Goal: Task Accomplishment & Management: Manage account settings

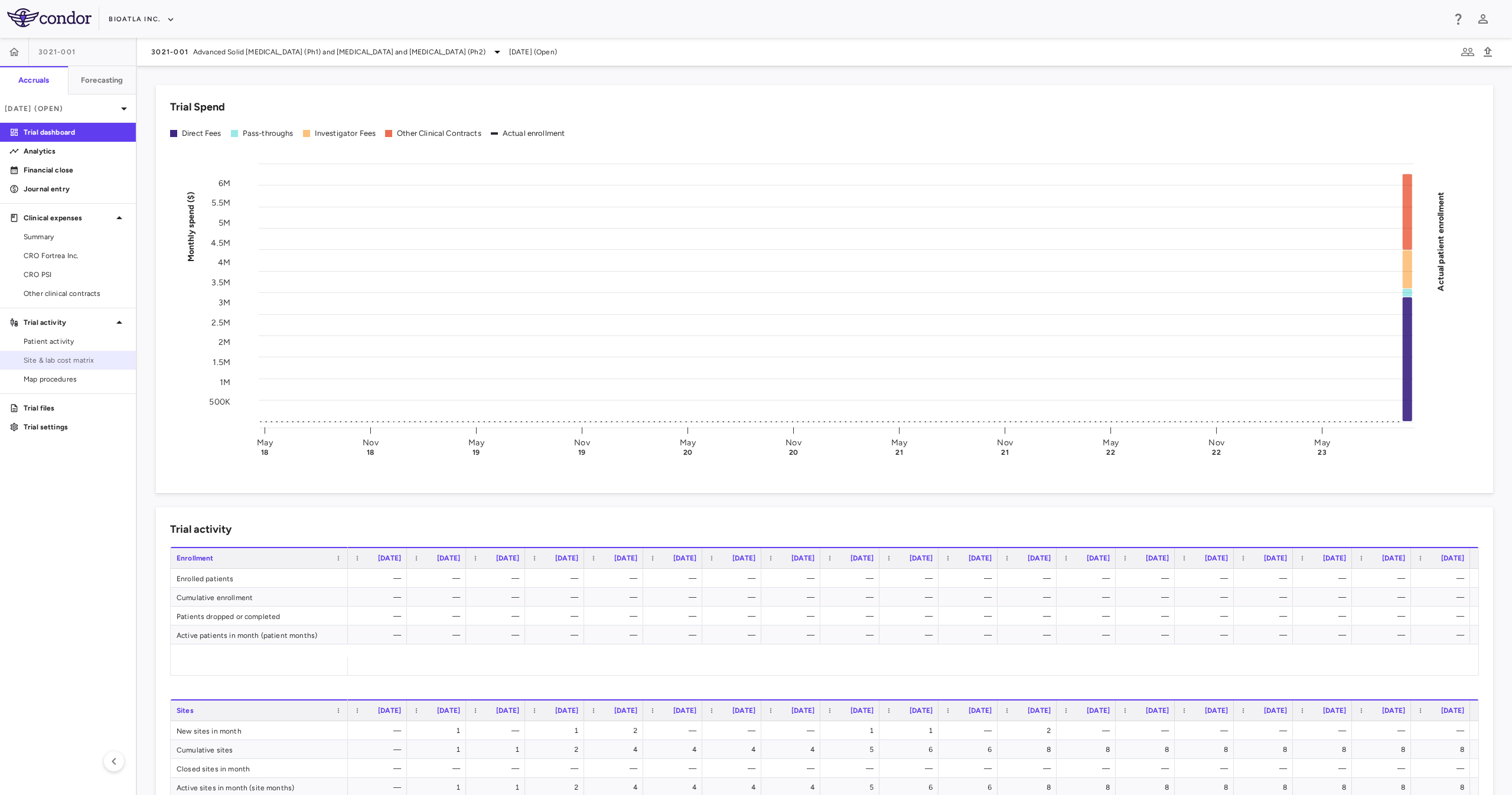
click at [87, 363] on span "Site & lab cost matrix" at bounding box center [75, 360] width 102 height 11
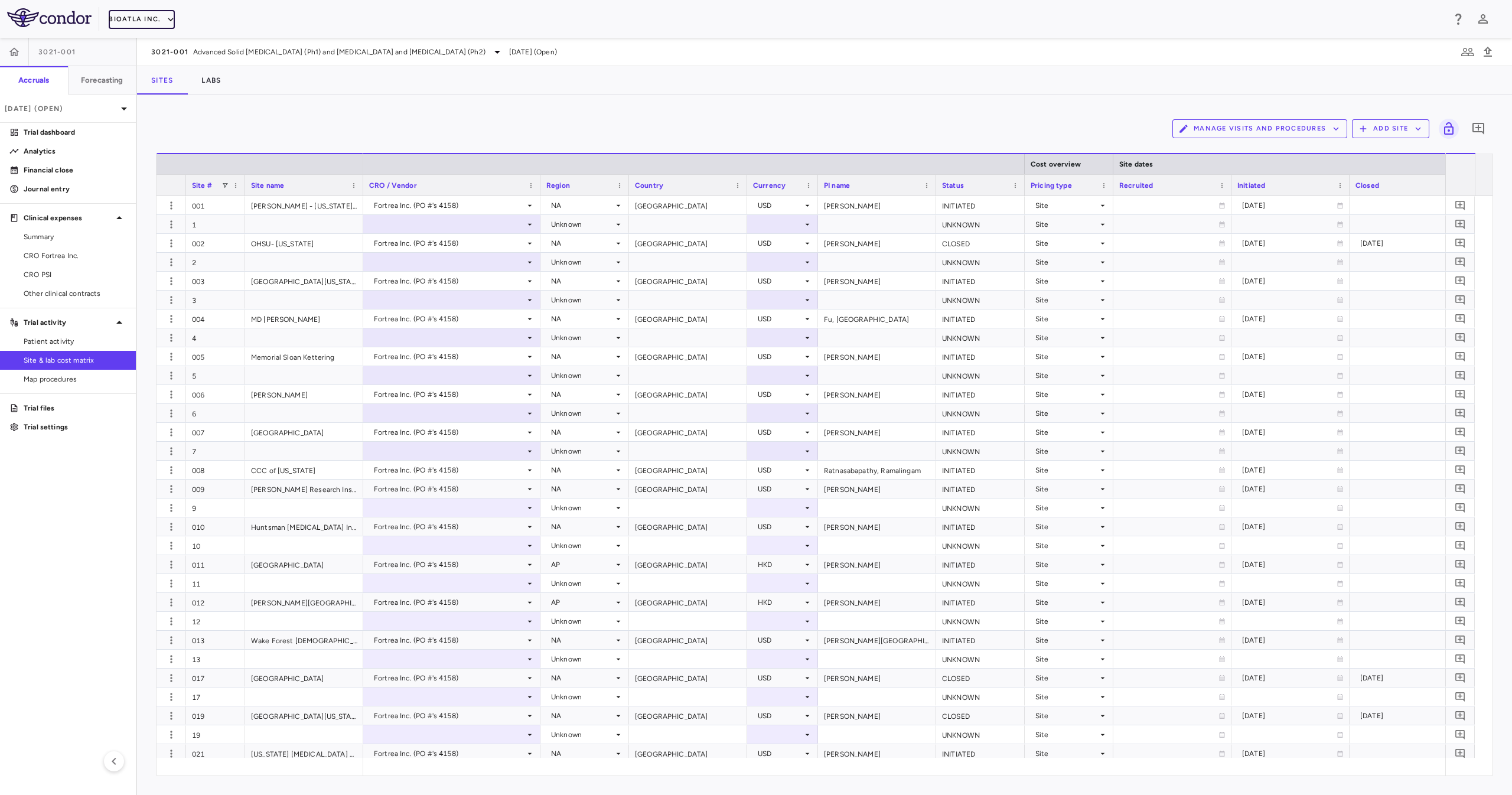
click at [130, 20] on button "BioAtla Inc." at bounding box center [142, 19] width 66 height 19
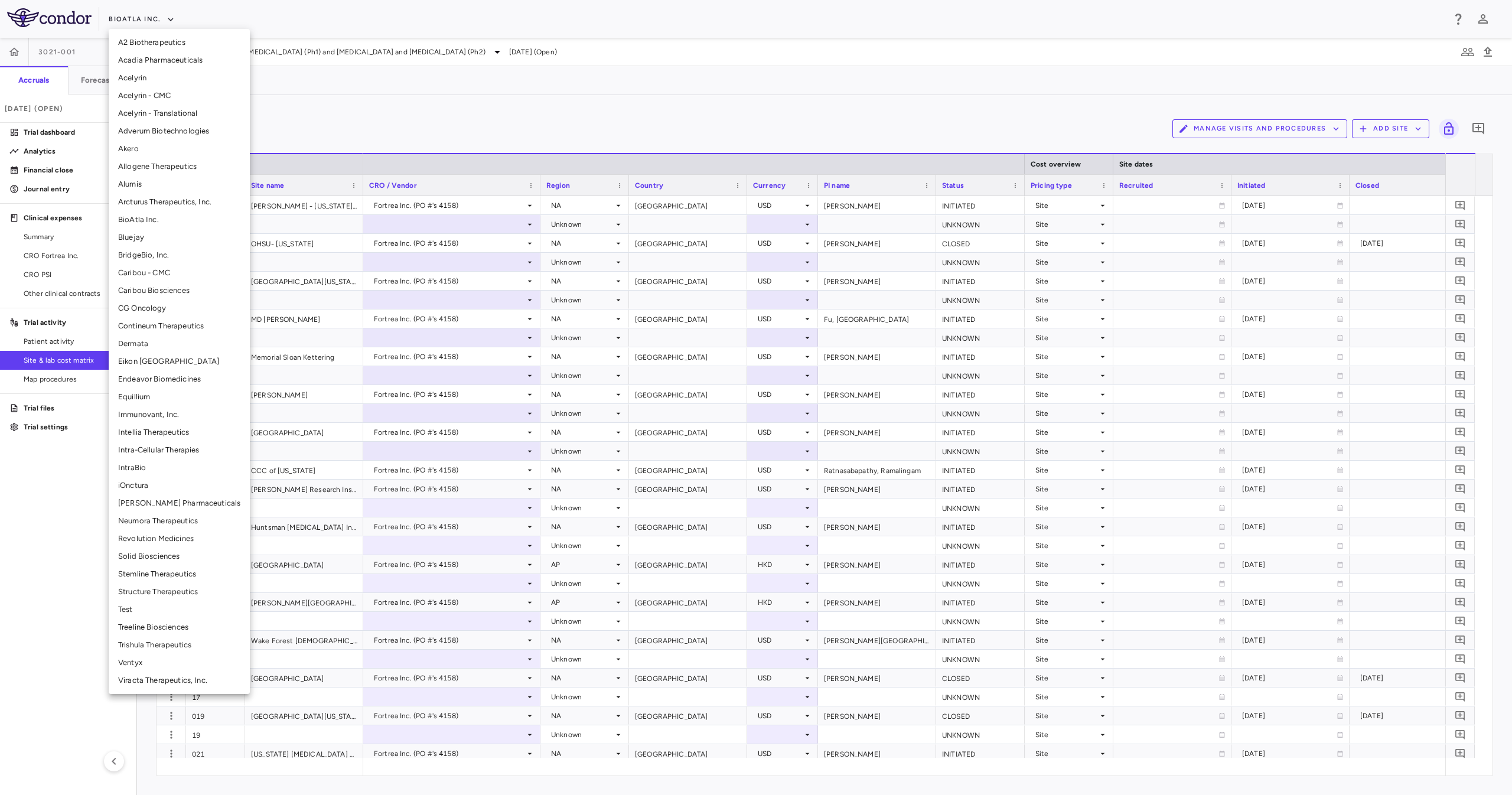
click at [401, 121] on div at bounding box center [756, 397] width 1512 height 795
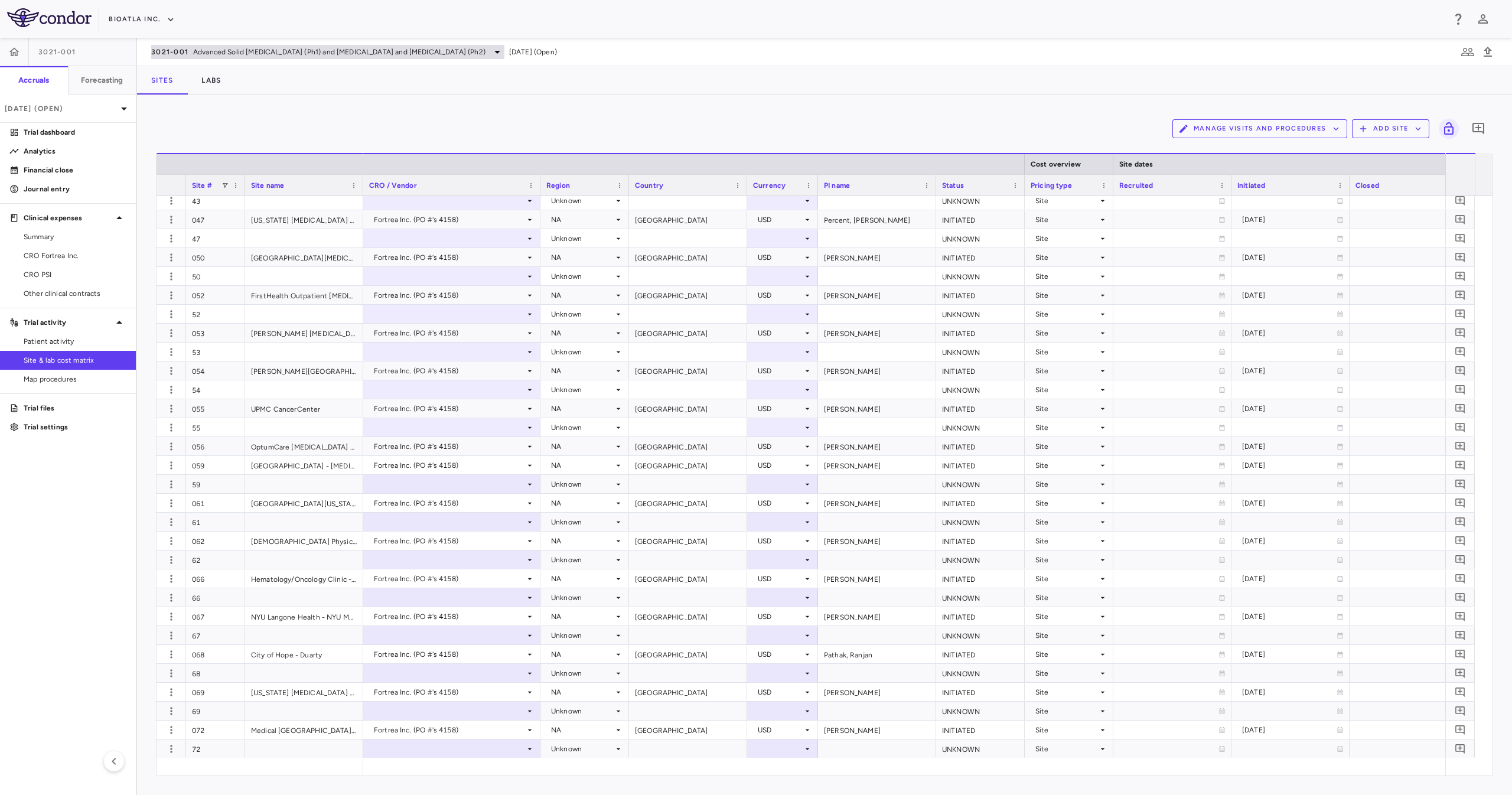
click at [249, 51] on span "Advanced Solid Tumors (Ph1) and Melanoma and NSCLC (Ph2)" at bounding box center [339, 52] width 292 height 11
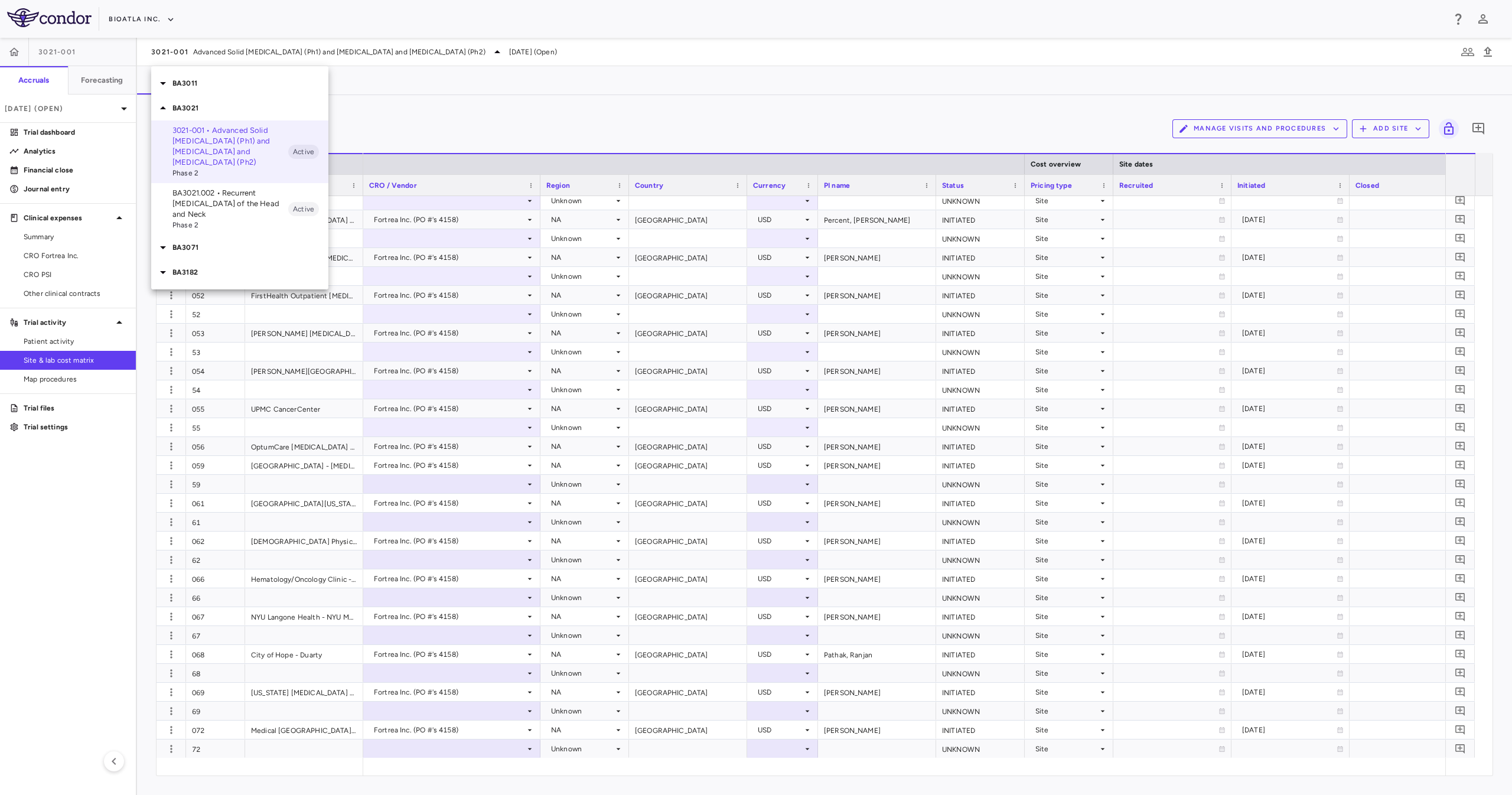
click at [137, 5] on div at bounding box center [756, 397] width 1512 height 795
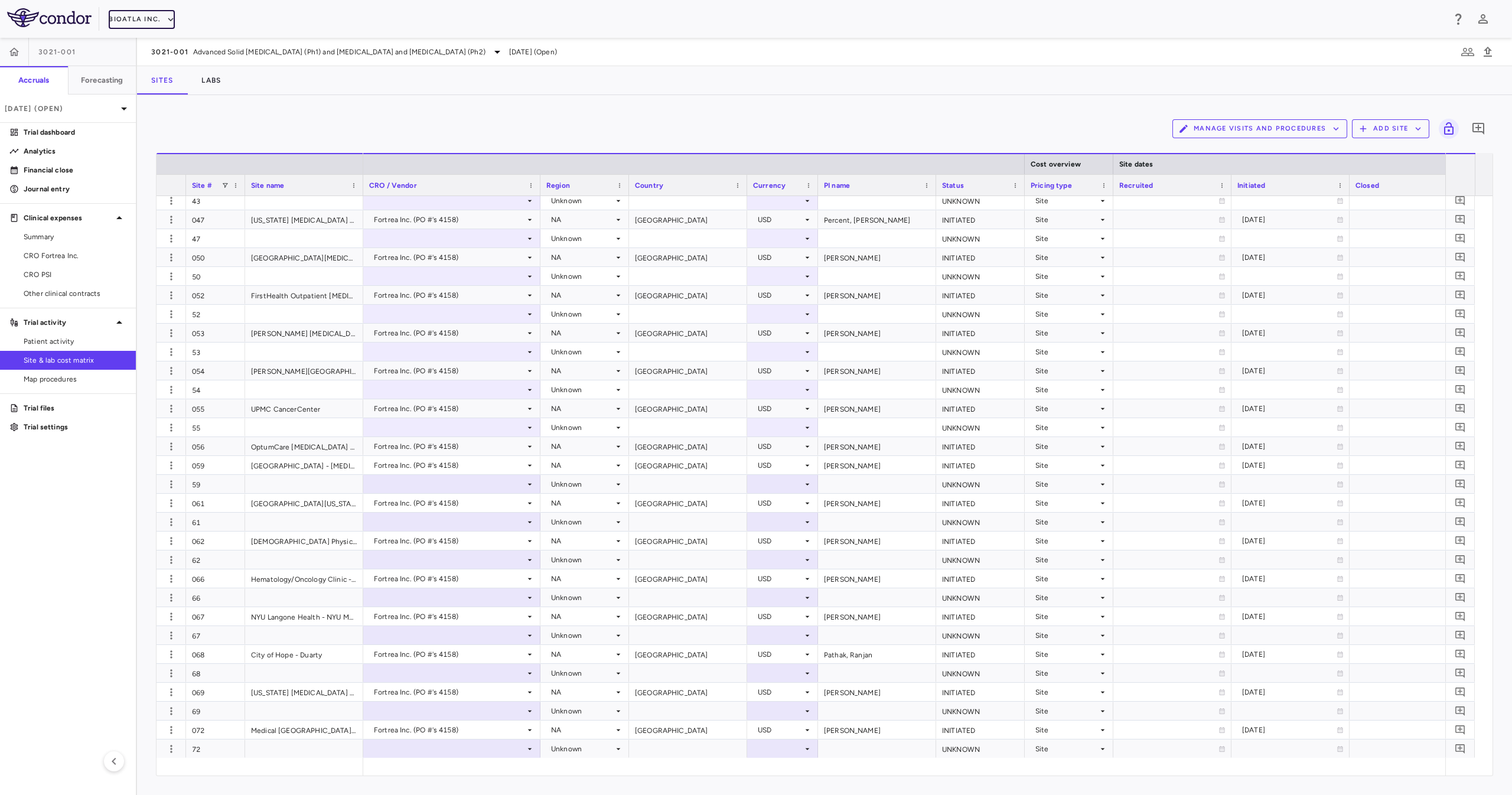
click at [151, 15] on button "BioAtla Inc." at bounding box center [142, 19] width 66 height 19
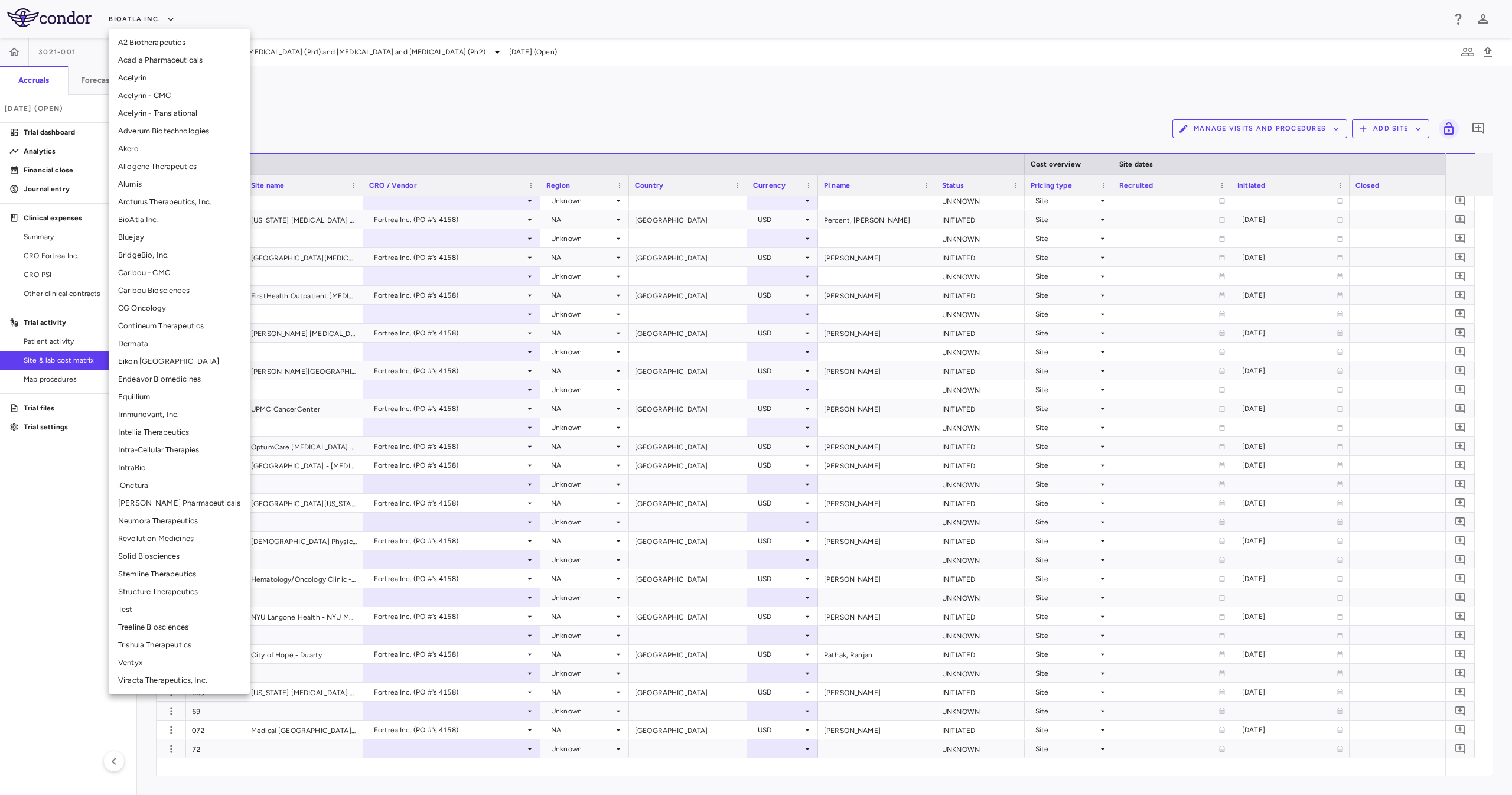
click at [215, 198] on li "Arcturus Therapeutics, Inc." at bounding box center [179, 202] width 141 height 18
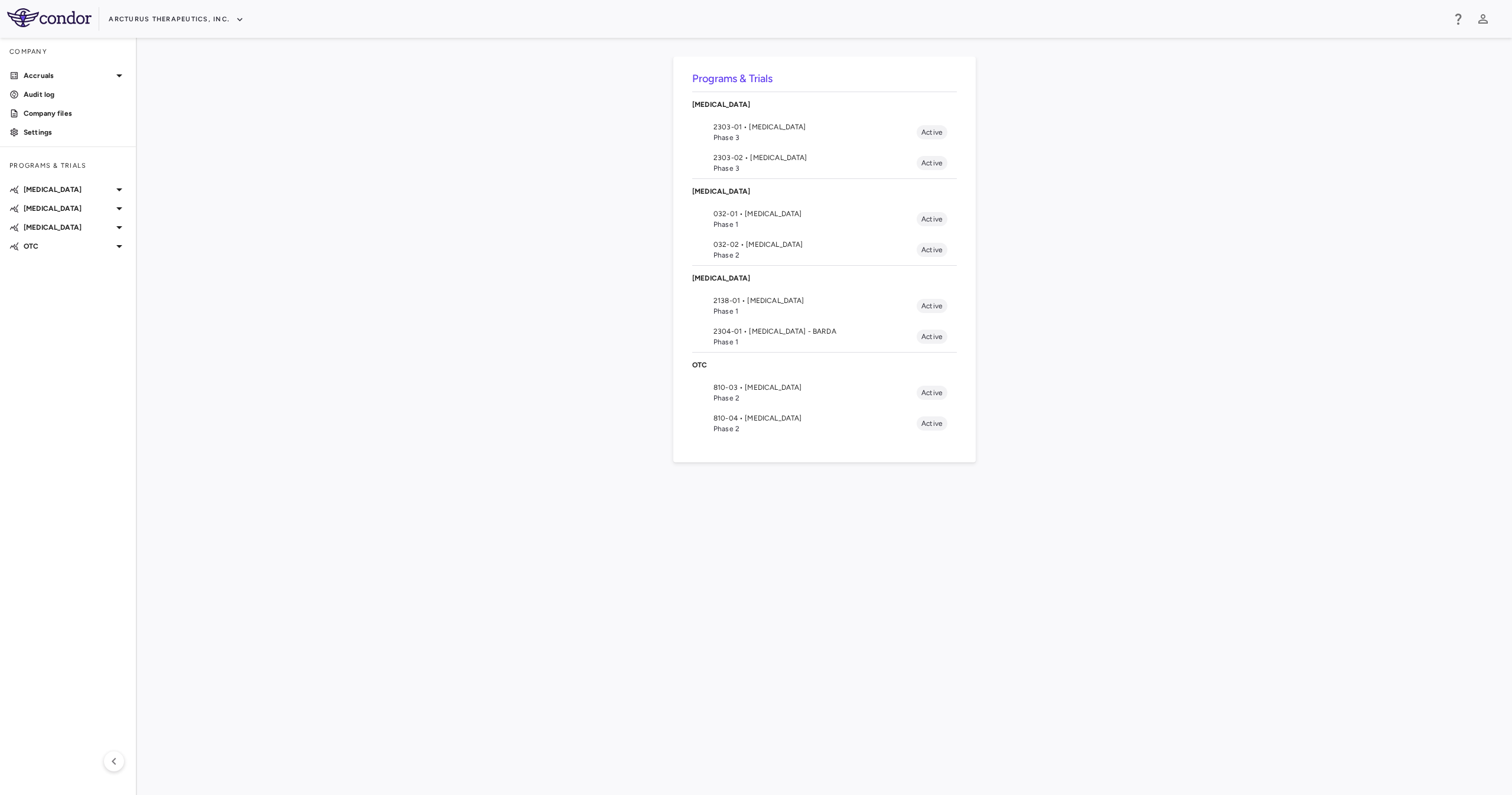
click at [813, 337] on span "Phase 1" at bounding box center [815, 342] width 203 height 11
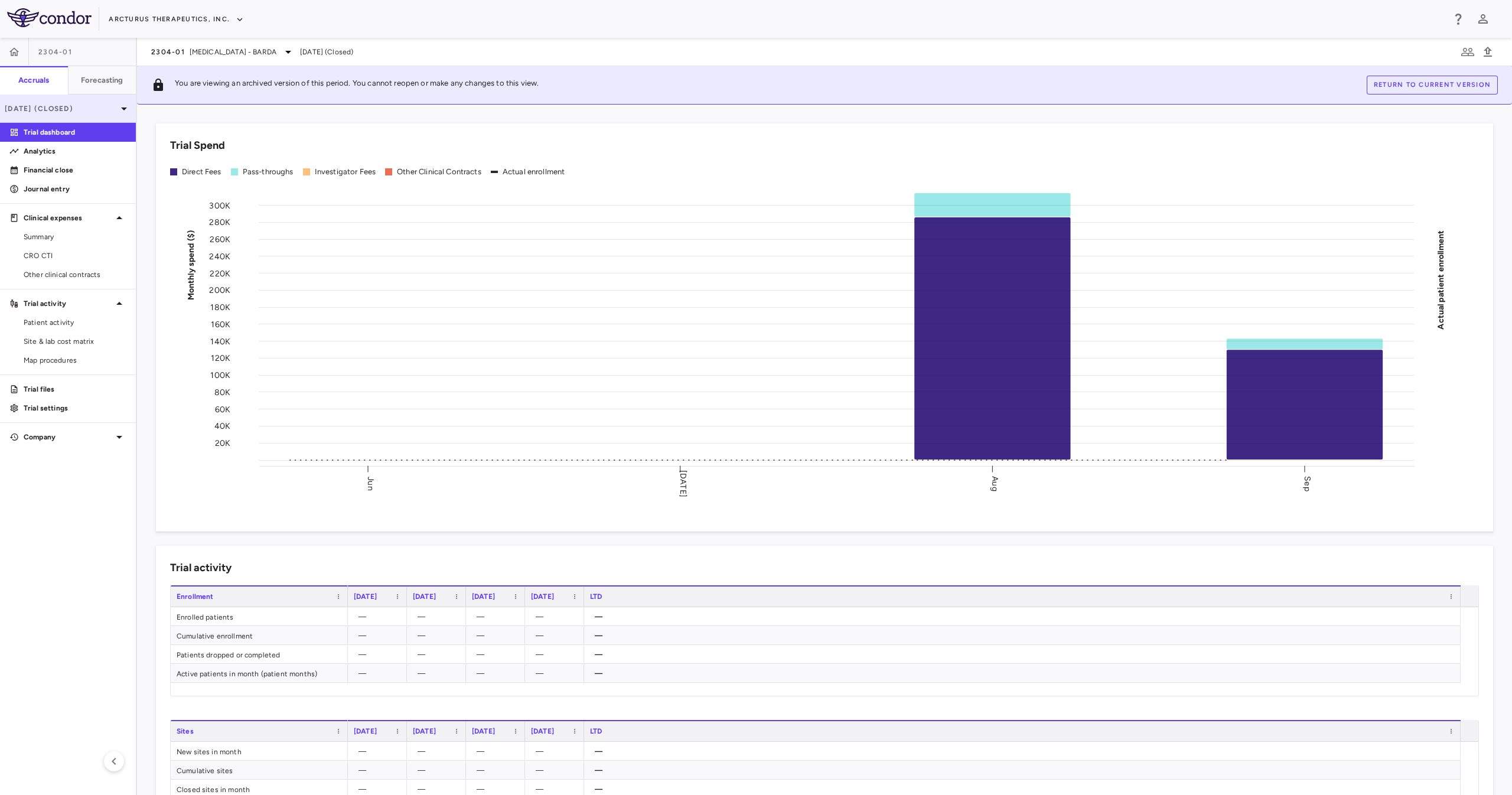
click at [101, 107] on p "Sep 2024 (Closed)" at bounding box center [60, 109] width 112 height 11
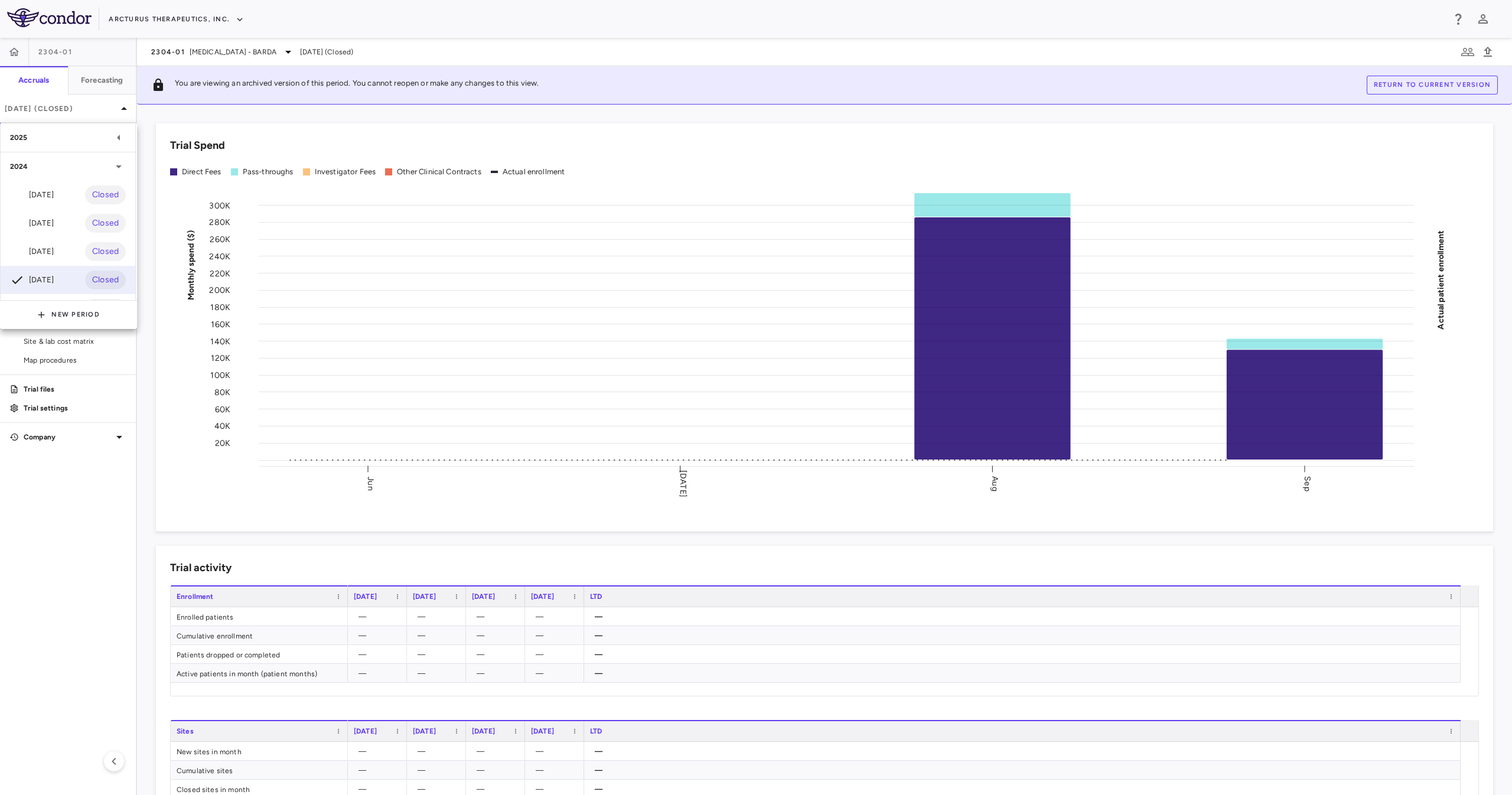
click at [97, 130] on div "2025" at bounding box center [68, 138] width 135 height 29
click at [53, 185] on div "[DATE]" at bounding box center [32, 189] width 44 height 14
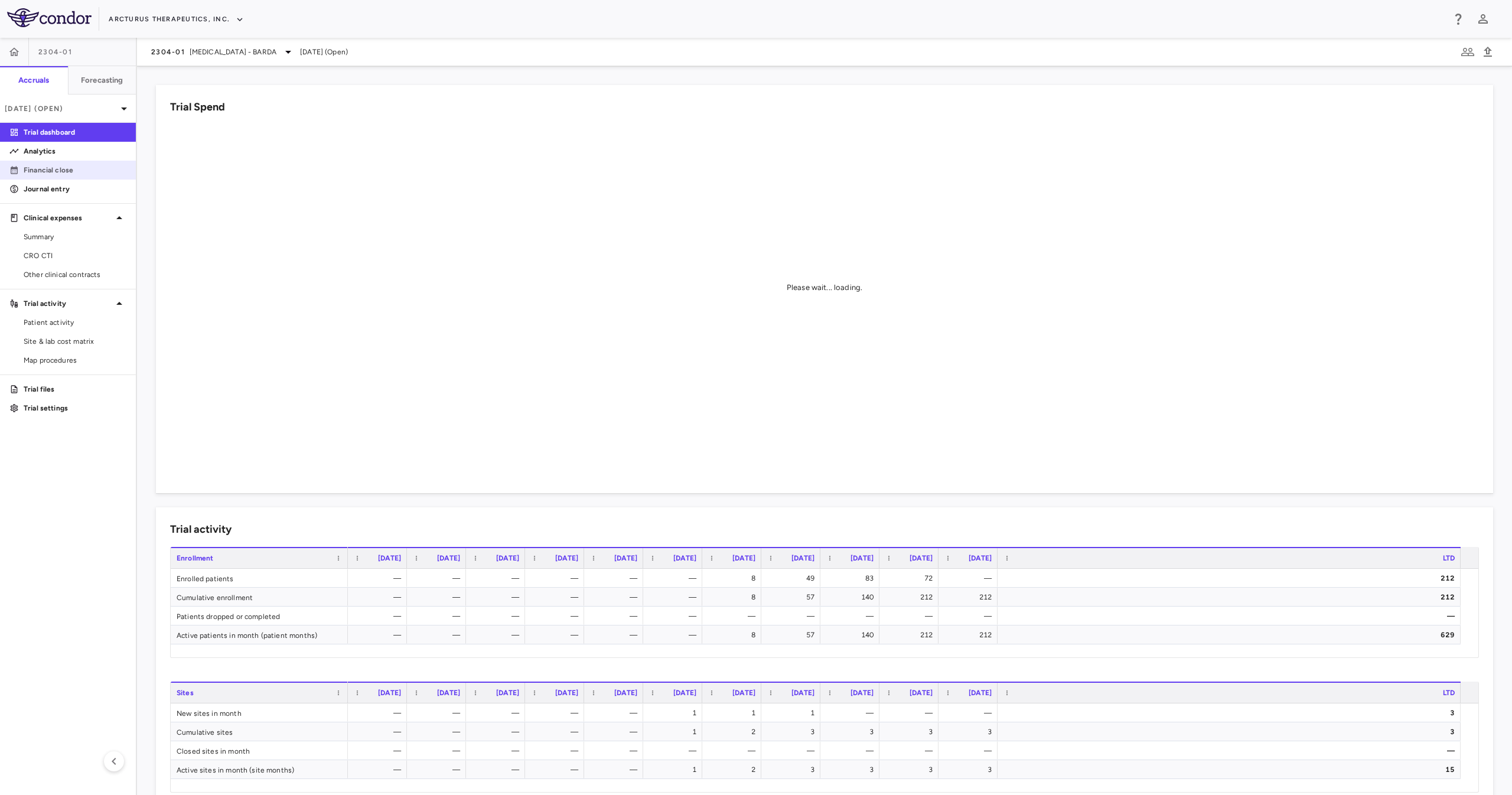
click at [86, 163] on link "Financial close" at bounding box center [68, 170] width 136 height 18
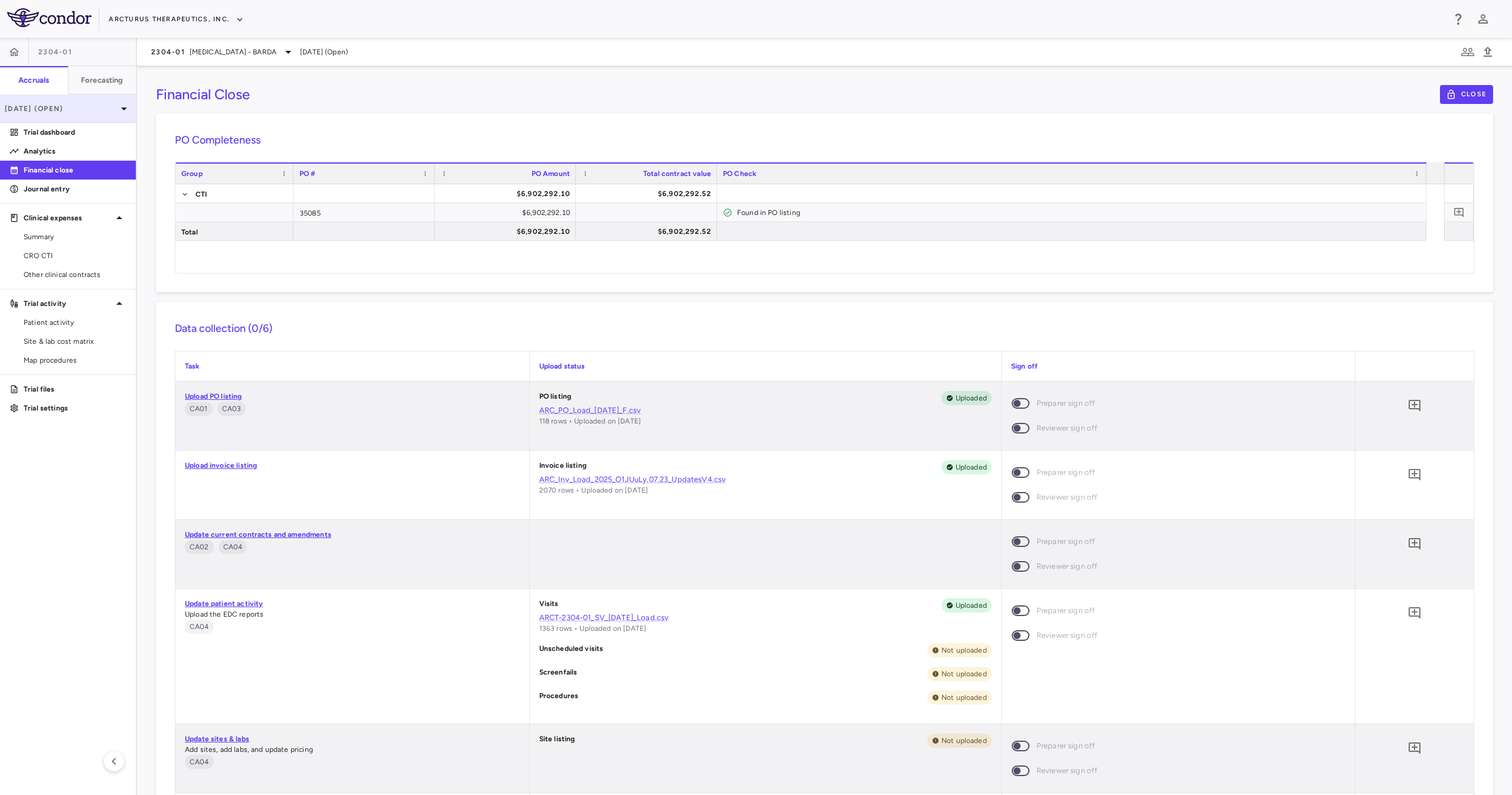
click at [99, 105] on p "Apr 2025 (Open)" at bounding box center [60, 109] width 112 height 11
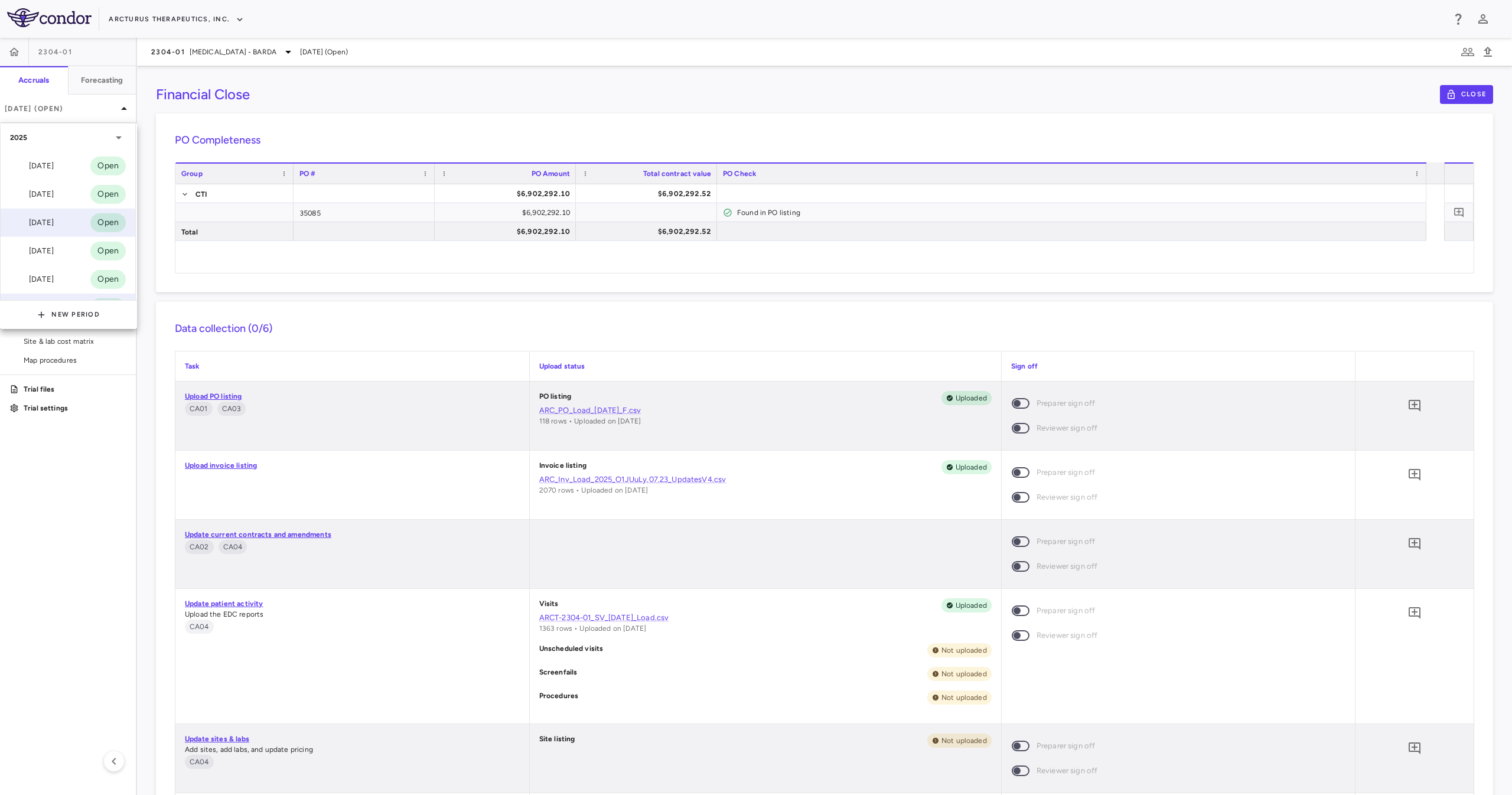
click at [62, 211] on div "Jul 2025 Open" at bounding box center [68, 223] width 135 height 29
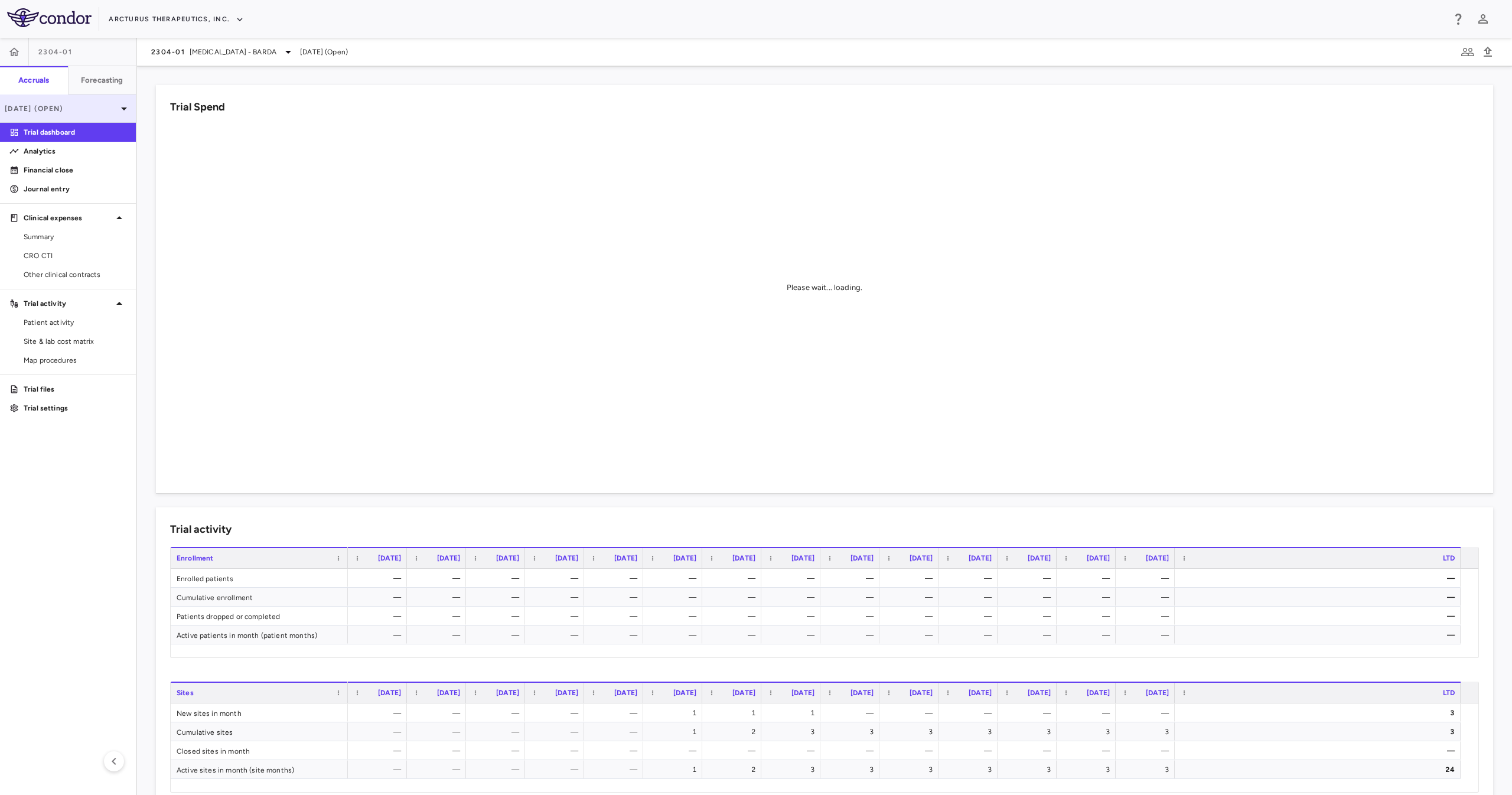
click at [121, 99] on div "[DATE] (Open)" at bounding box center [68, 109] width 136 height 29
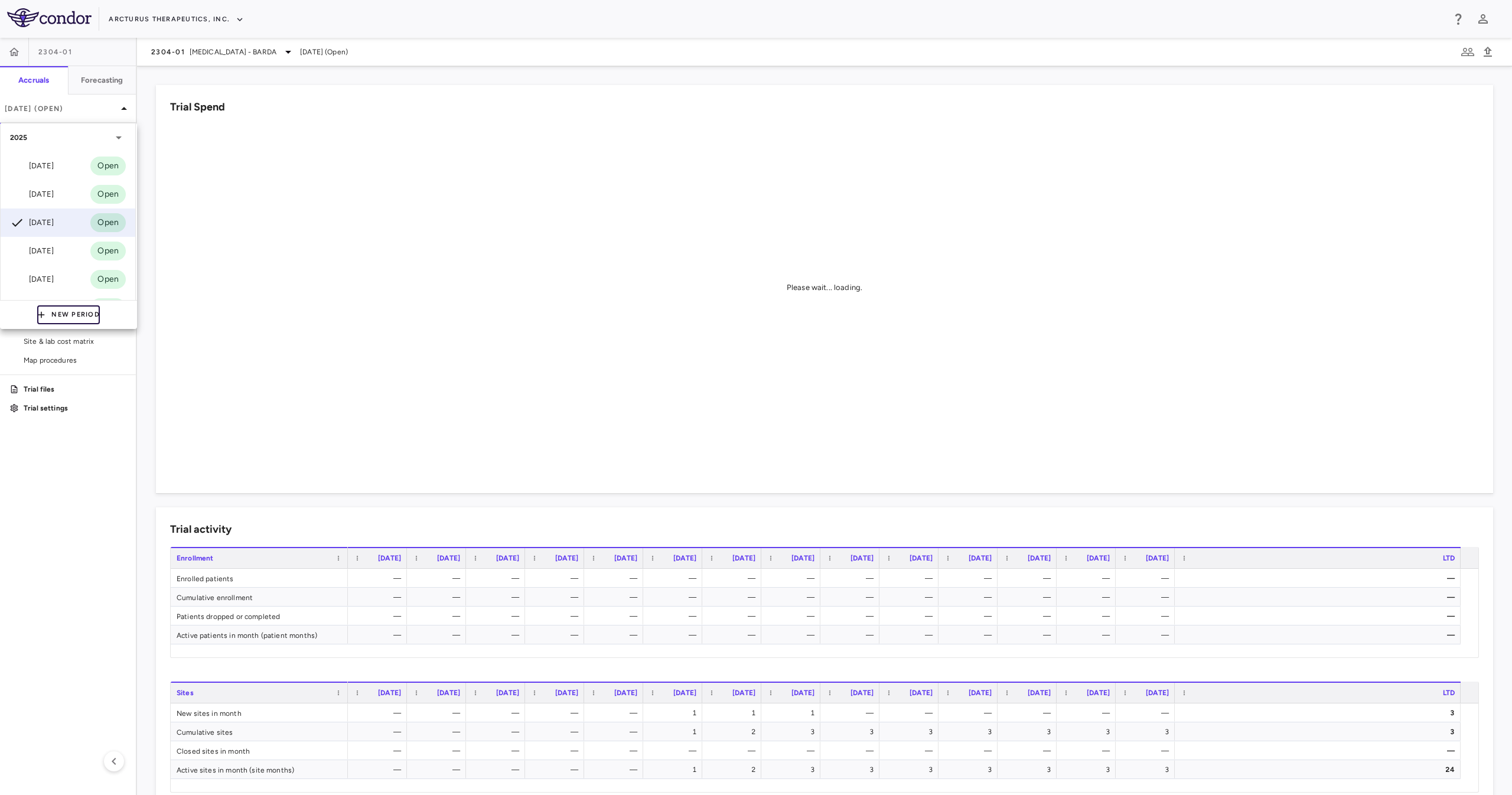
click at [75, 316] on button "New Period" at bounding box center [68, 314] width 63 height 19
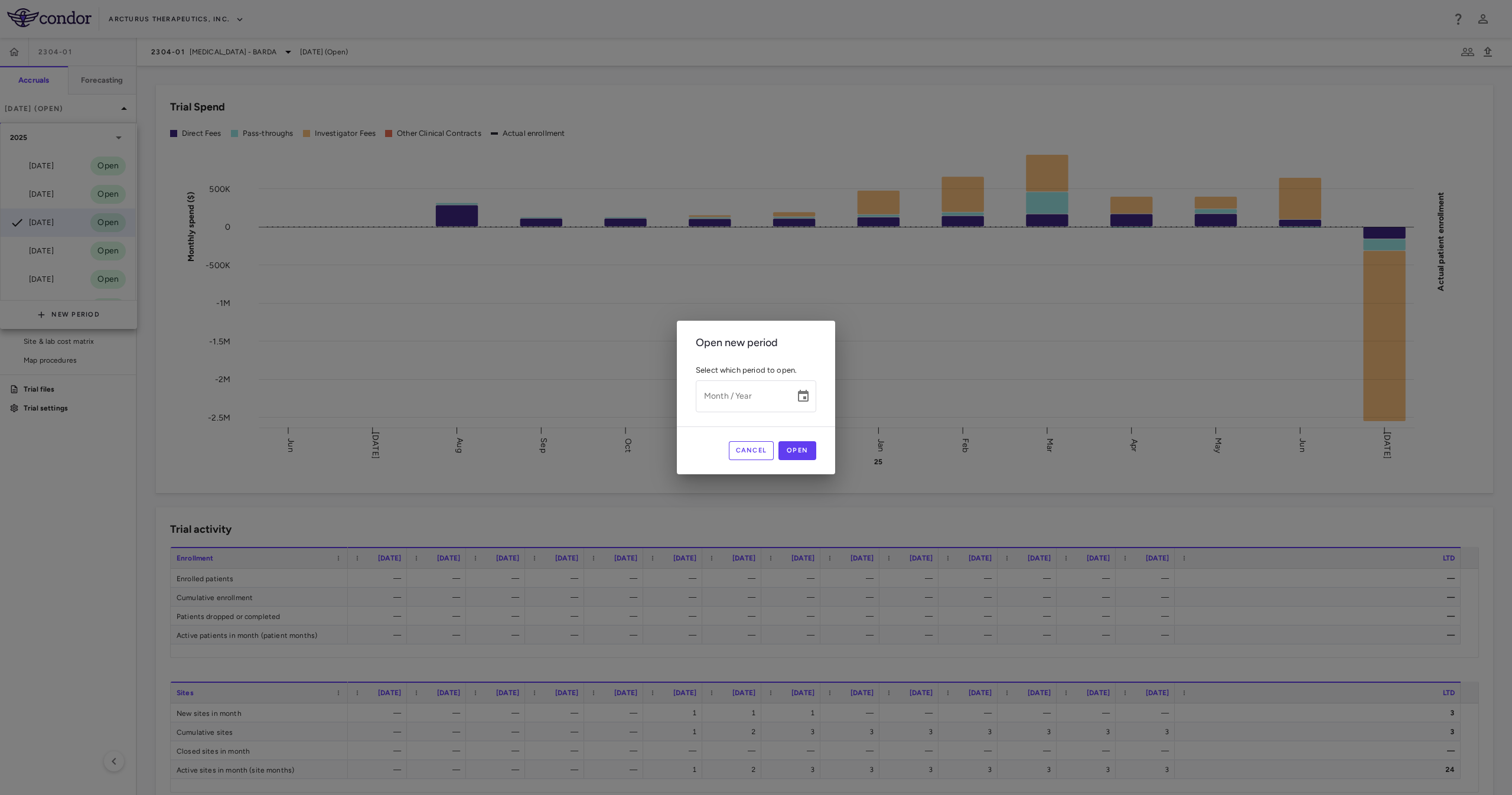
click at [189, 241] on div "Open new period Select which period to open. Month / Year Month / Year Cancel O…" at bounding box center [756, 397] width 1512 height 795
click at [754, 445] on button "Cancel" at bounding box center [752, 451] width 45 height 19
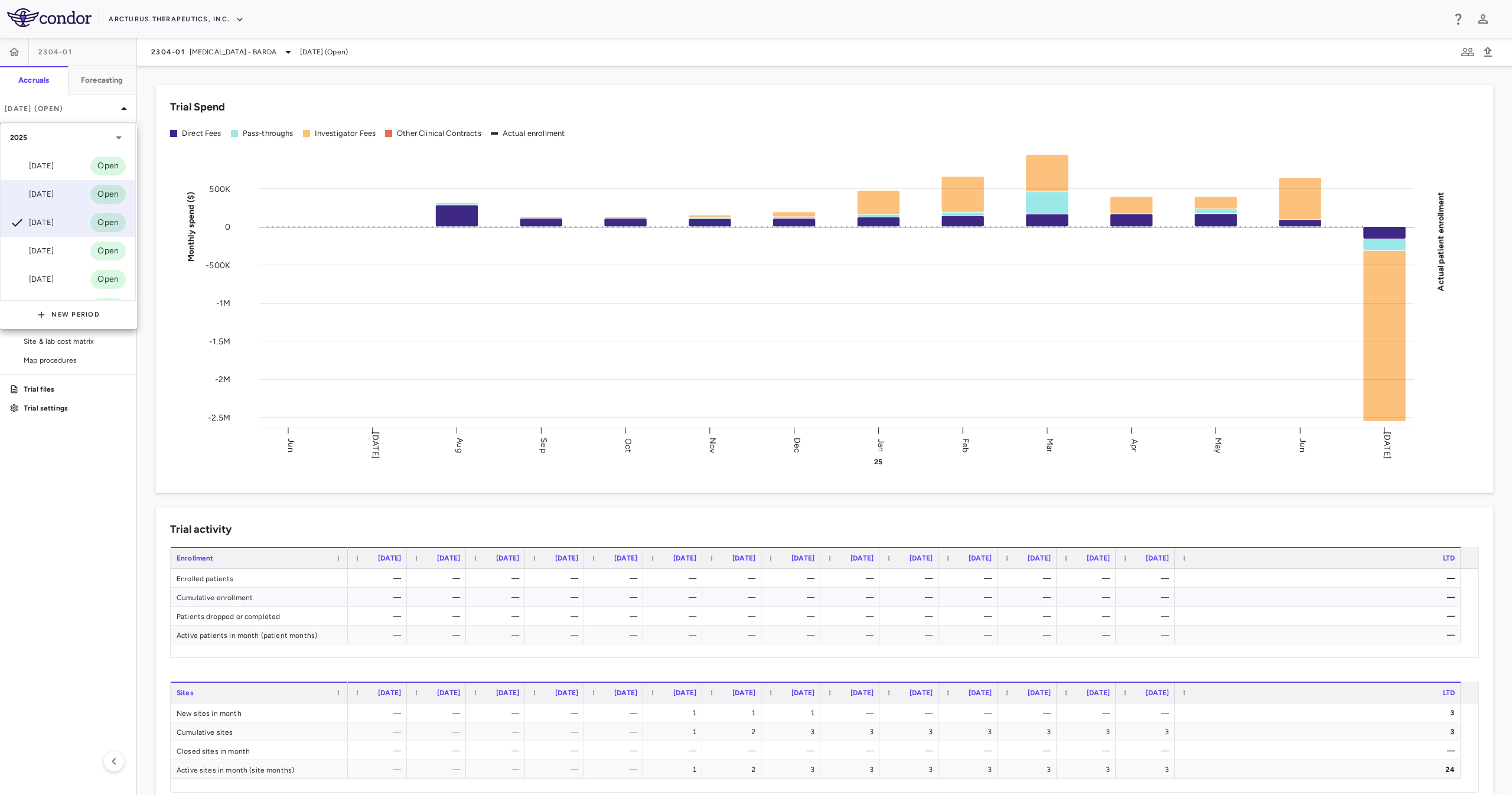
click at [53, 200] on div "[DATE]" at bounding box center [32, 194] width 44 height 14
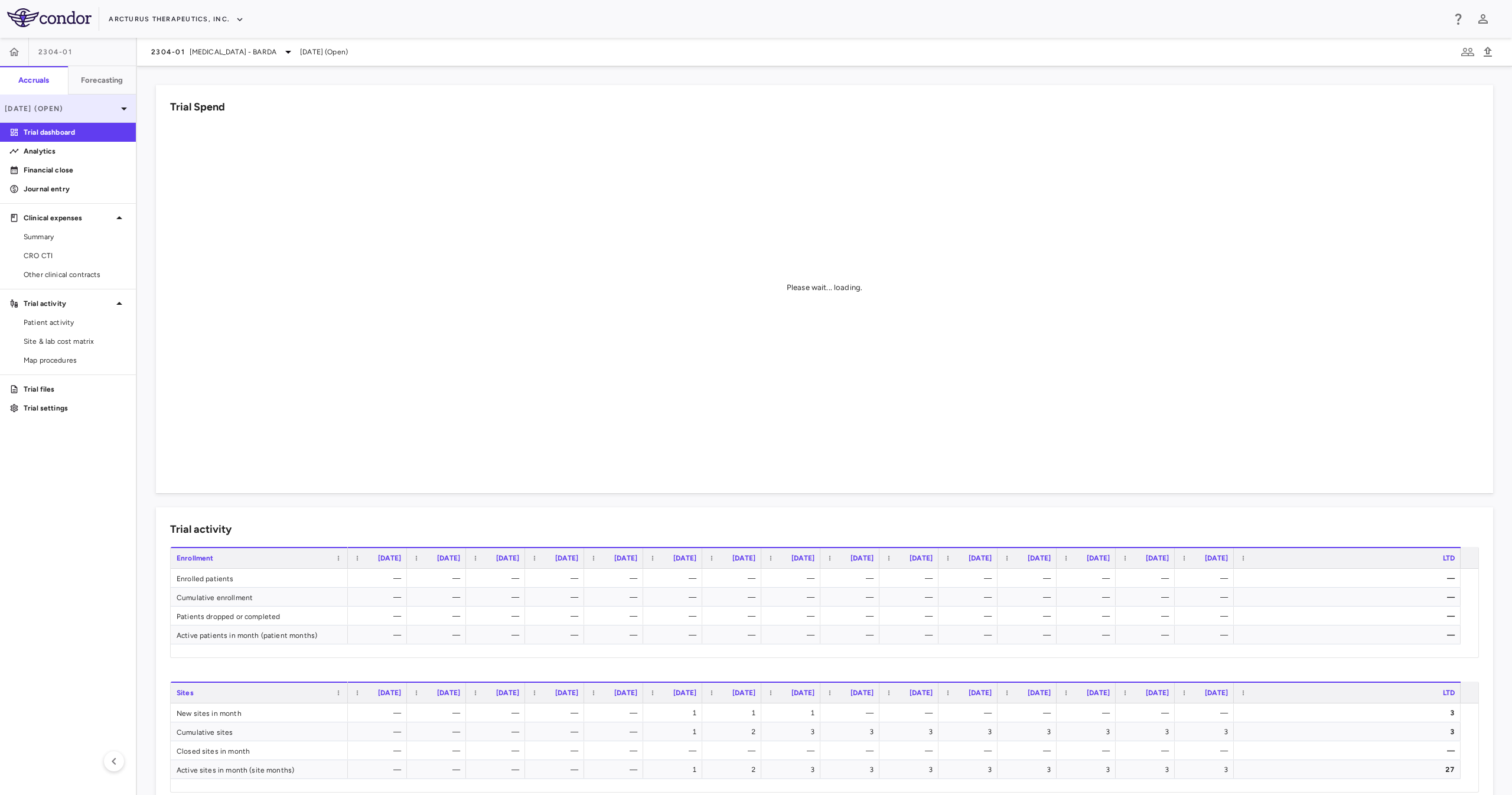
click at [94, 108] on p "Aug 2025 (Open)" at bounding box center [60, 109] width 112 height 11
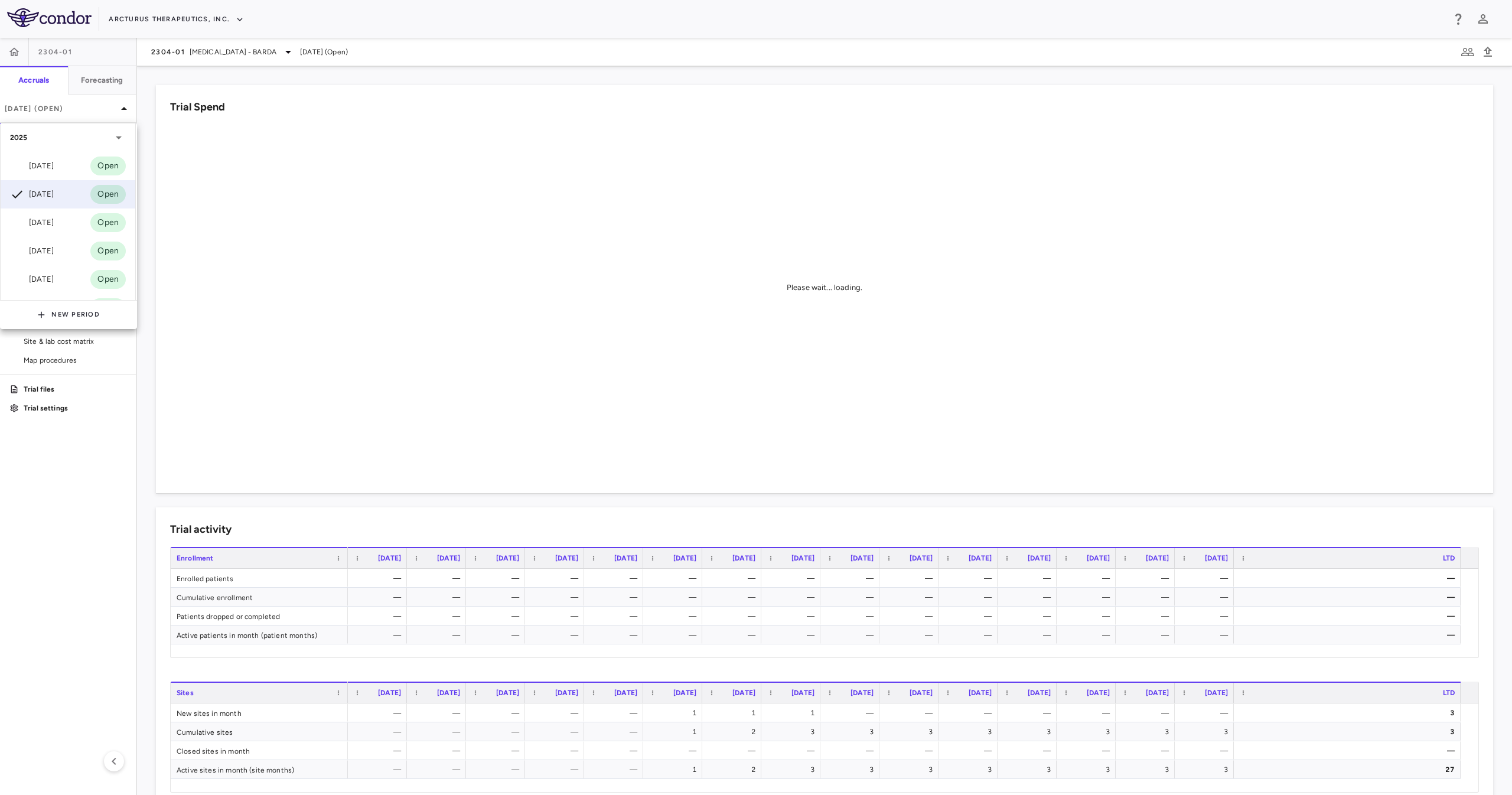
click at [56, 175] on div "Sep 2025 Open" at bounding box center [68, 167] width 135 height 29
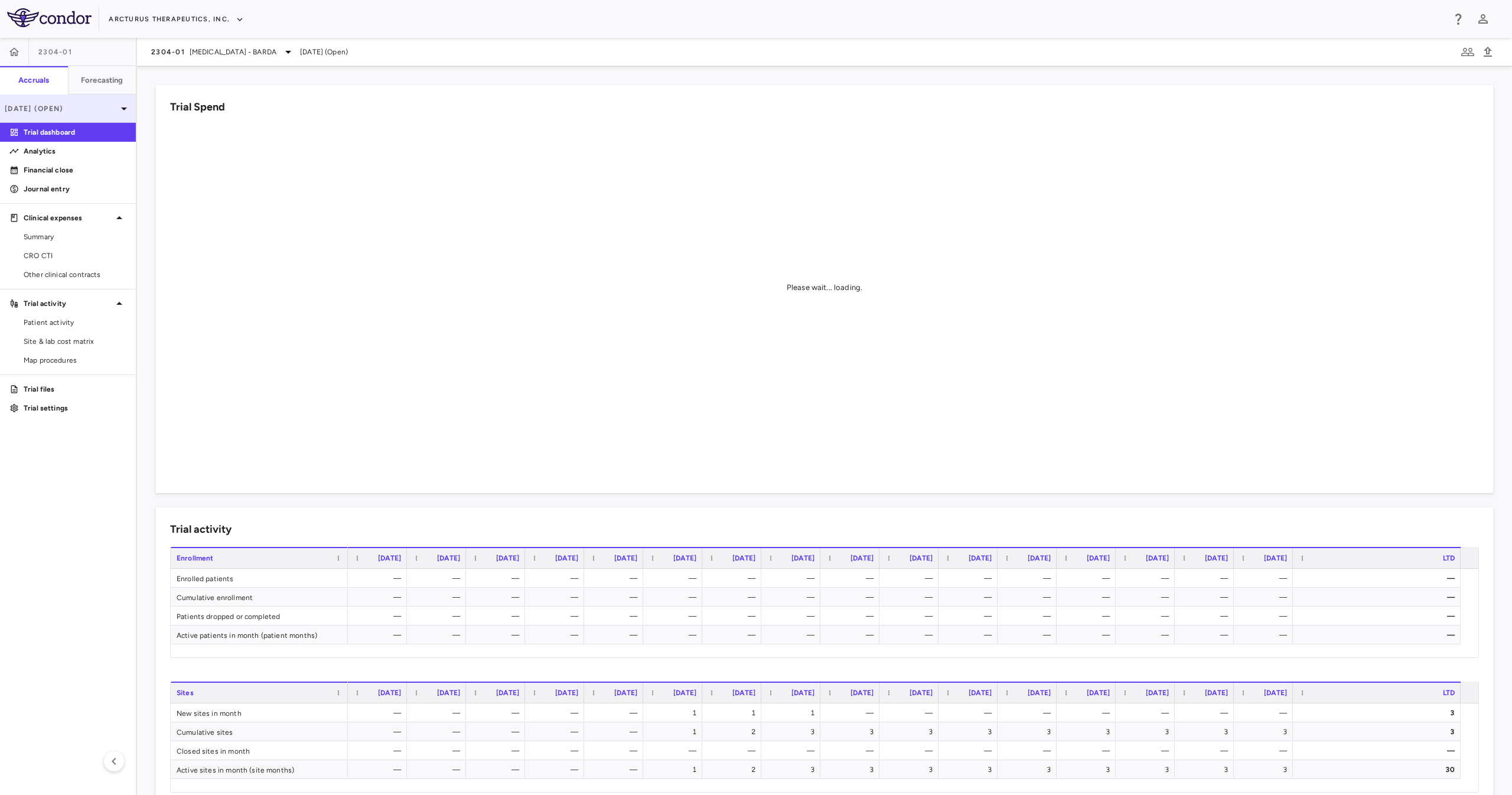
click at [100, 113] on p "Sep 2025 (Open)" at bounding box center [60, 109] width 112 height 11
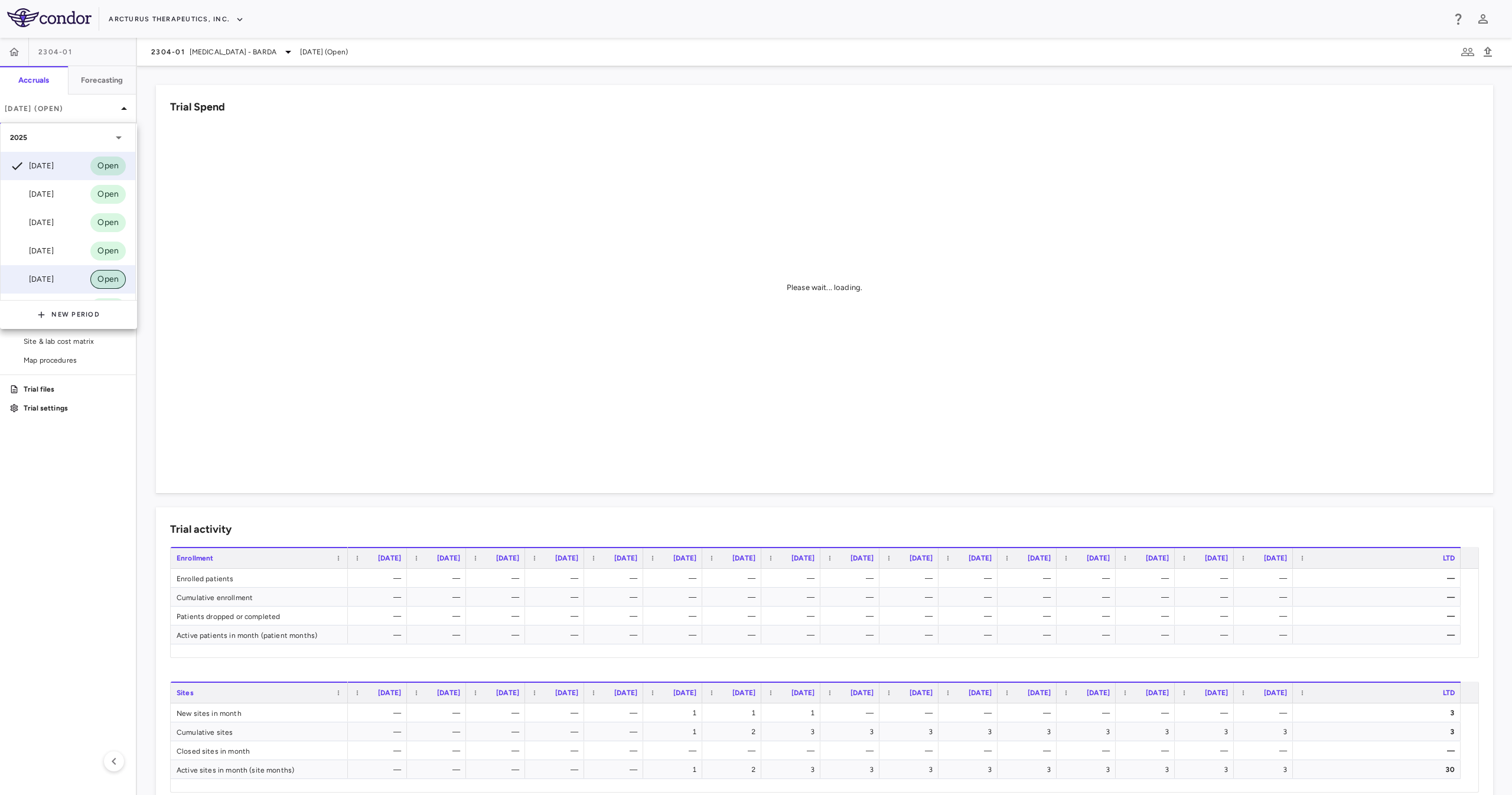
scroll to position [118, 0]
click at [65, 176] on div "Apr 2025 Open" at bounding box center [68, 190] width 135 height 29
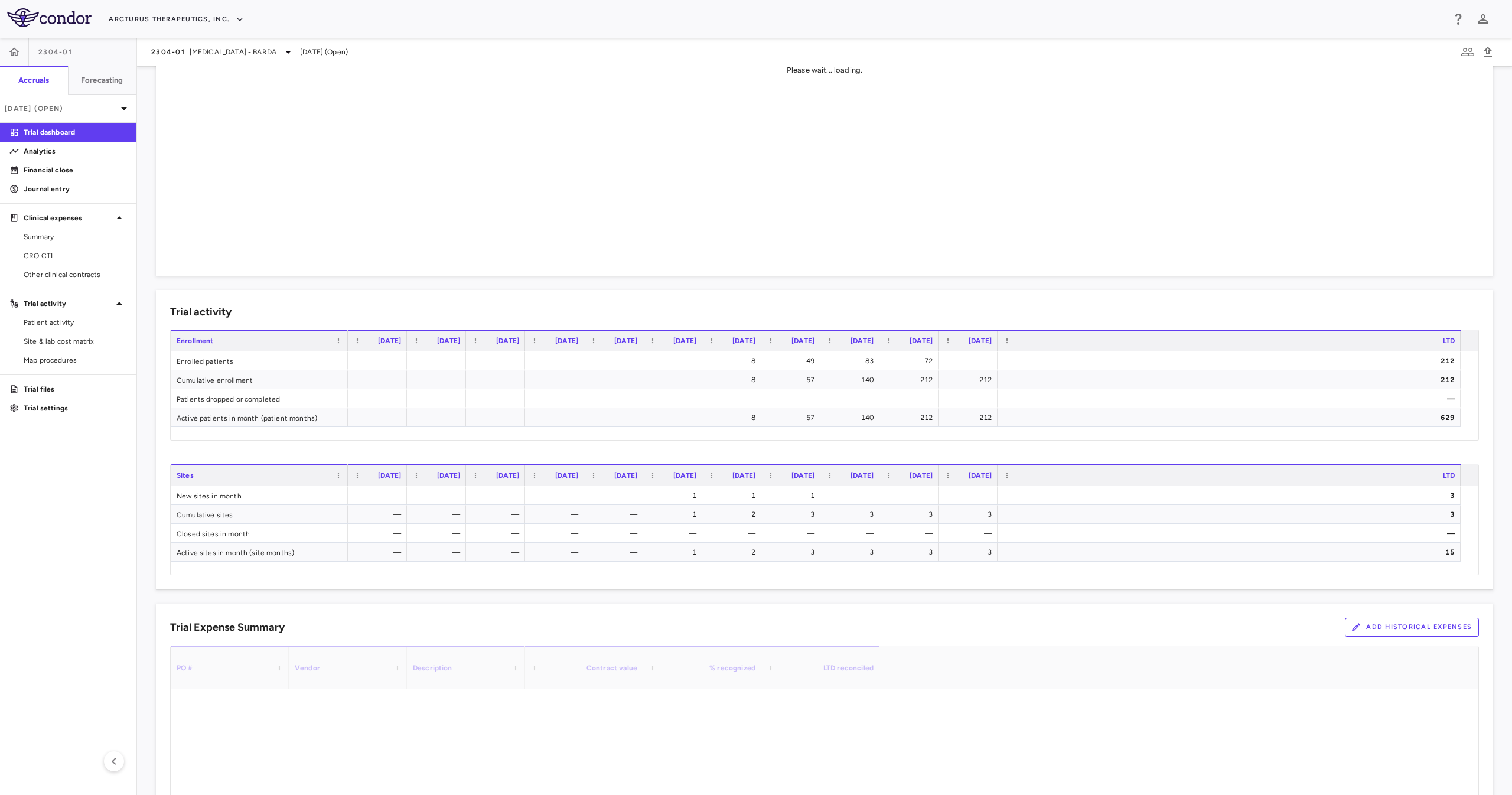
scroll to position [456, 0]
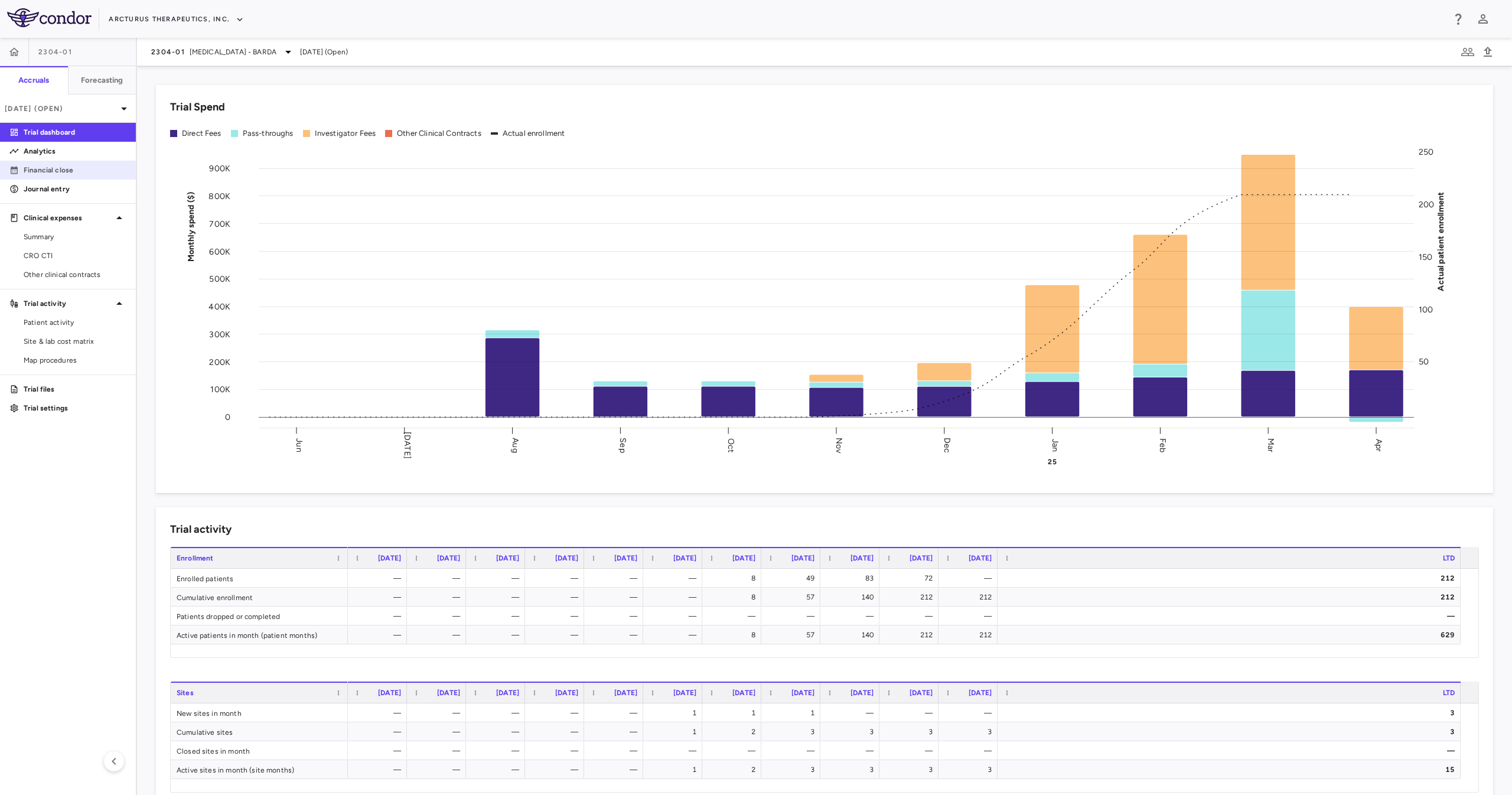
click at [93, 162] on link "Financial close" at bounding box center [68, 170] width 136 height 18
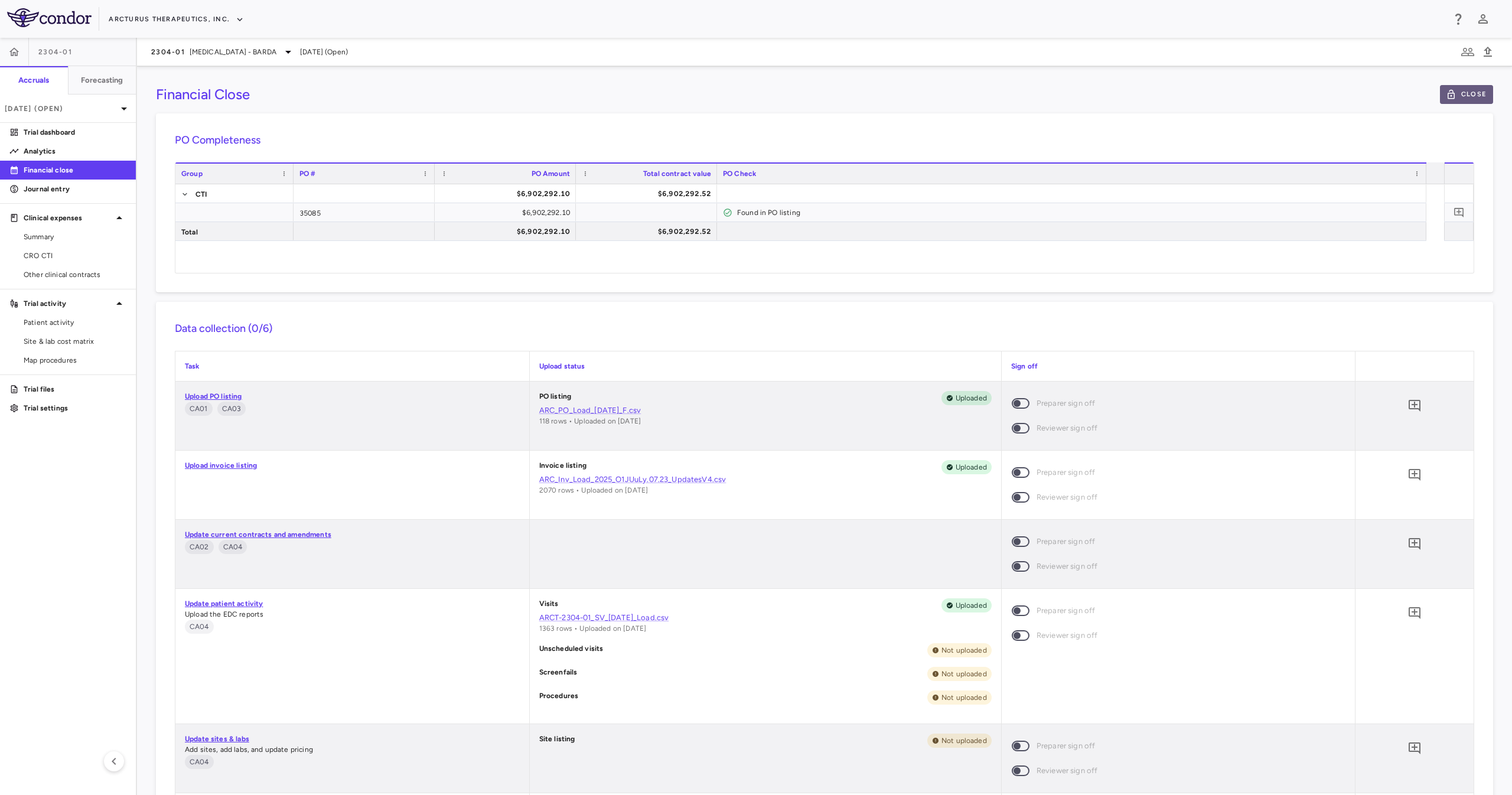
click at [1454, 93] on button "Close" at bounding box center [1467, 94] width 53 height 19
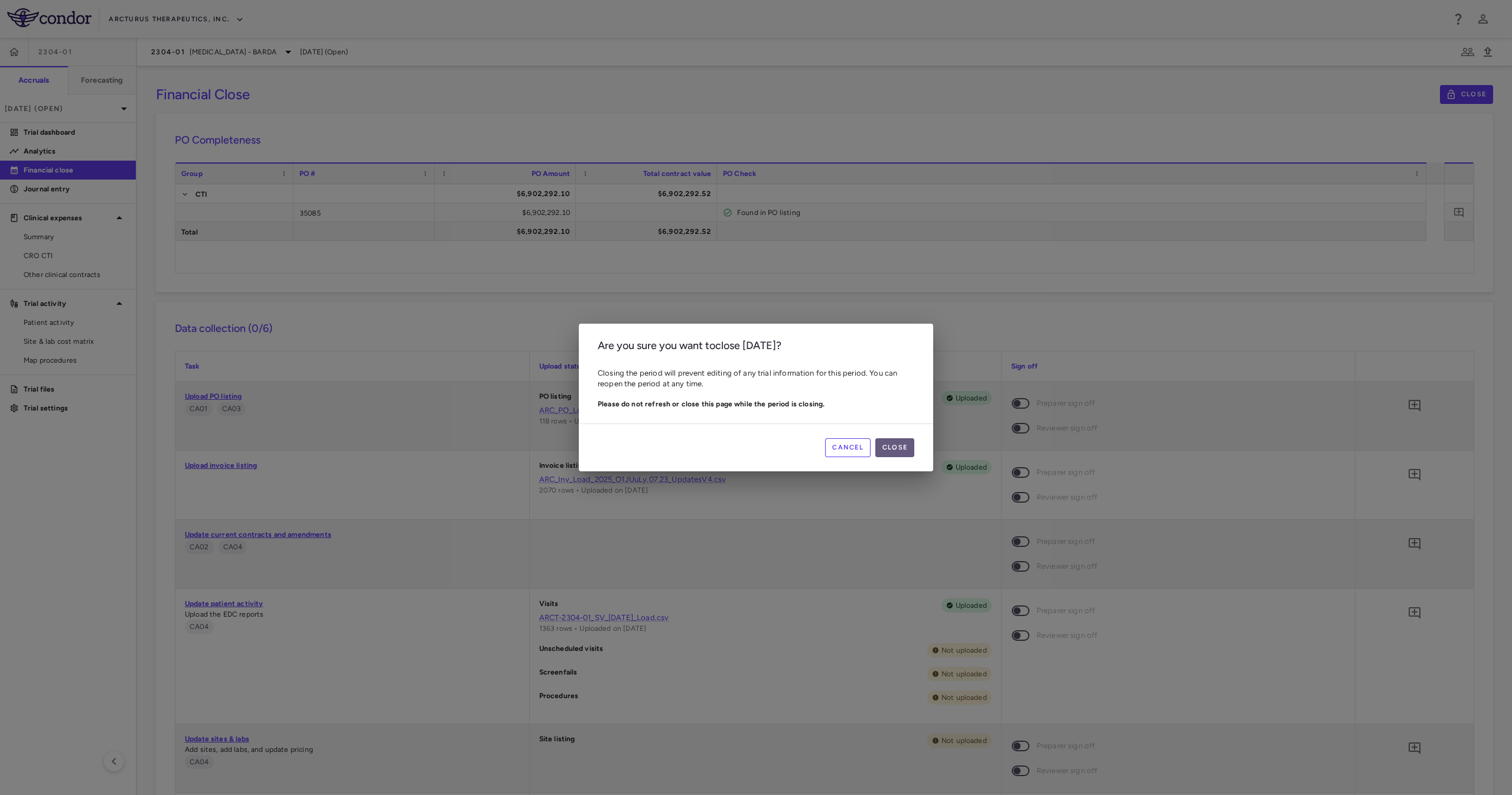
click at [882, 450] on button "Close" at bounding box center [895, 448] width 39 height 19
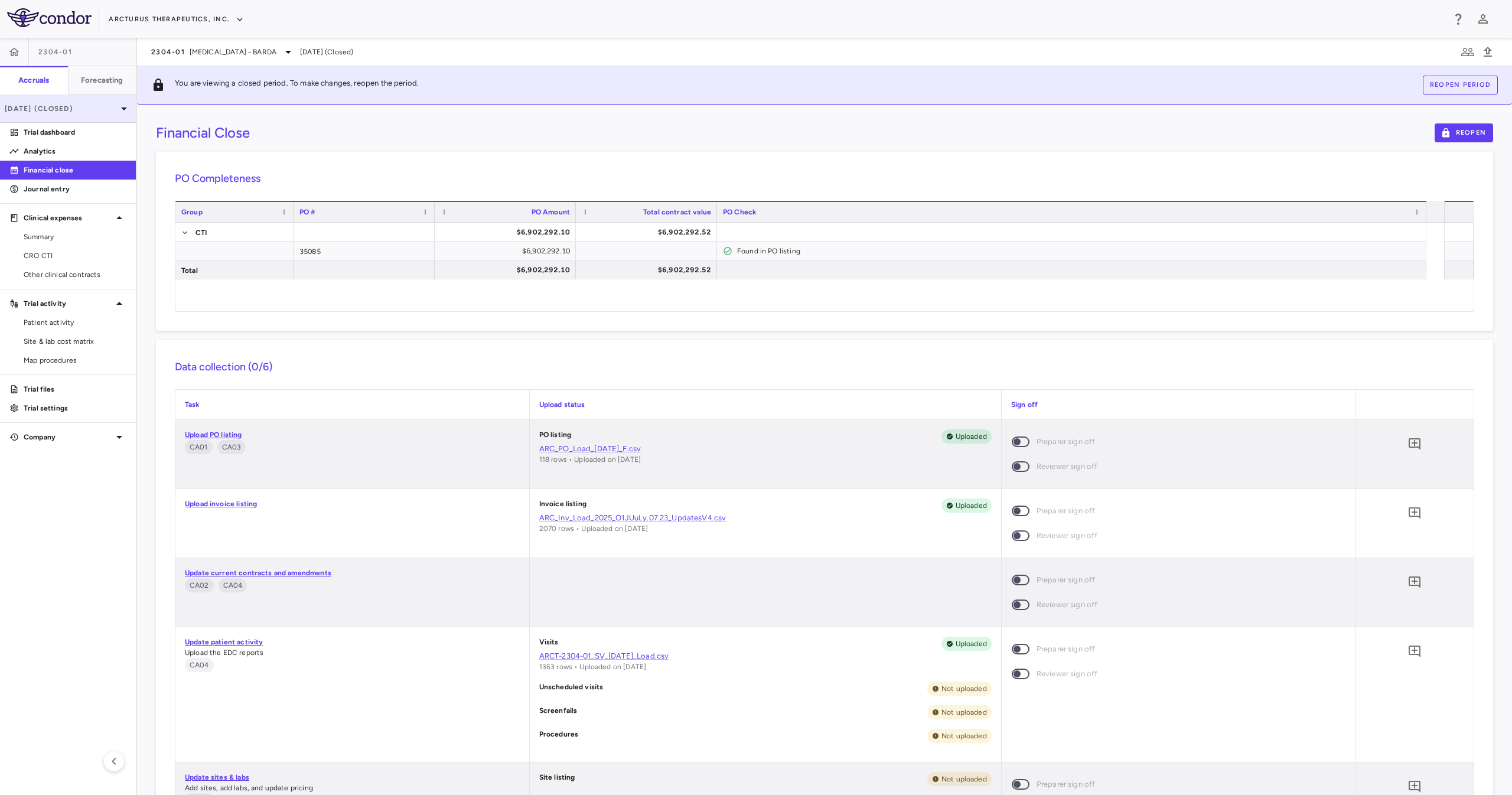
click at [97, 103] on p "Apr 2025 (Closed)" at bounding box center [60, 109] width 112 height 11
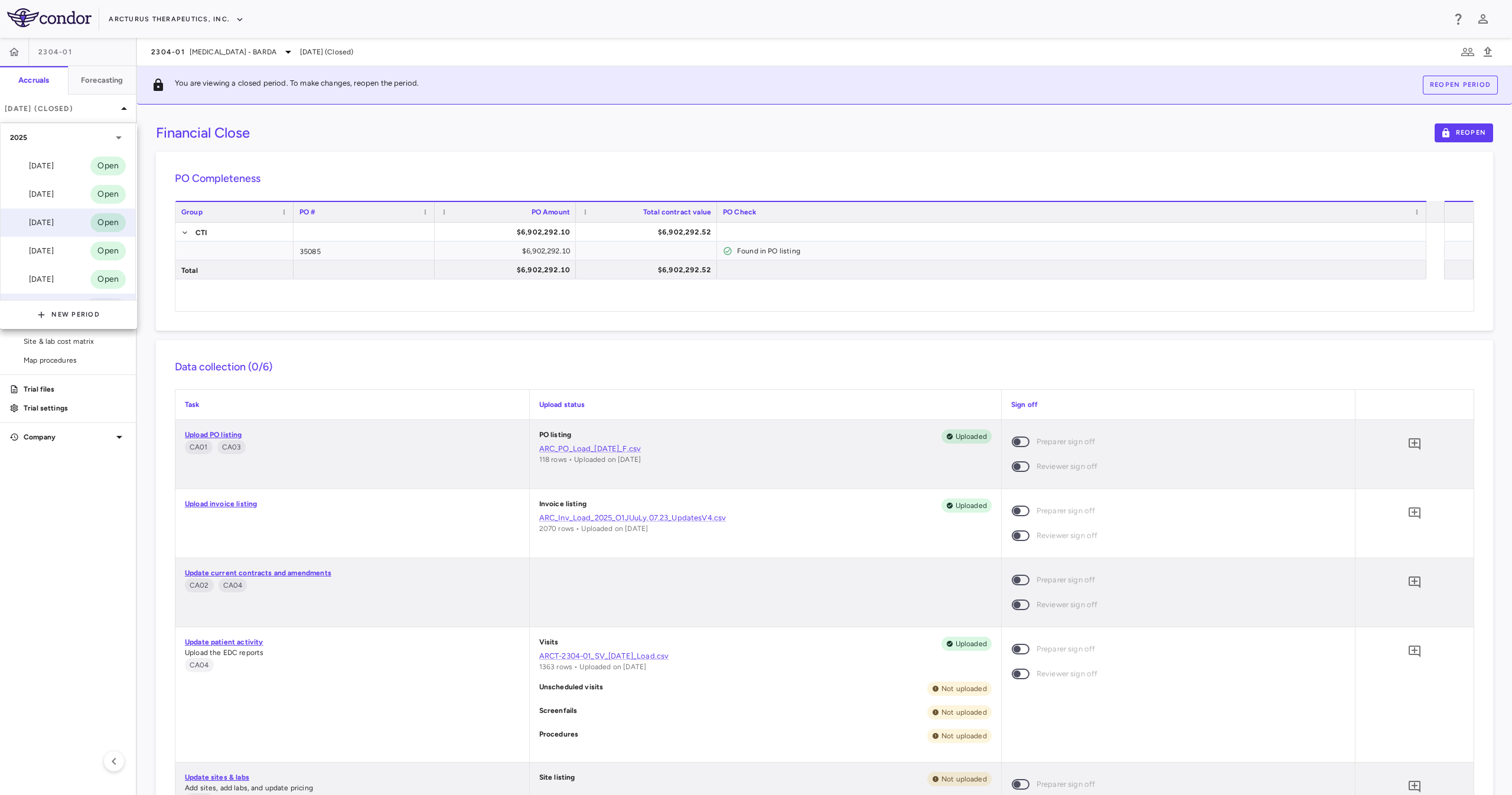
scroll to position [118, 0]
click at [53, 163] on div "[DATE]" at bounding box center [32, 161] width 44 height 14
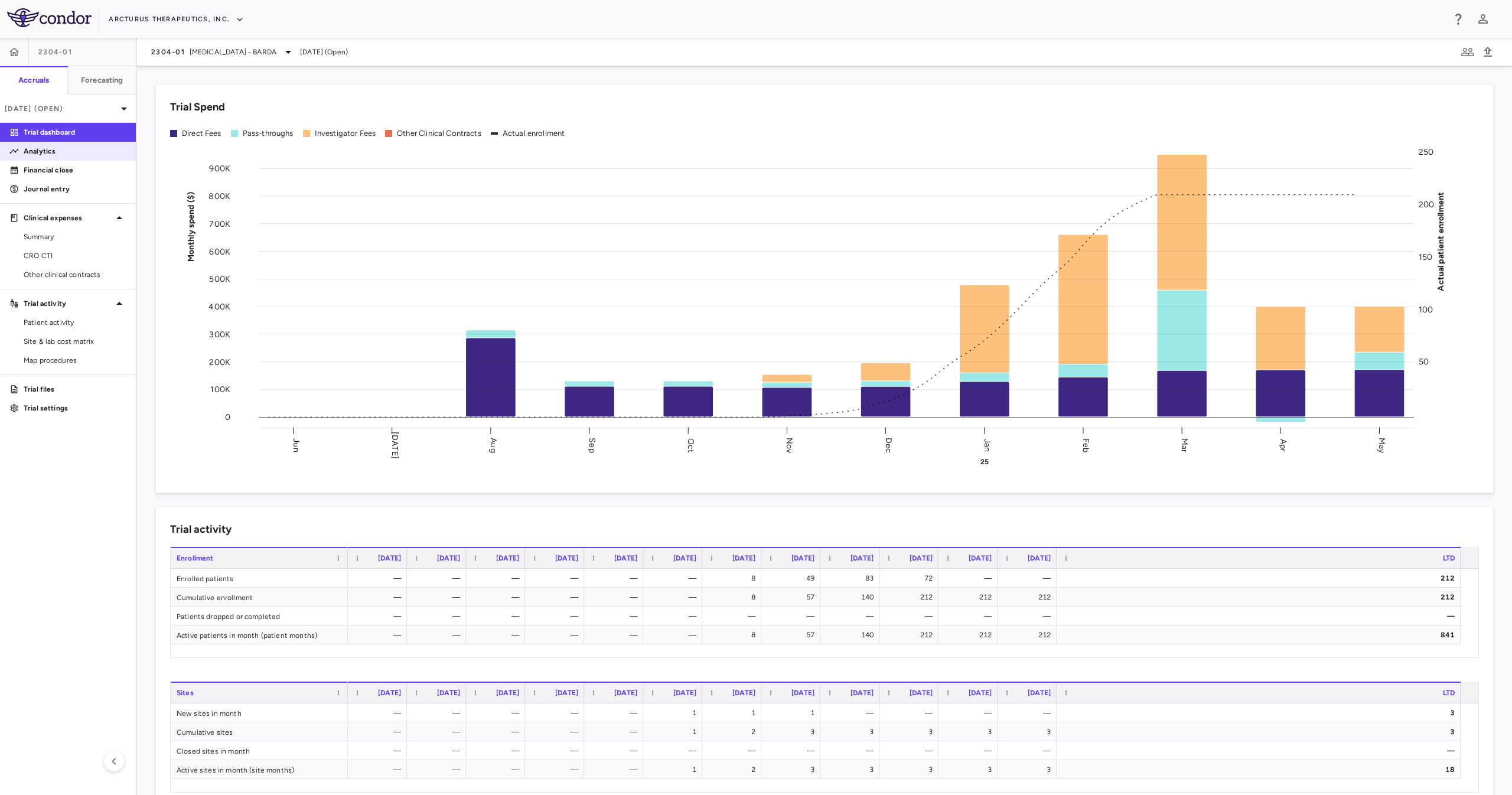
click at [40, 154] on p "Analytics" at bounding box center [75, 151] width 102 height 11
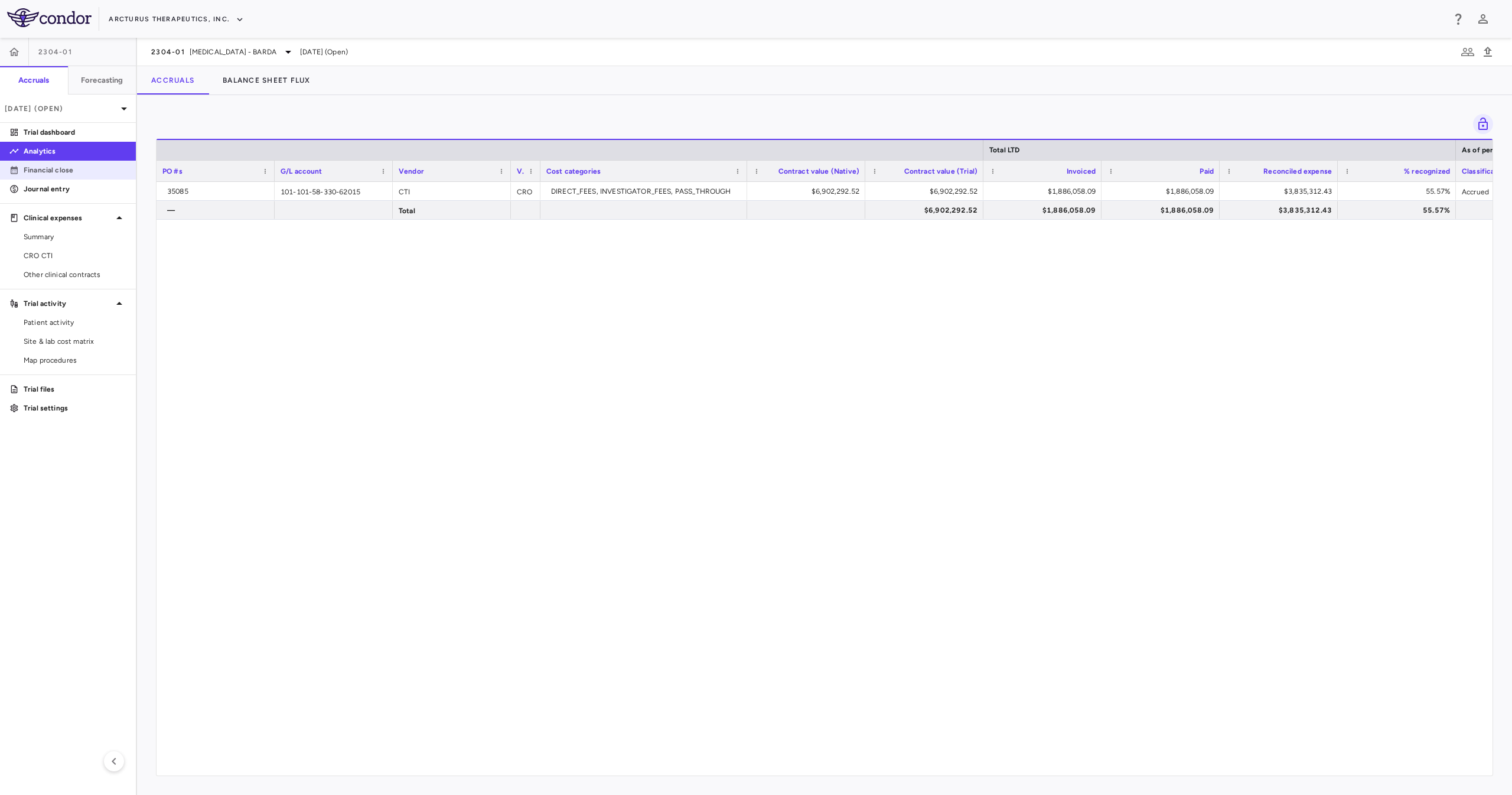
click at [67, 175] on p "Financial close" at bounding box center [75, 170] width 102 height 11
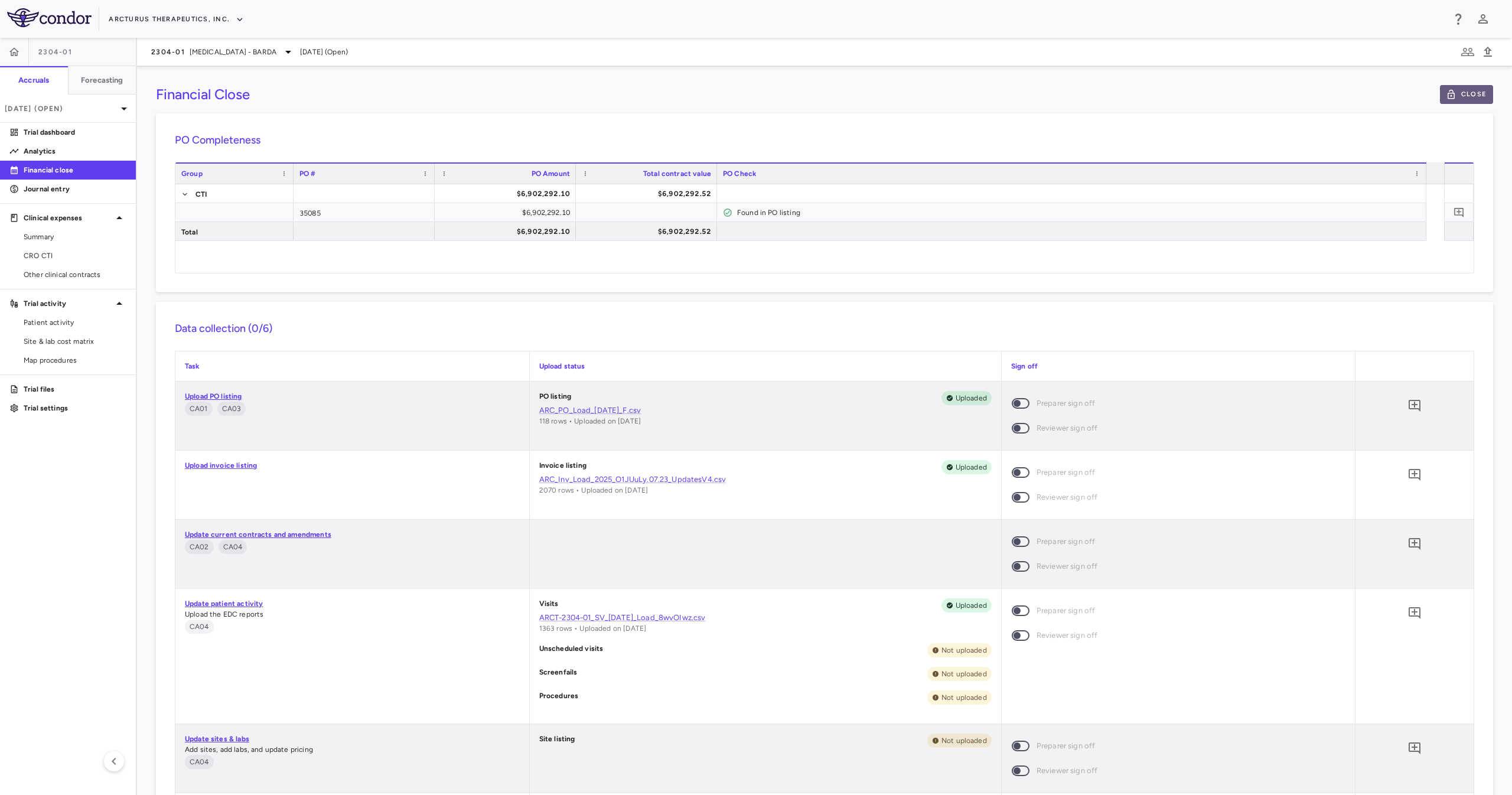
click at [1447, 93] on button "Close" at bounding box center [1467, 94] width 53 height 19
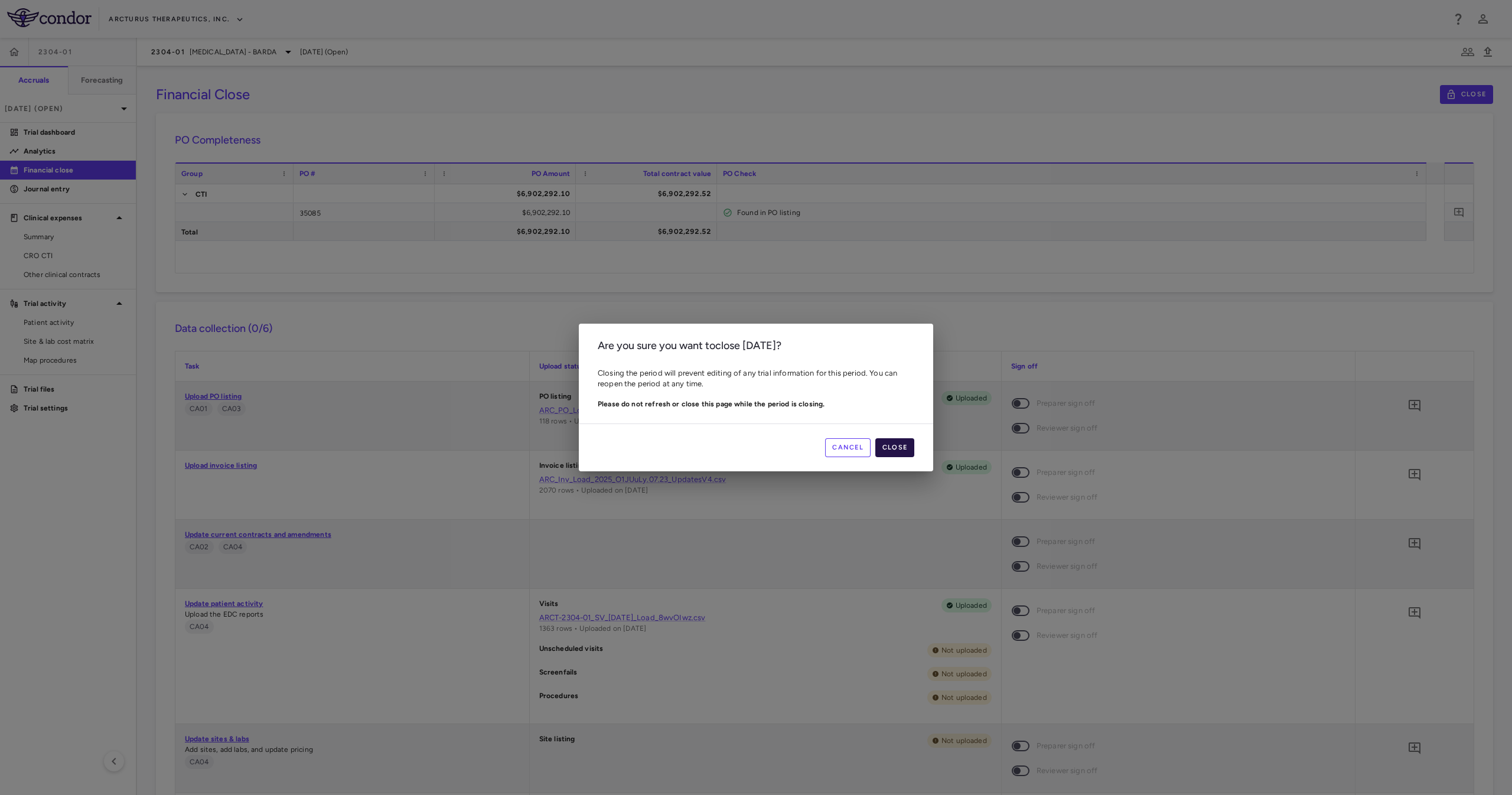
click at [892, 448] on button "Close" at bounding box center [895, 448] width 39 height 19
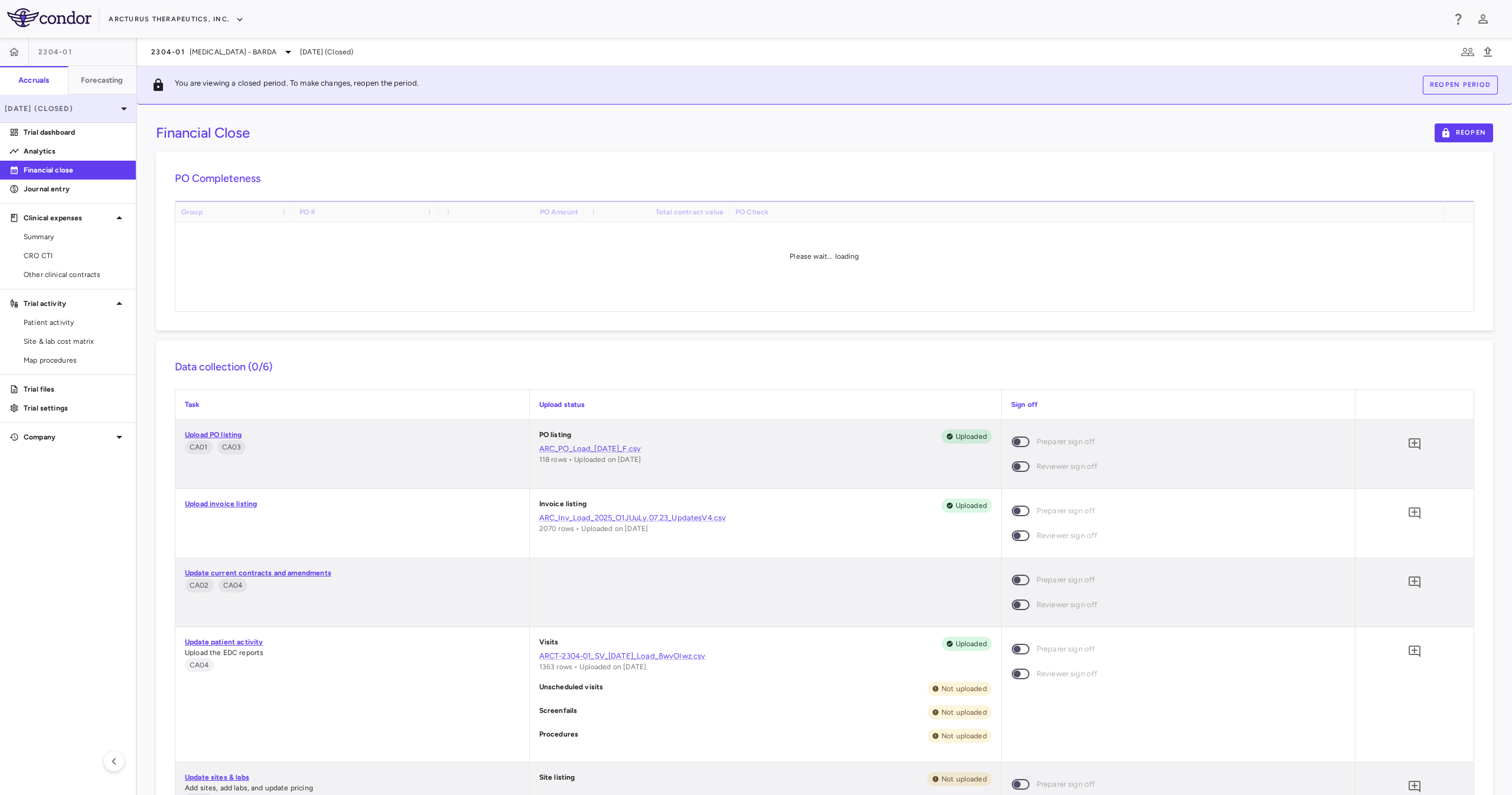
click at [66, 108] on p "May 2025 (Closed)" at bounding box center [60, 109] width 112 height 11
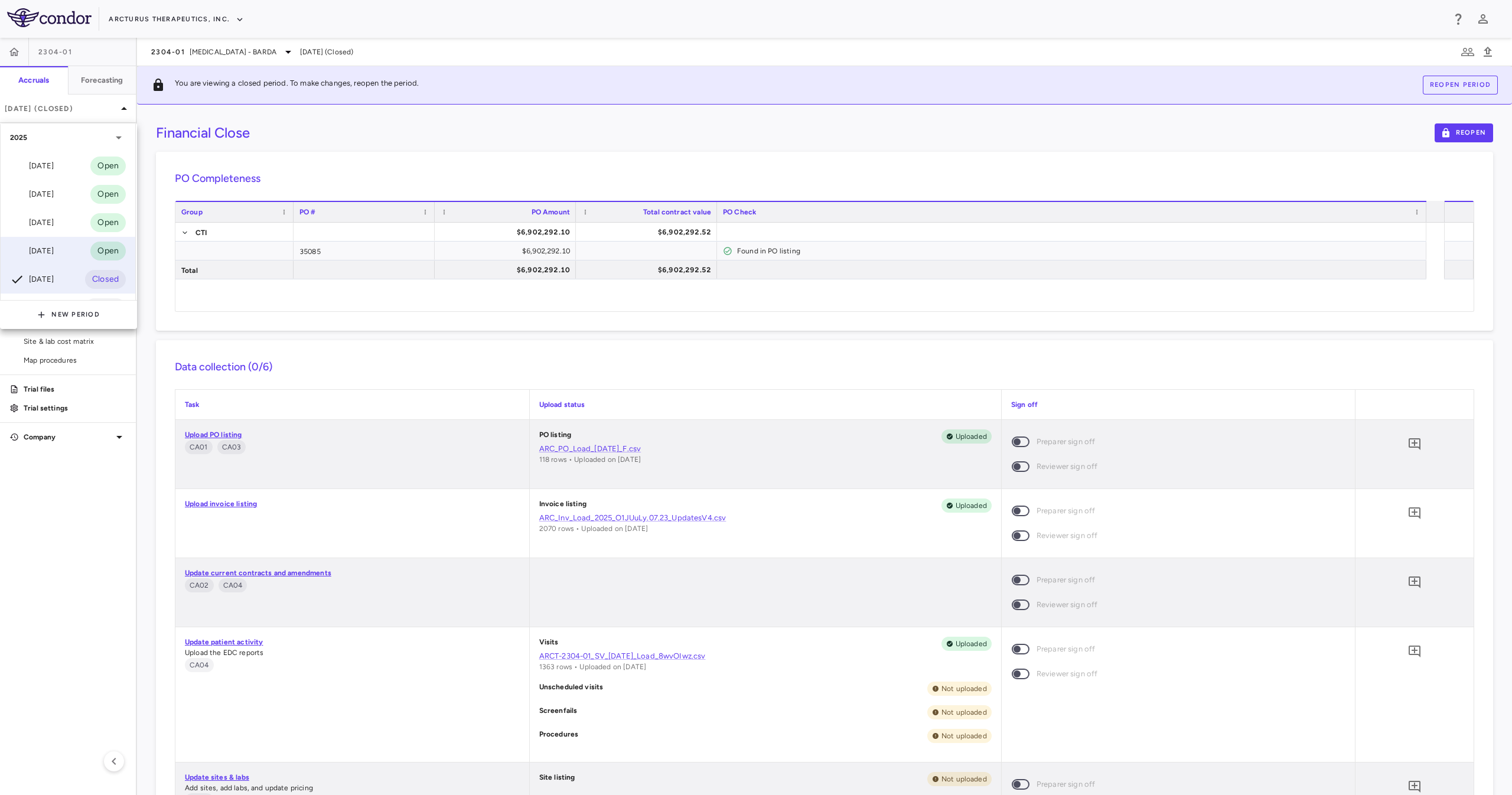
click at [31, 260] on div "Jun 2025 Open" at bounding box center [68, 251] width 135 height 29
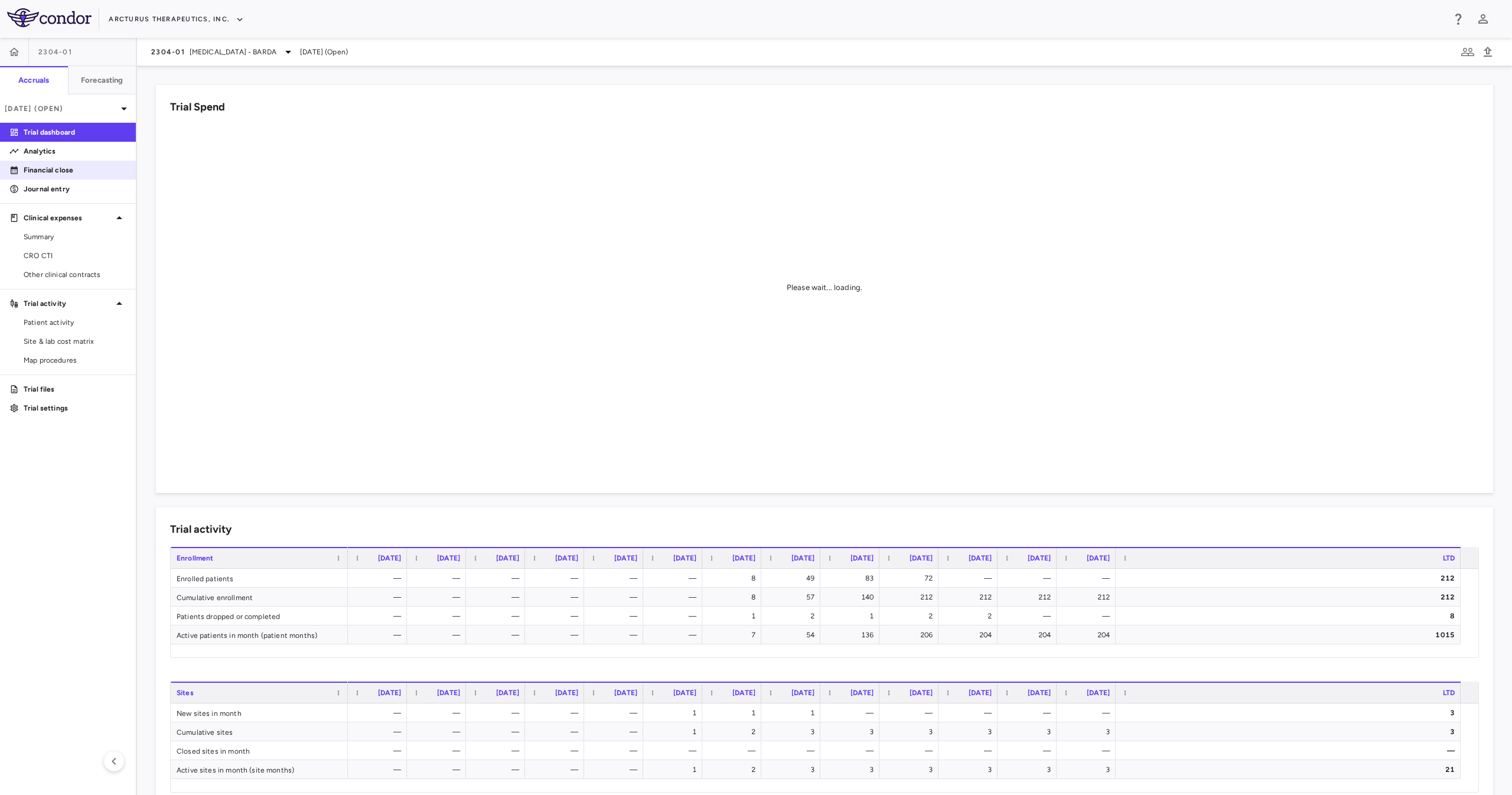
click at [110, 173] on p "Financial close" at bounding box center [75, 170] width 102 height 11
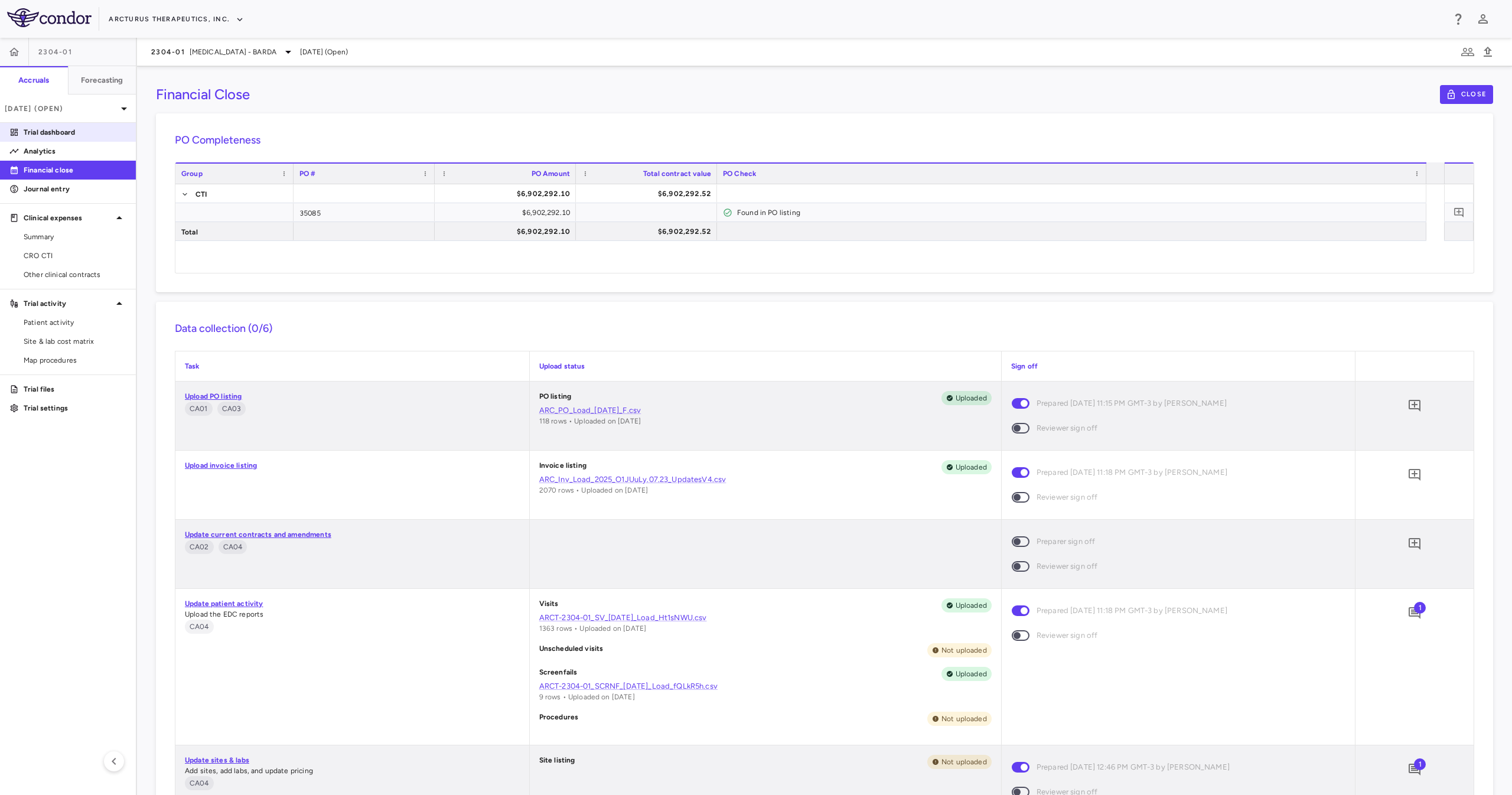
click at [86, 133] on p "Trial dashboard" at bounding box center [75, 133] width 102 height 11
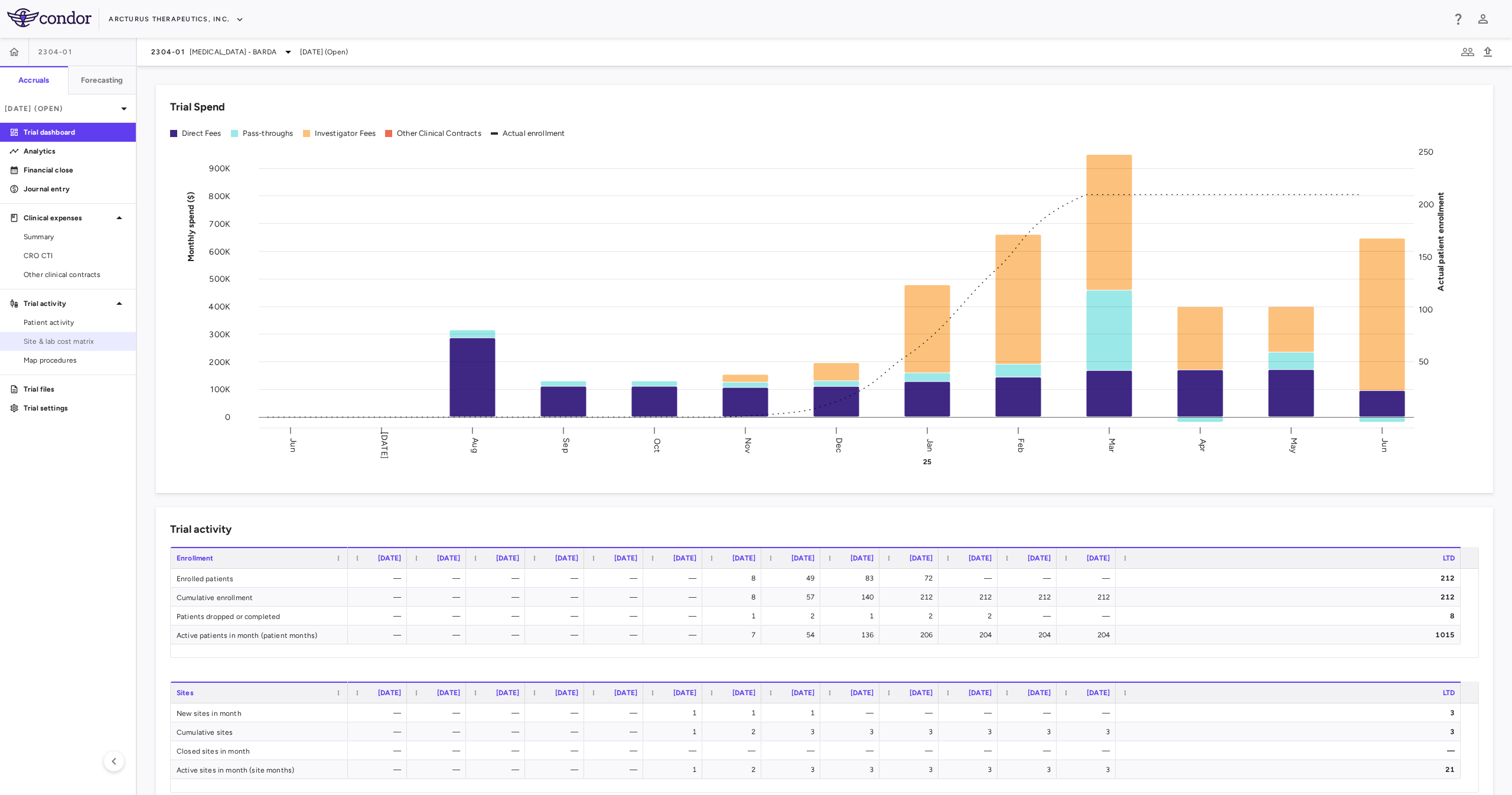
click at [63, 339] on span "Site & lab cost matrix" at bounding box center [75, 341] width 102 height 11
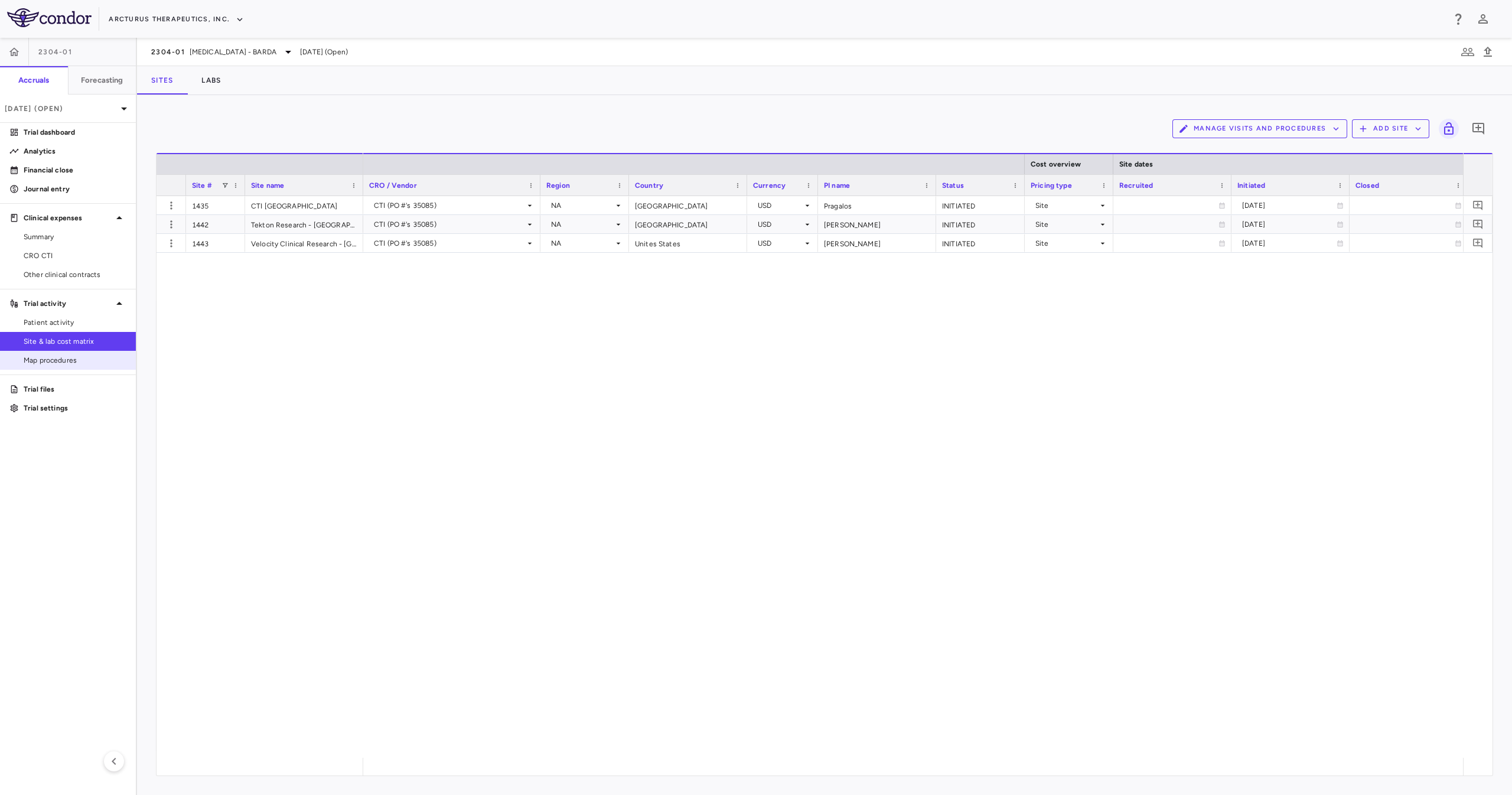
click at [50, 368] on link "Map procedures" at bounding box center [68, 361] width 136 height 18
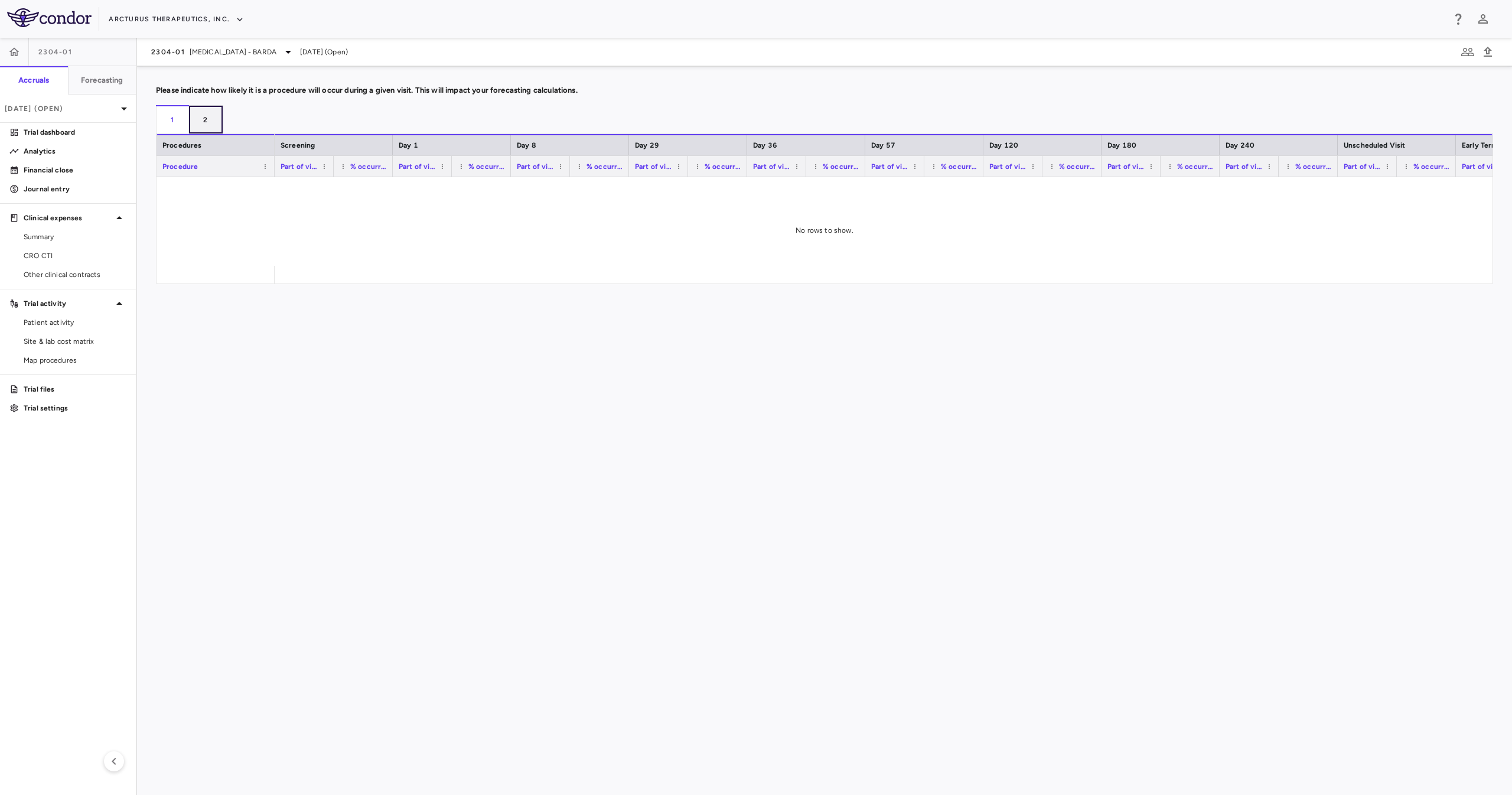
click at [200, 124] on button "2" at bounding box center [206, 120] width 34 height 29
click at [163, 117] on button "1" at bounding box center [173, 120] width 33 height 29
click at [72, 345] on span "Site & lab cost matrix" at bounding box center [75, 341] width 102 height 11
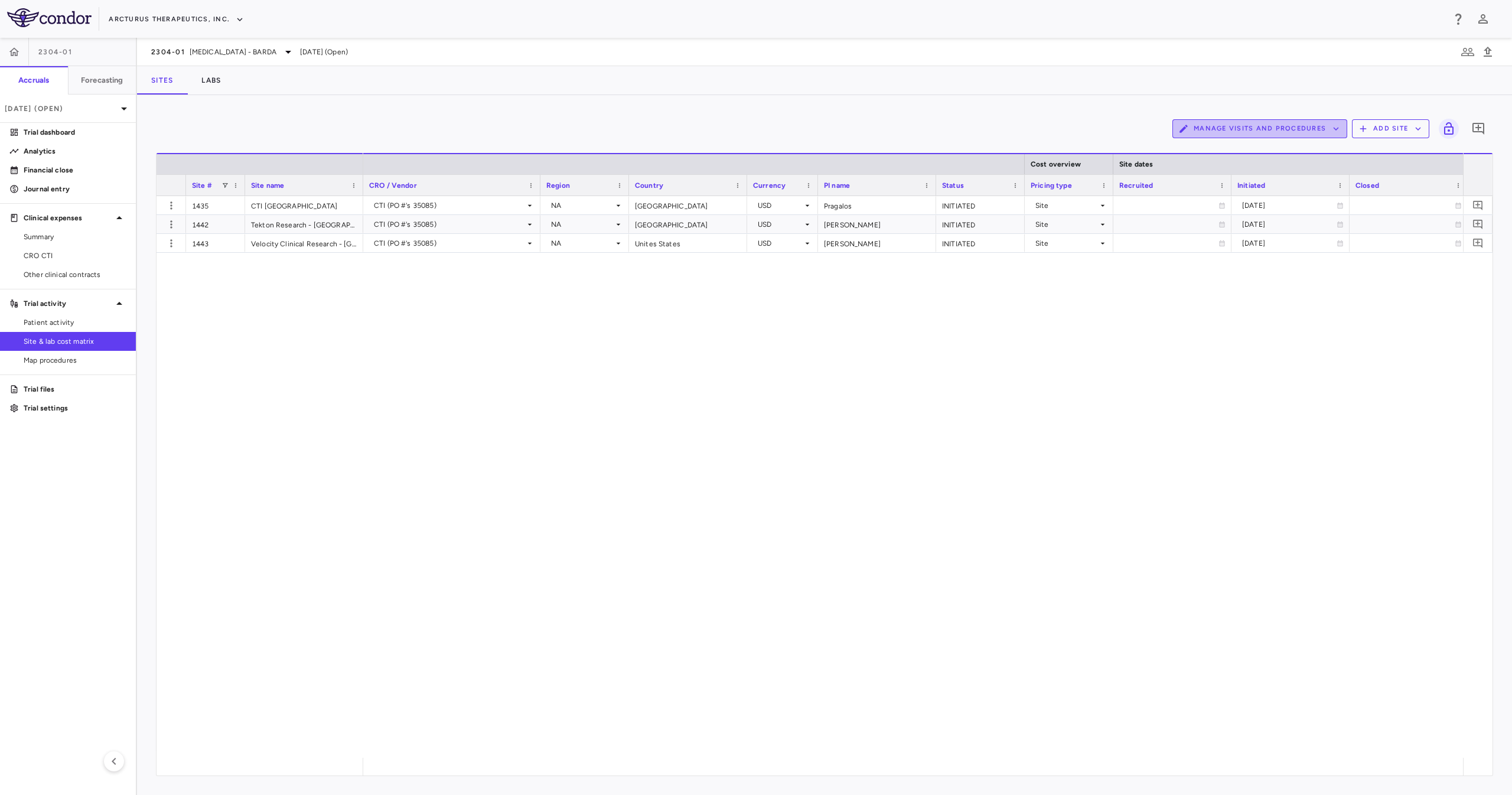
click at [1284, 127] on button "Manage Visits and Procedures" at bounding box center [1260, 128] width 175 height 19
click at [1208, 156] on li "Visit Schedules" at bounding box center [1247, 152] width 126 height 18
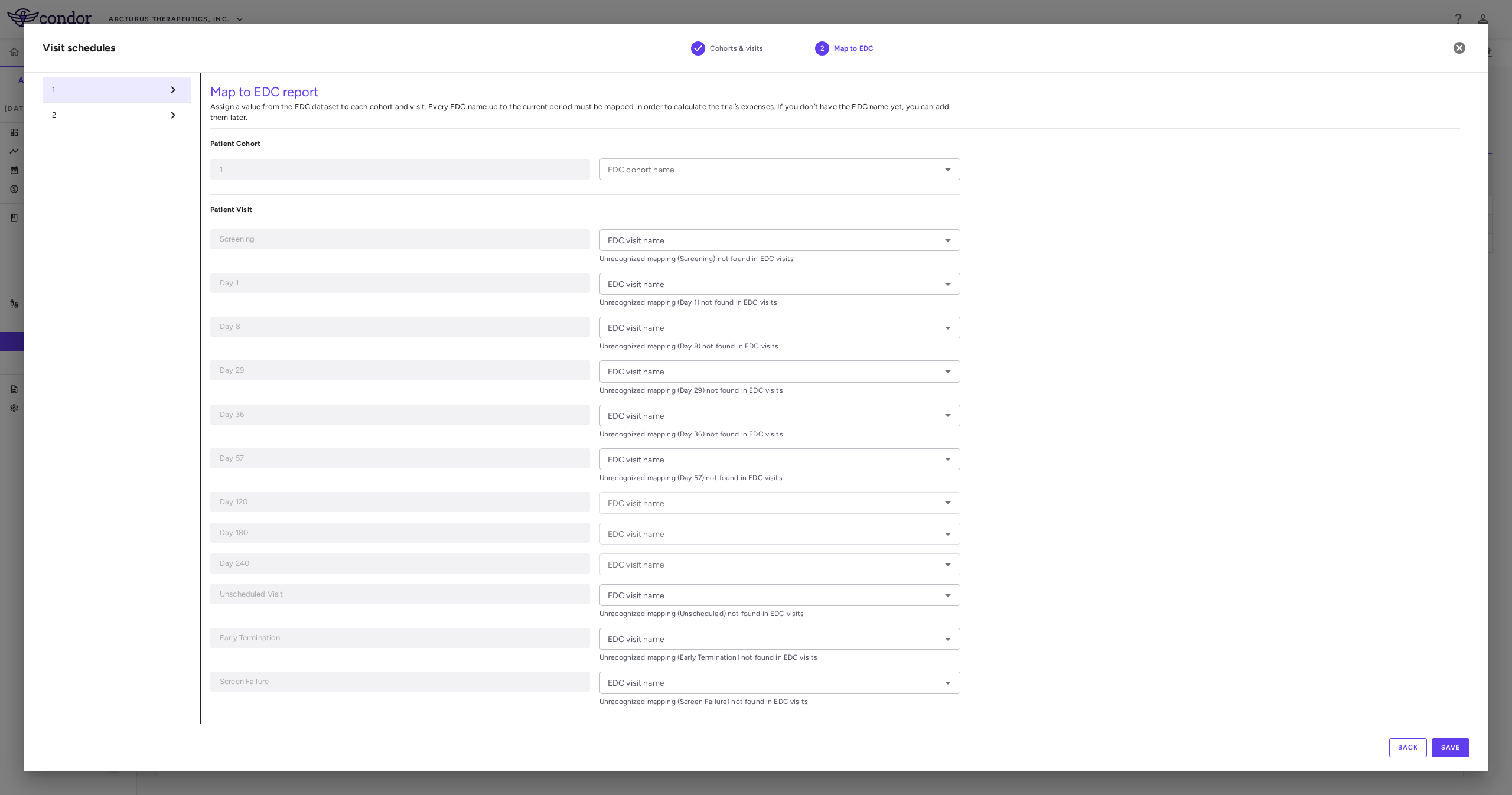
click at [744, 176] on input "EDC cohort name" at bounding box center [771, 170] width 334 height 15
type input "******"
type input "*********"
type input "*****"
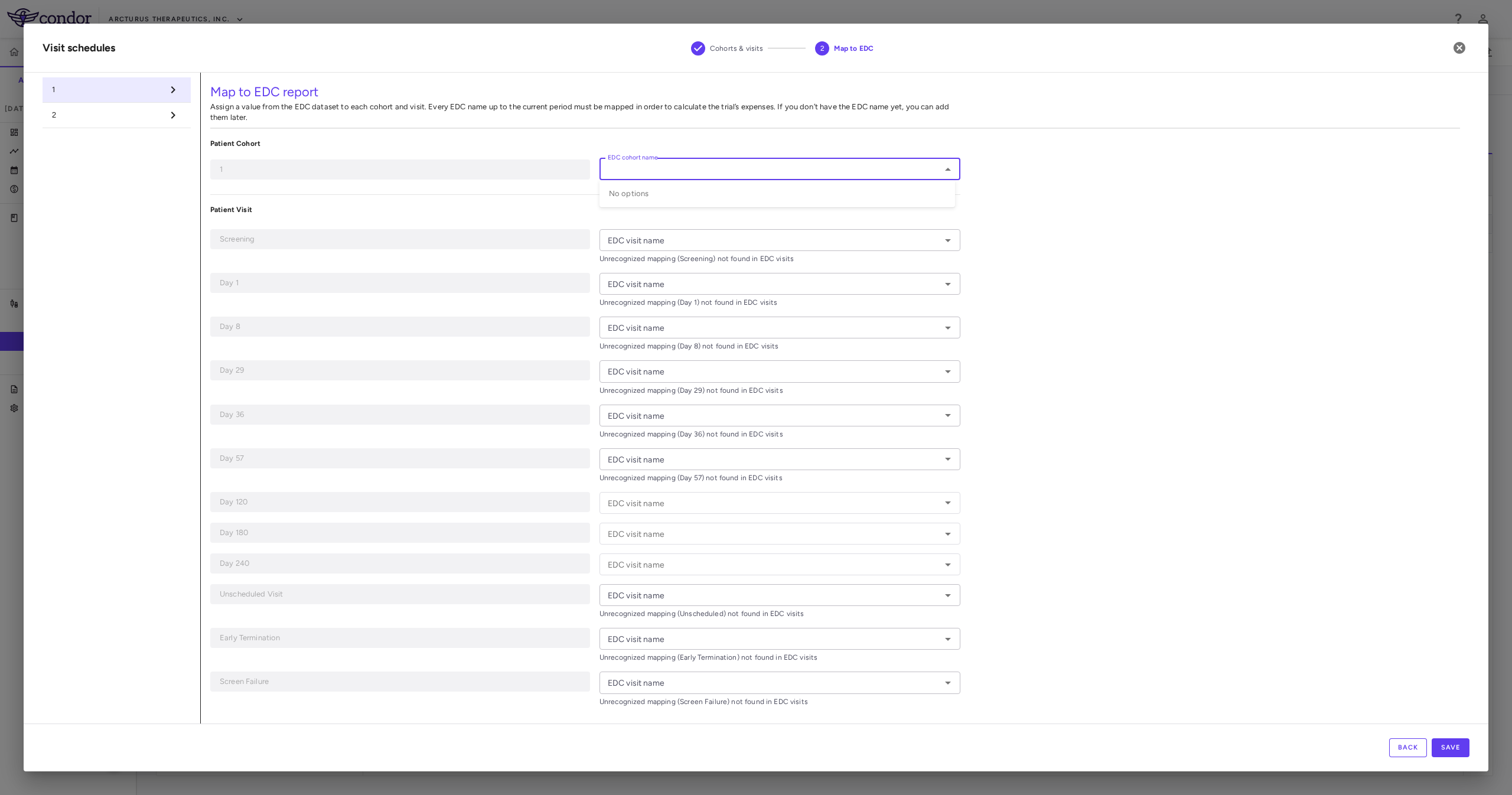
type input "******"
type input "**********"
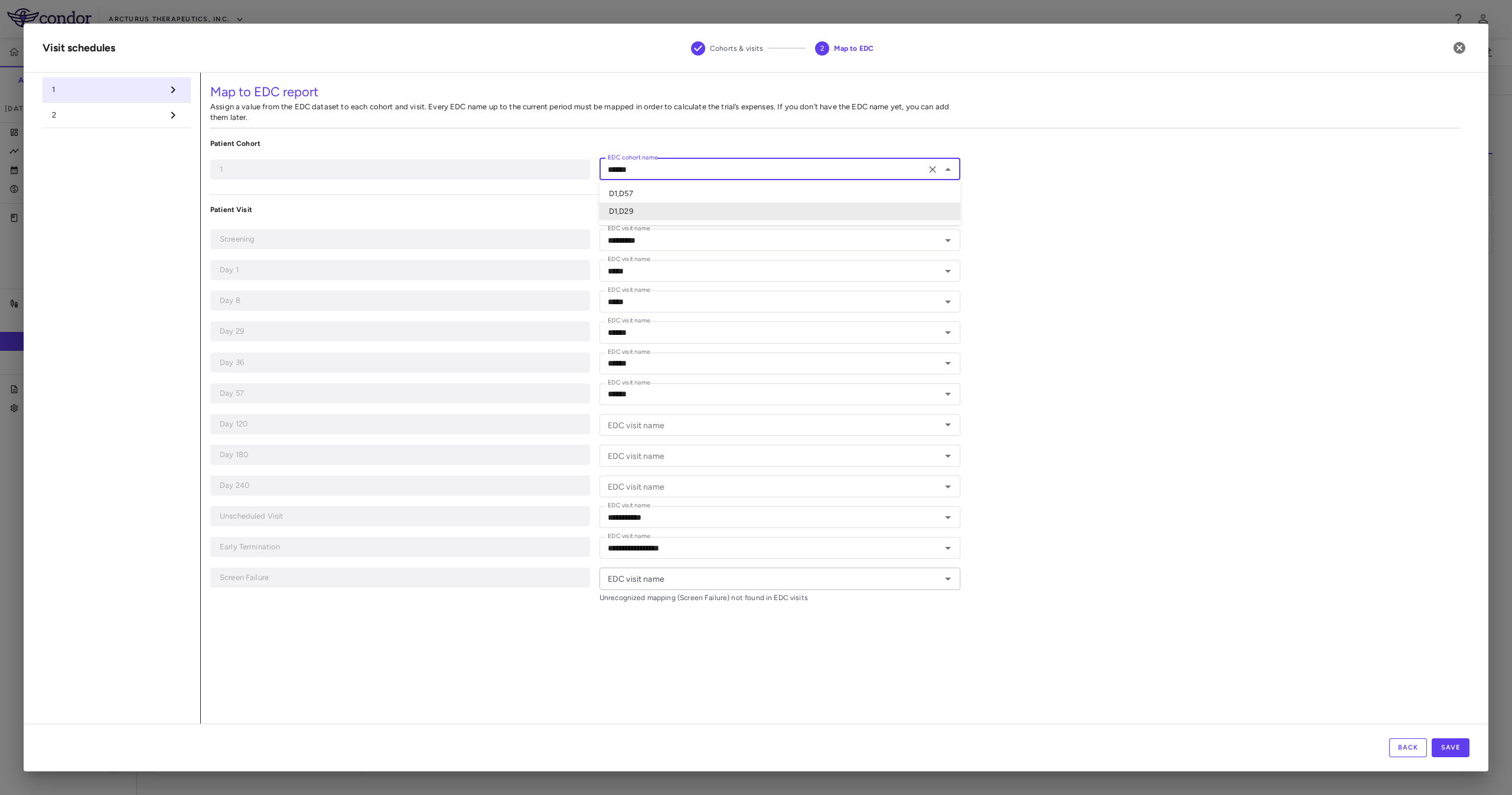
click at [1068, 193] on div "**********" at bounding box center [835, 398] width 1269 height 651
click at [1082, 260] on div "**********" at bounding box center [835, 398] width 1269 height 651
click at [94, 125] on li "2" at bounding box center [116, 115] width 148 height 26
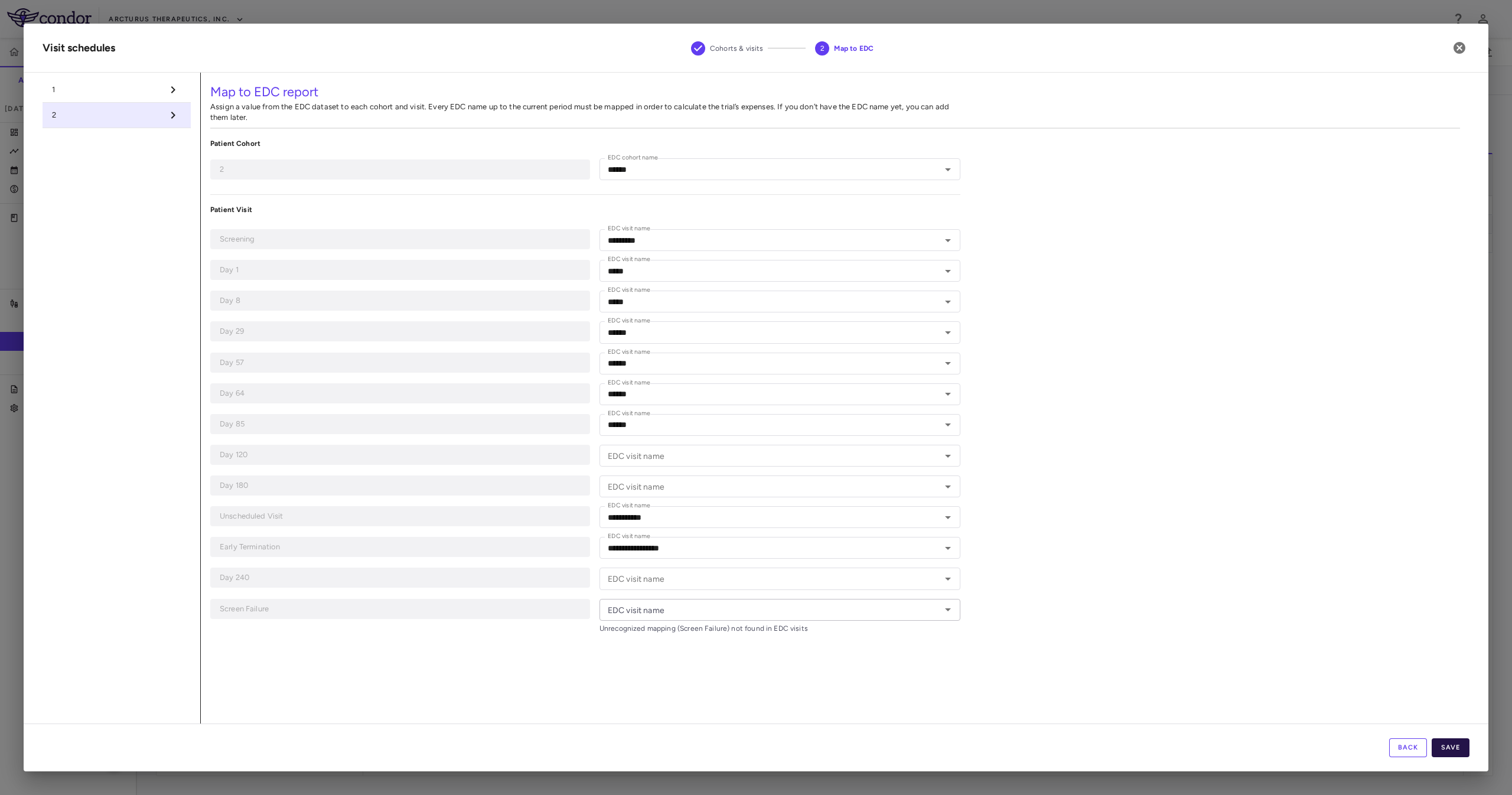
click at [1461, 757] on button "Save" at bounding box center [1451, 748] width 38 height 19
click at [787, 484] on input "EDC visit name" at bounding box center [771, 487] width 334 height 15
click at [1055, 494] on div "**********" at bounding box center [835, 398] width 1269 height 651
click at [111, 90] on span "1" at bounding box center [107, 90] width 111 height 11
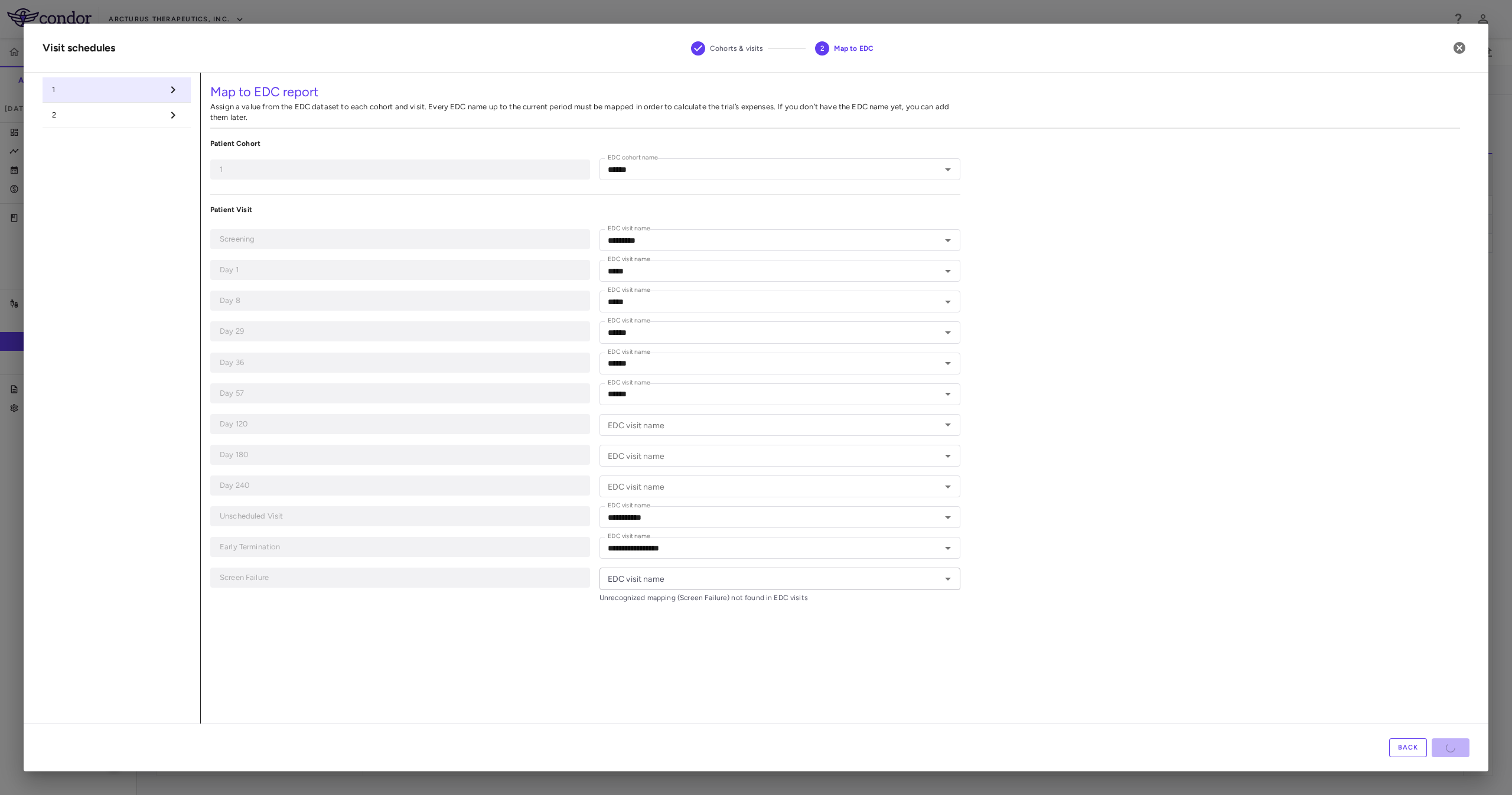
type input "******"
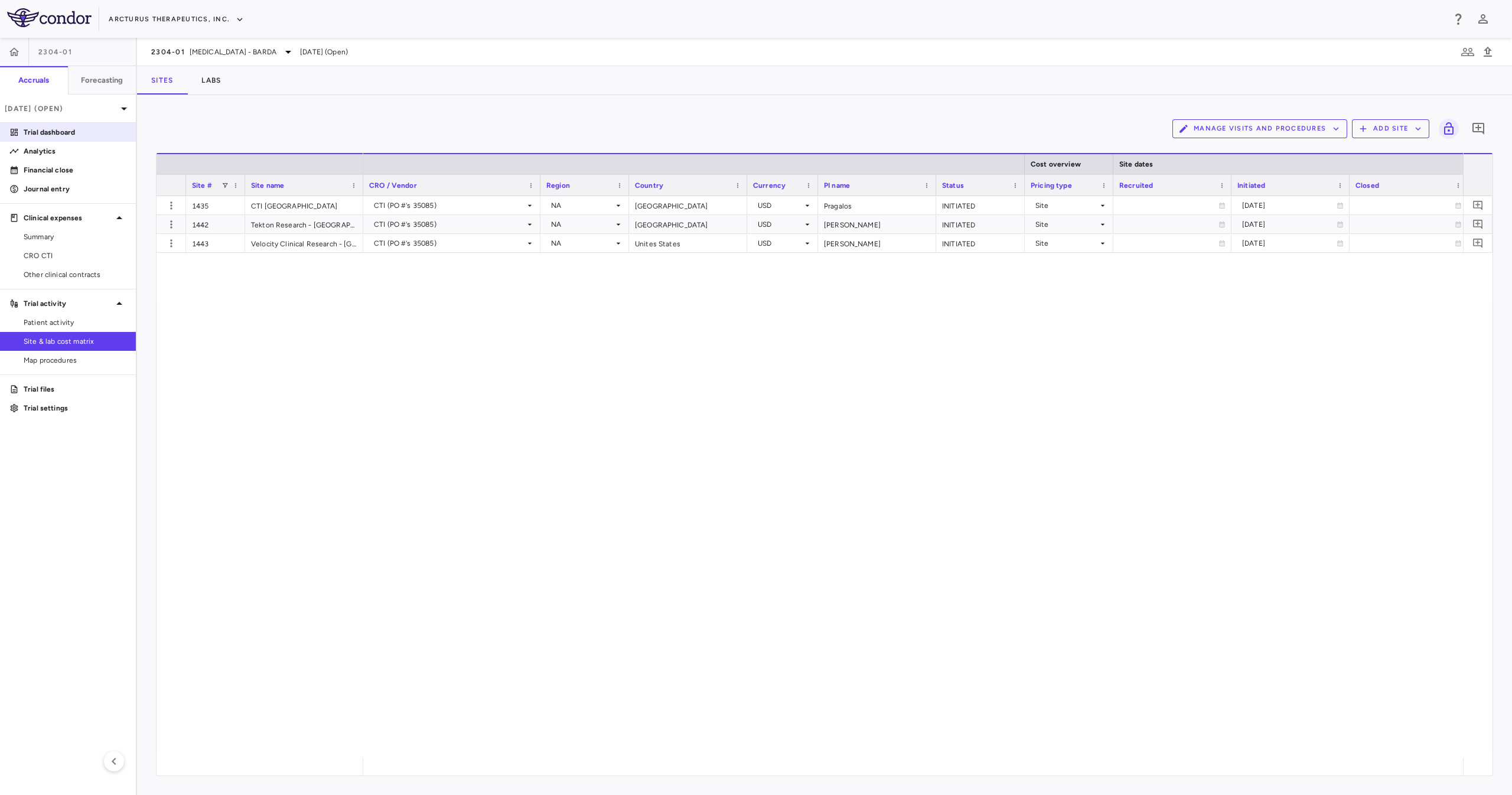
click at [100, 130] on p "Trial dashboard" at bounding box center [75, 133] width 102 height 11
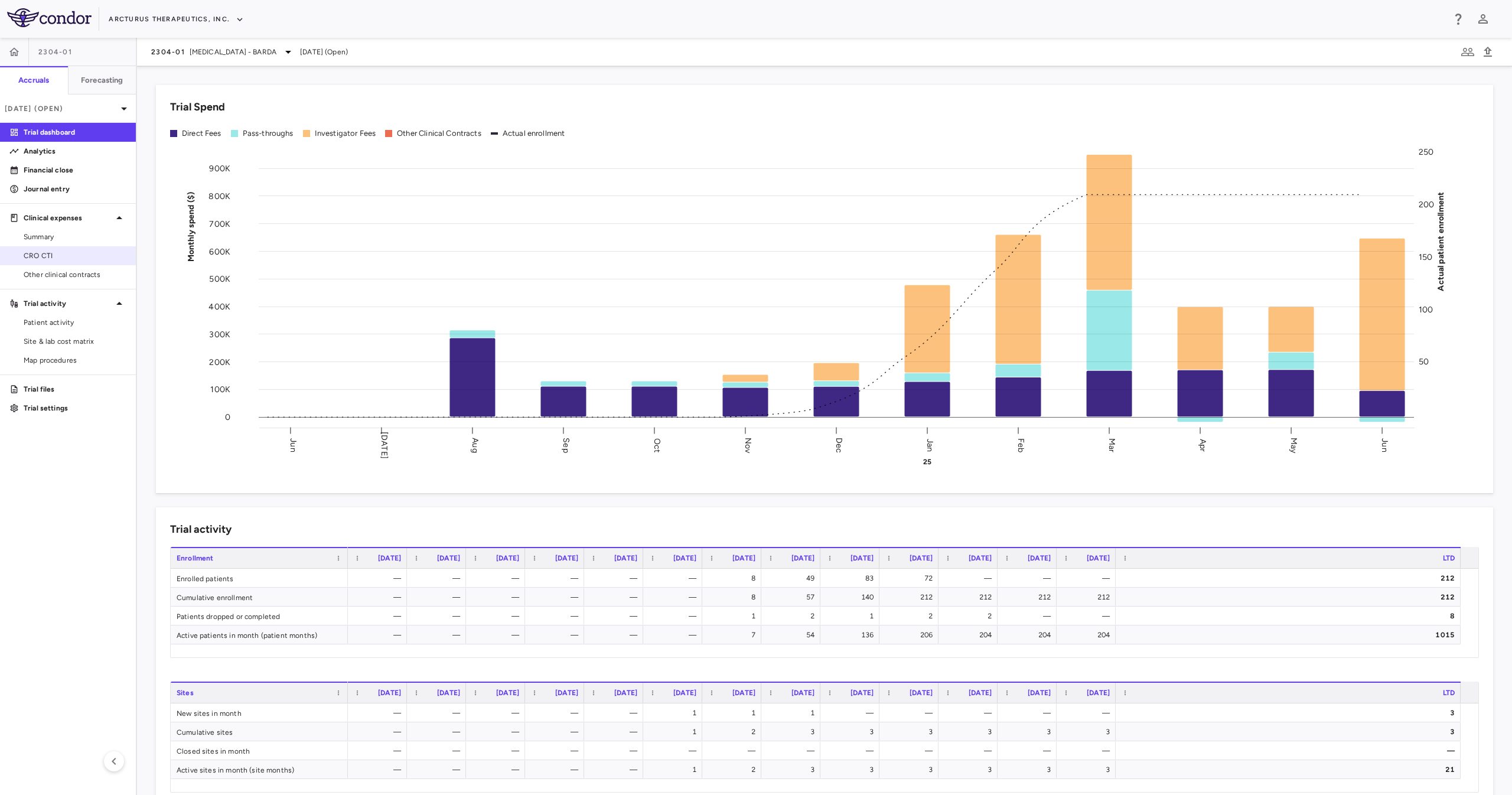
click at [61, 260] on span "CRO CTI" at bounding box center [75, 255] width 102 height 11
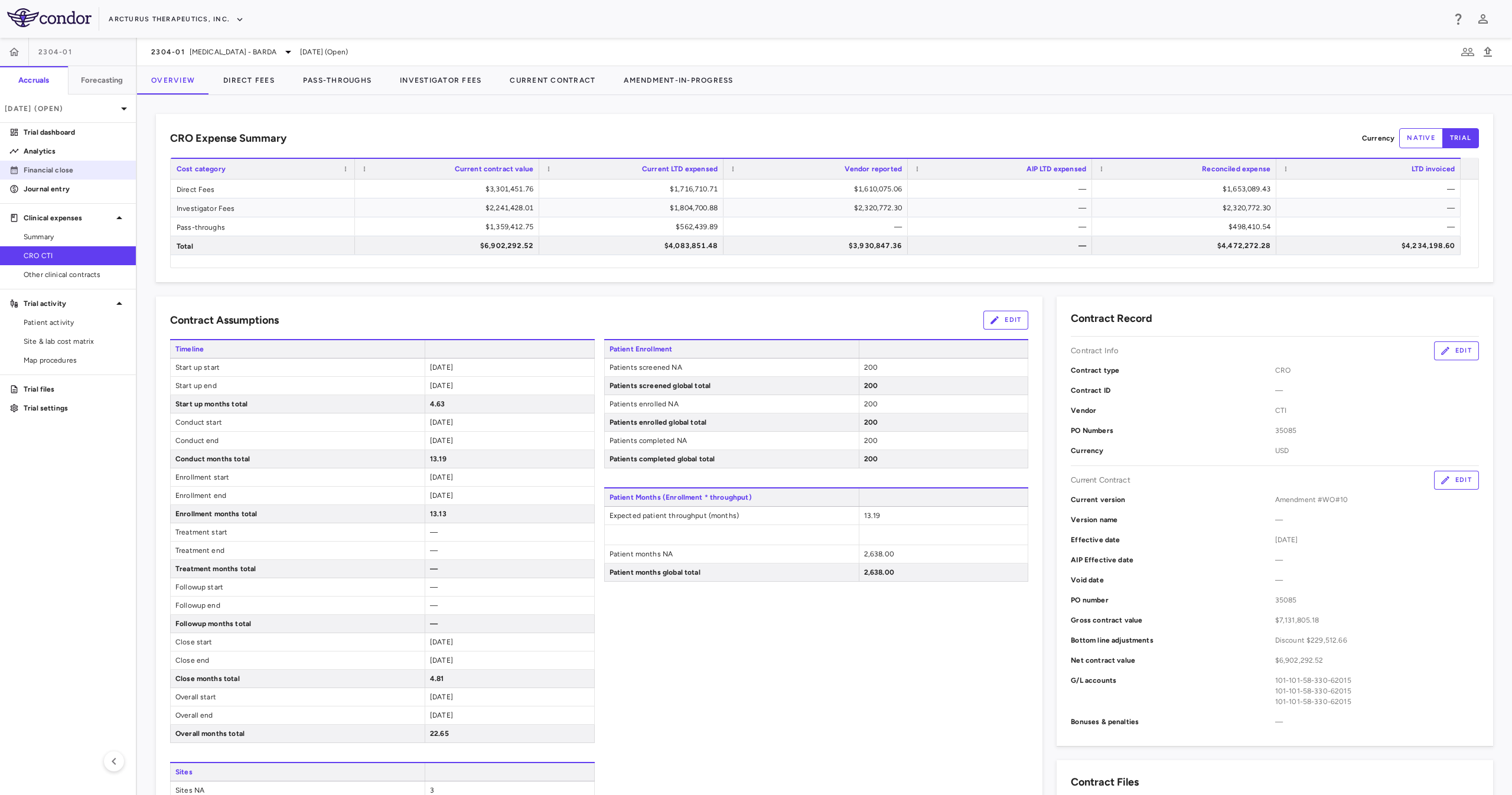
click at [52, 166] on p "Financial close" at bounding box center [75, 170] width 102 height 11
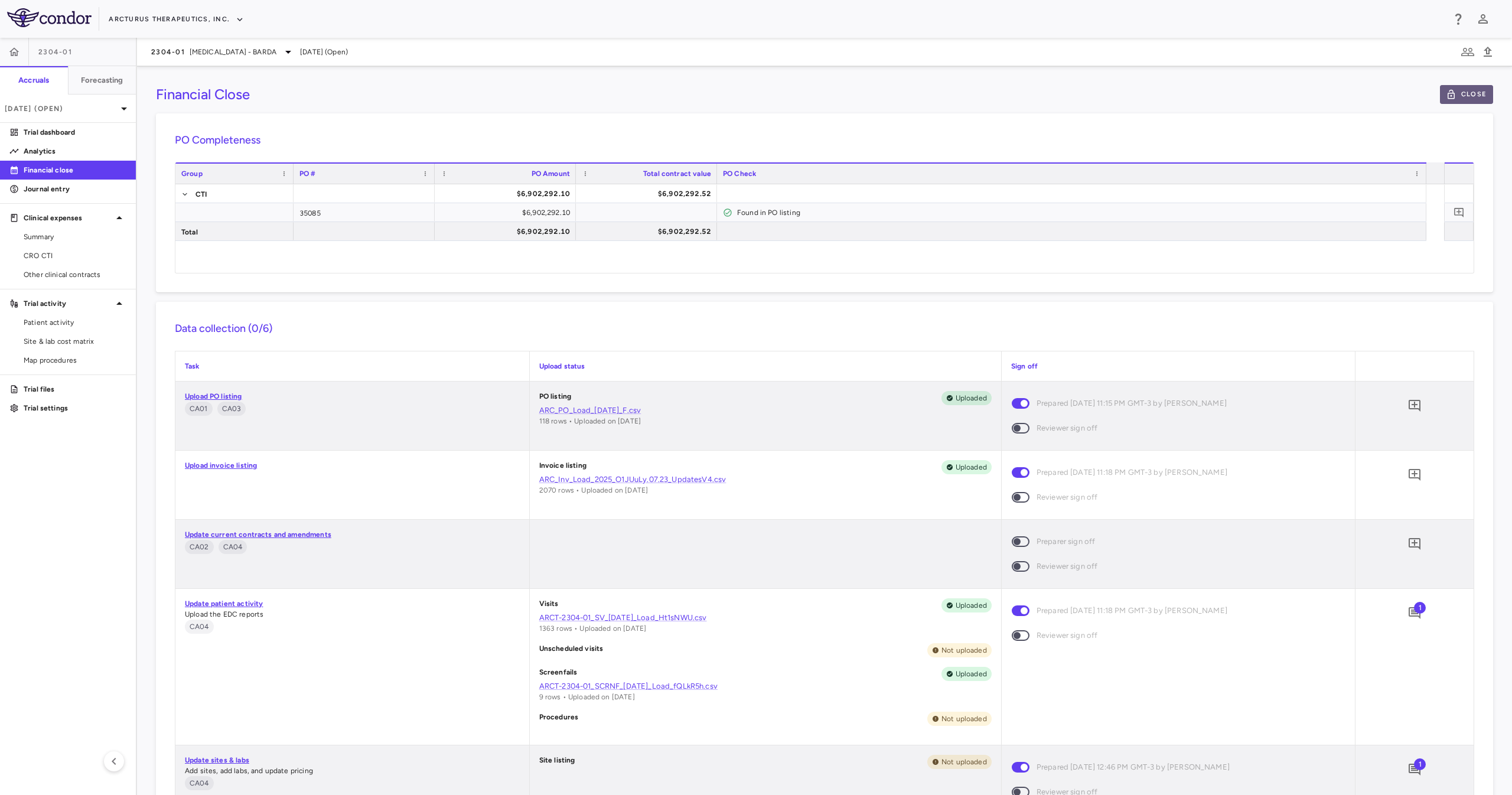
click at [1440, 102] on button "Close" at bounding box center [1467, 94] width 53 height 19
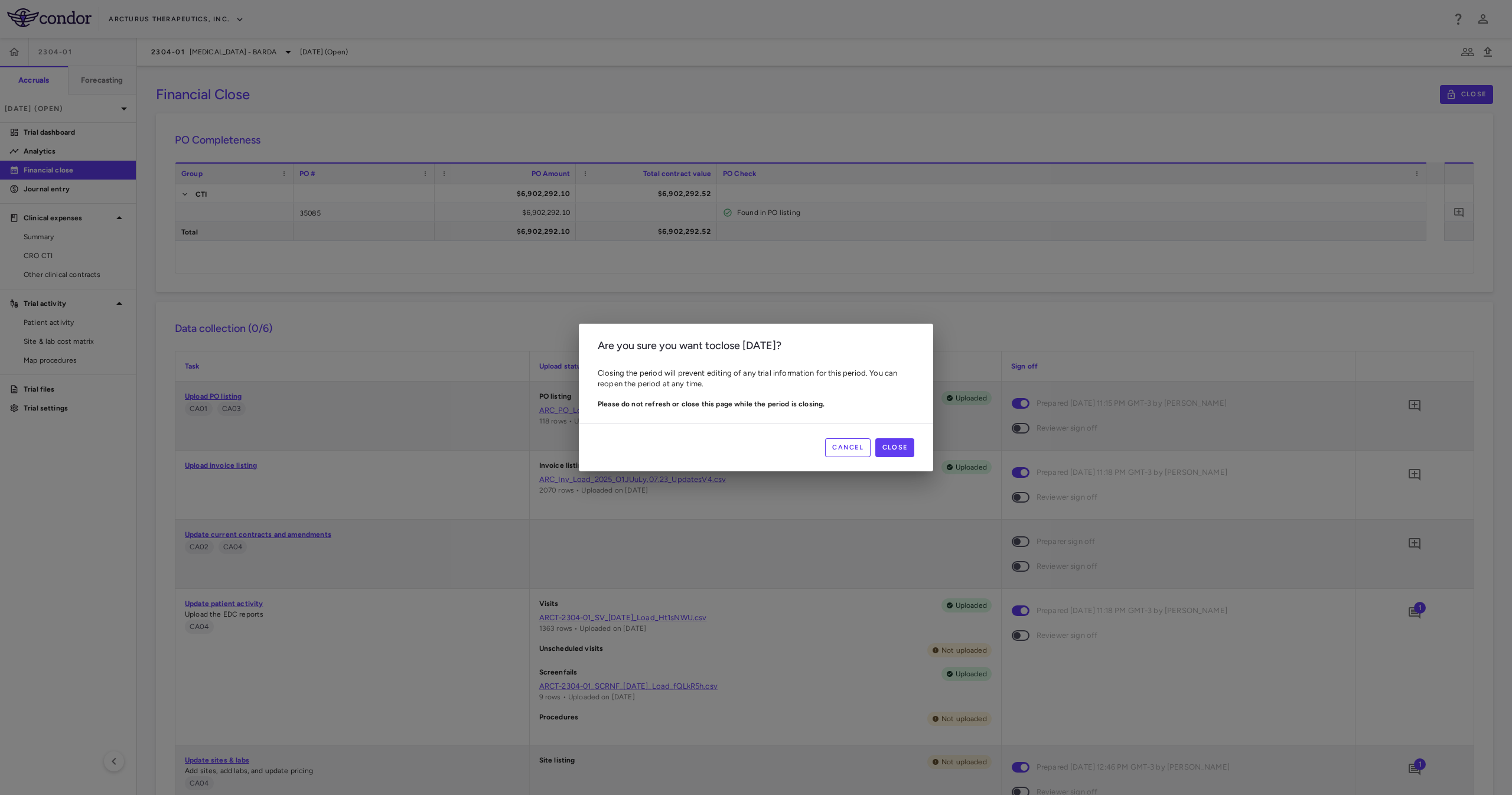
click at [858, 437] on div "Cancel Close" at bounding box center [756, 448] width 354 height 48
click at [862, 445] on button "Cancel" at bounding box center [848, 448] width 45 height 19
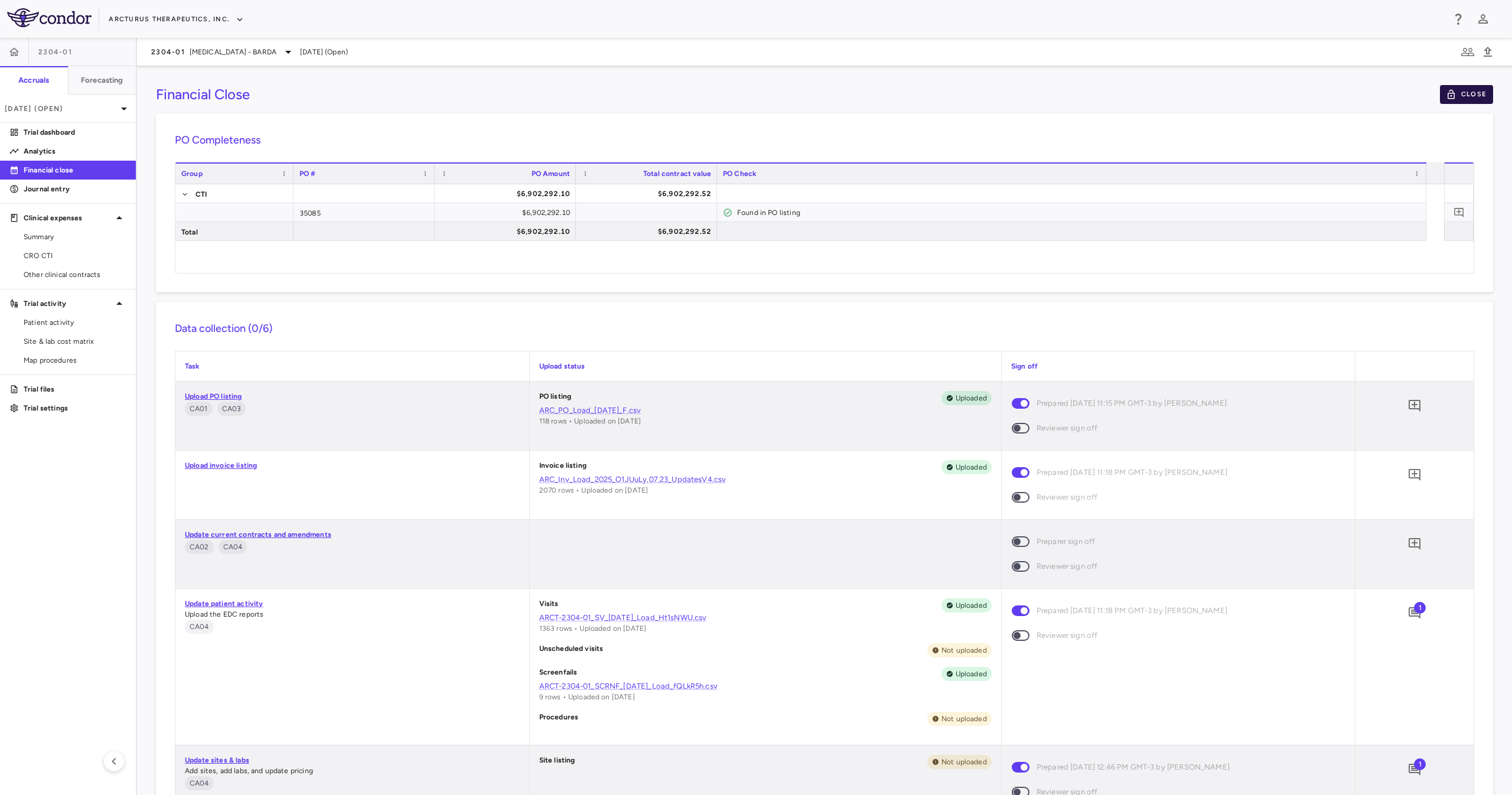
click at [1448, 91] on button "Close" at bounding box center [1467, 94] width 53 height 19
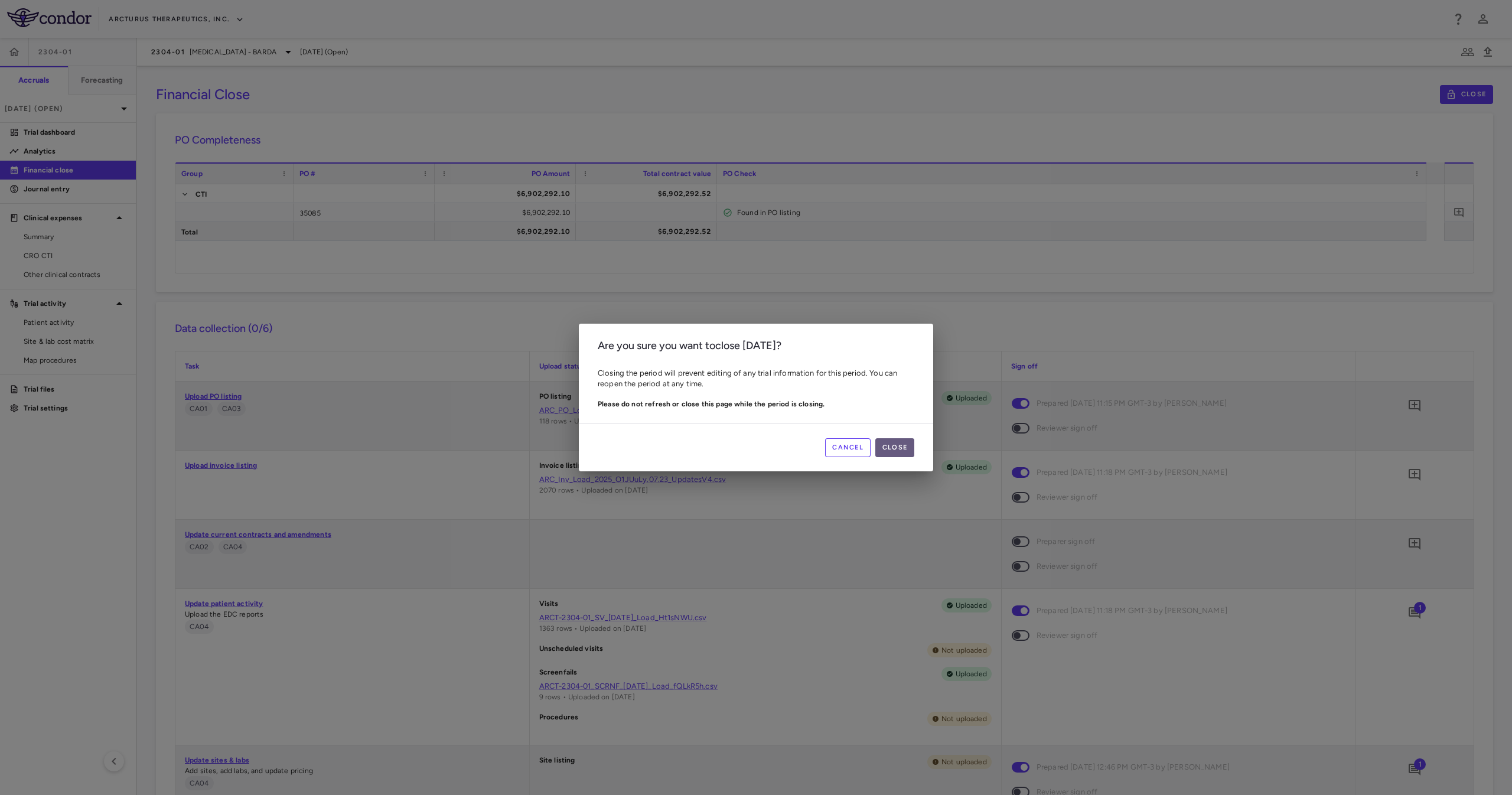
click at [909, 441] on button "Close" at bounding box center [895, 448] width 39 height 19
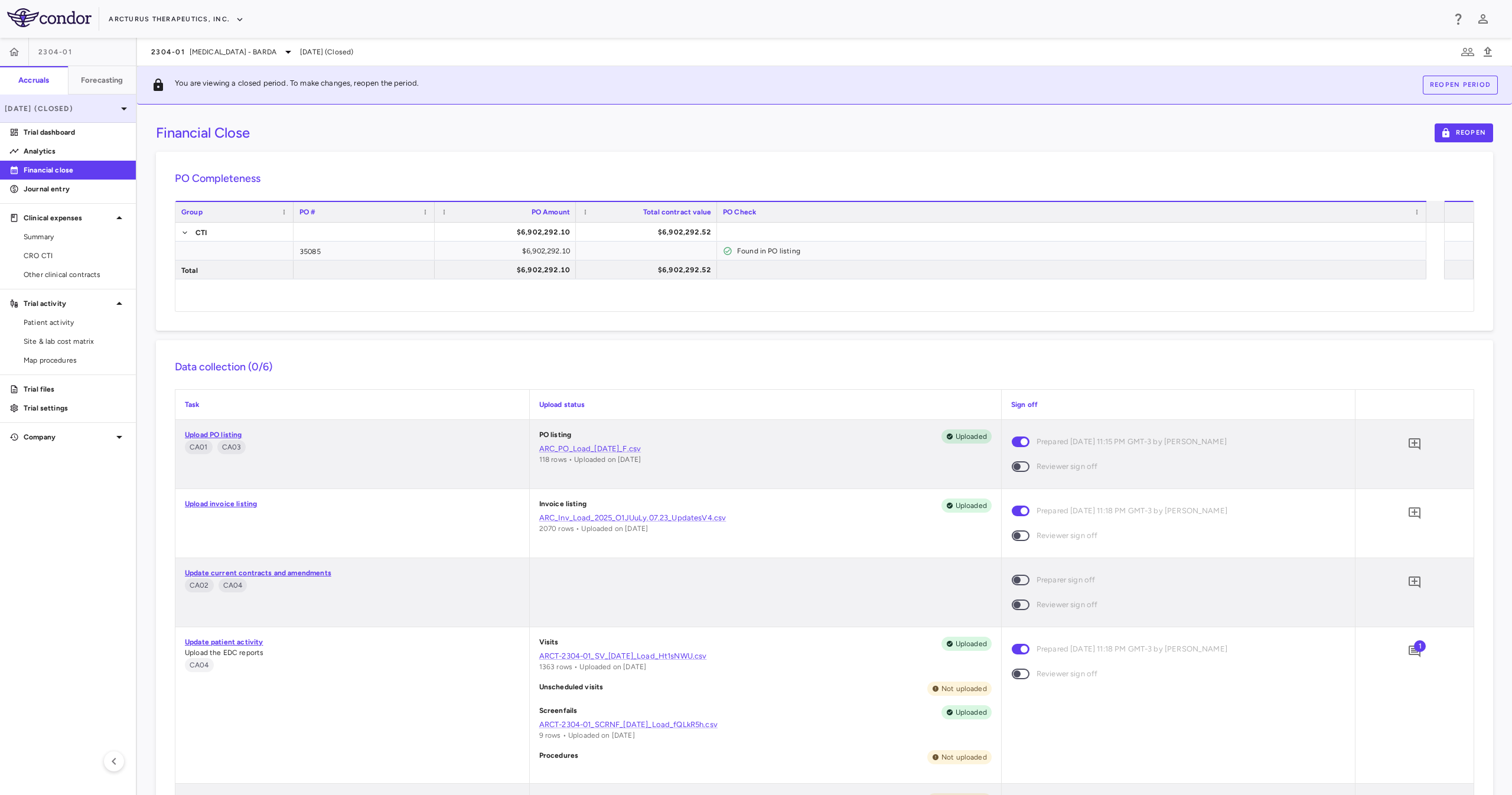
click at [101, 109] on p "Jun 2025 (Closed)" at bounding box center [60, 109] width 112 height 11
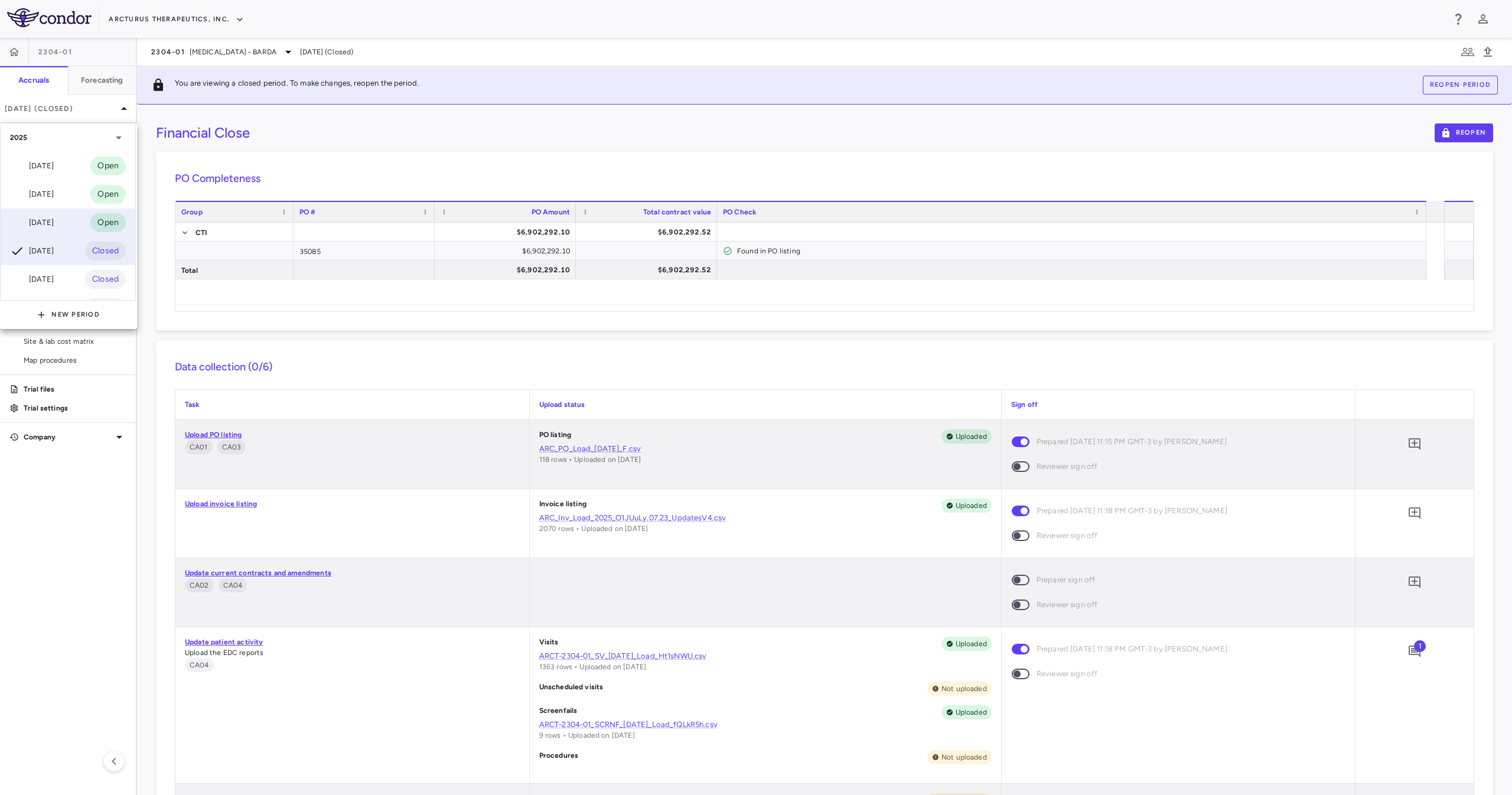
click at [53, 222] on div "[DATE]" at bounding box center [32, 222] width 44 height 14
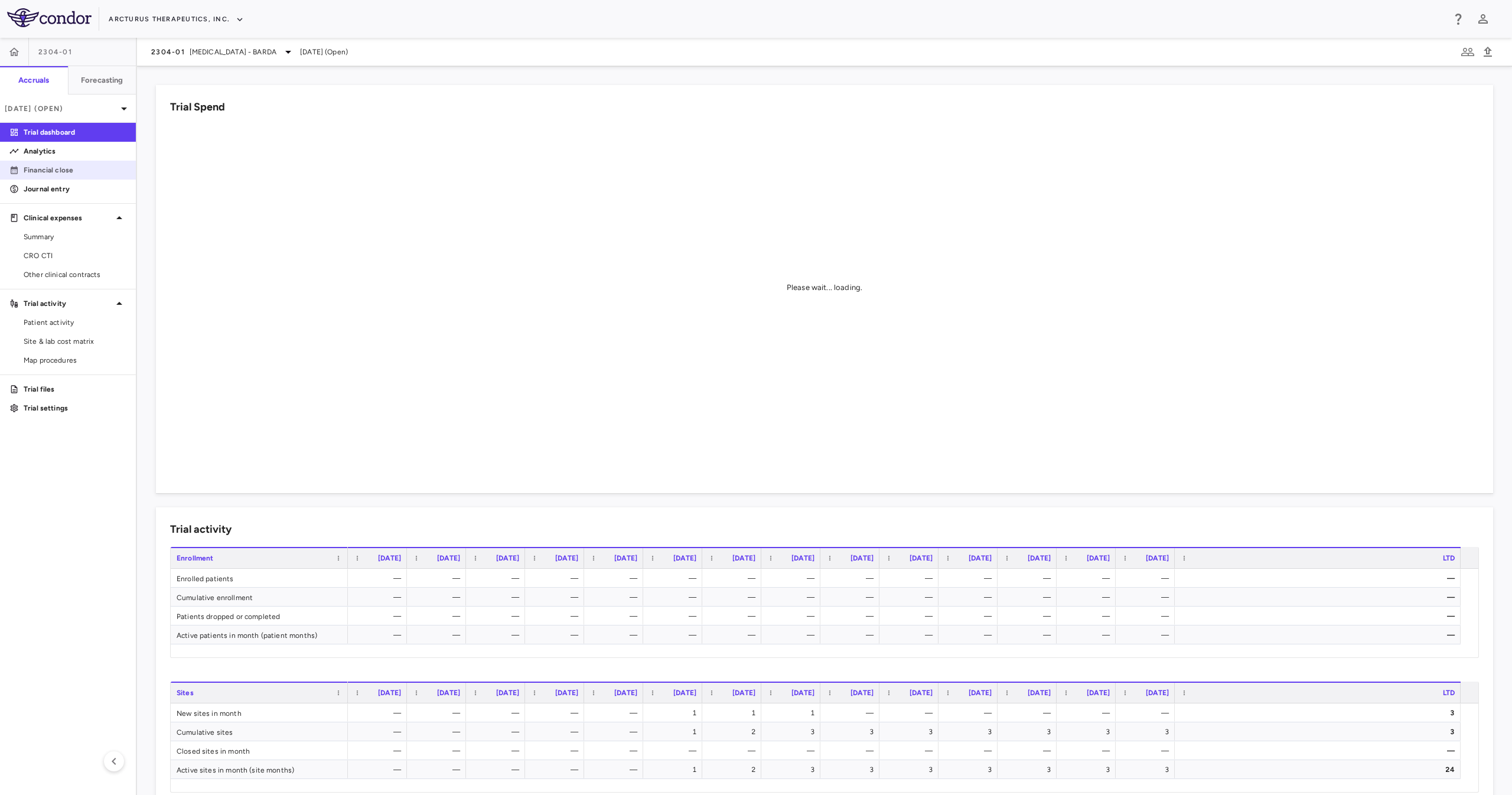
click at [46, 163] on link "Financial close" at bounding box center [68, 170] width 136 height 18
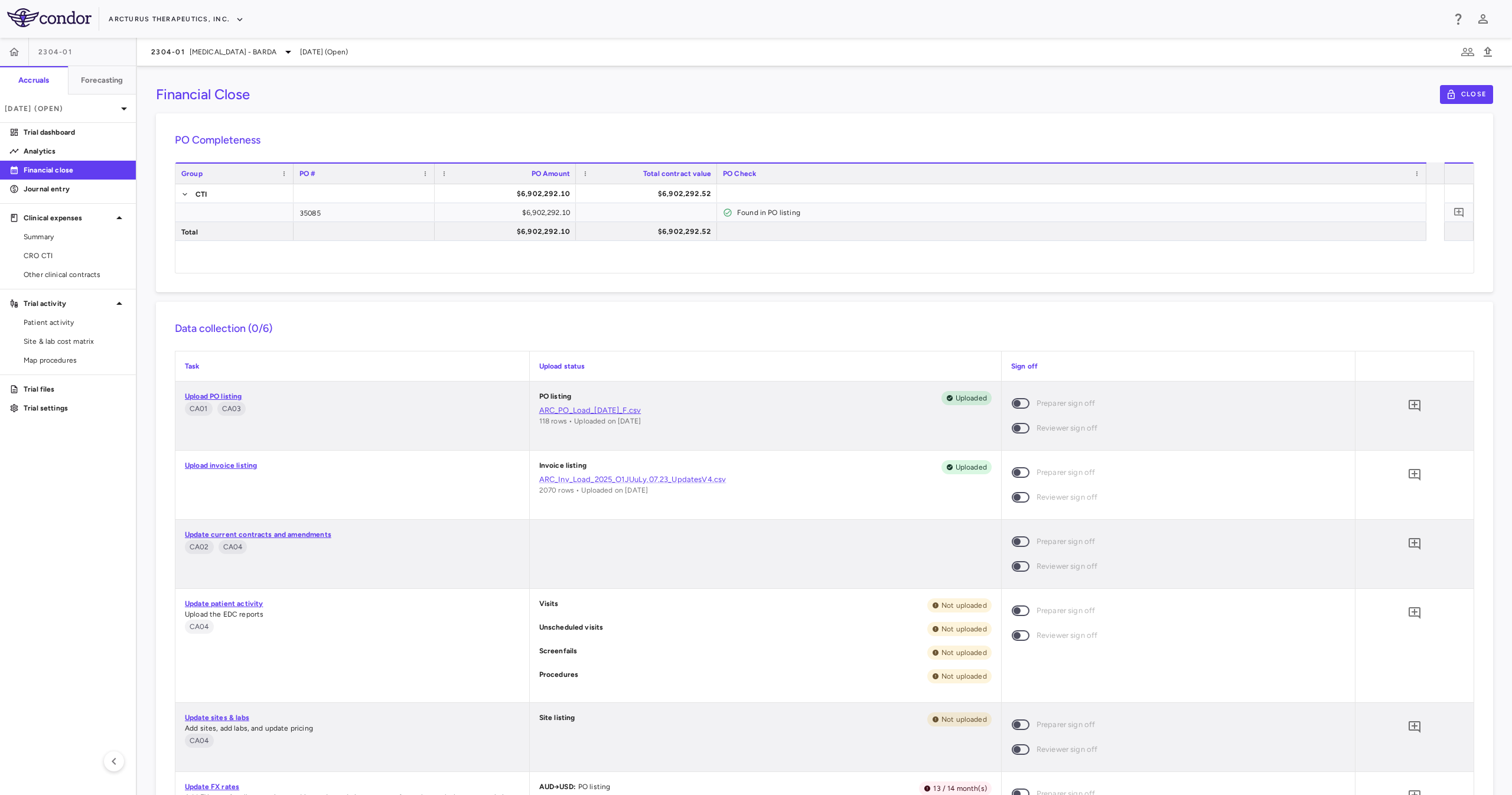
click at [624, 410] on link "ARC_PO_Load_[DATE]_F.csv" at bounding box center [765, 411] width 453 height 11
click at [622, 483] on link "ARC_Inv_Load_2025_O1JUuLy.07.23_UpdatesV4.csv" at bounding box center [765, 480] width 453 height 11
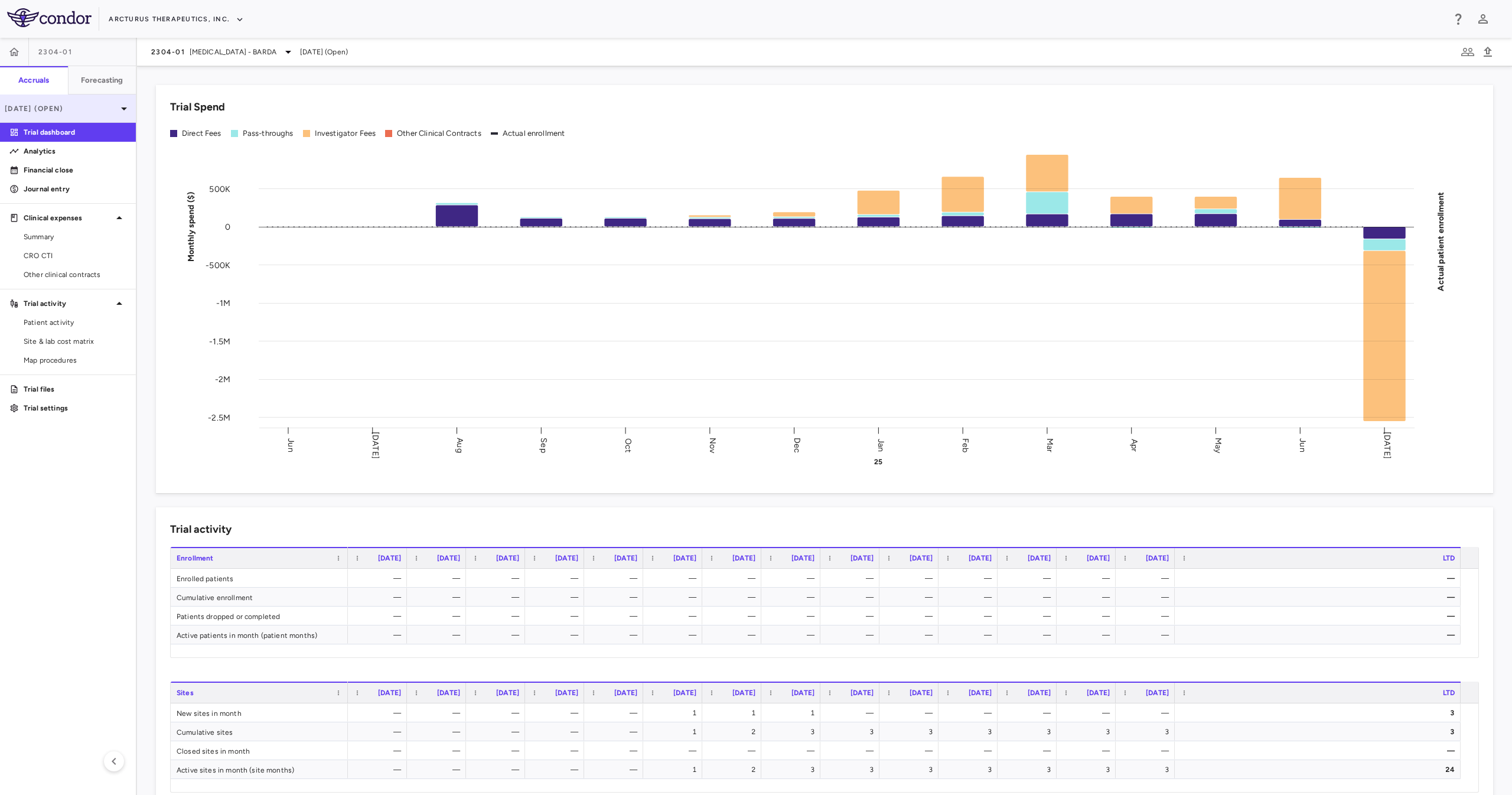
click at [119, 113] on icon at bounding box center [124, 109] width 14 height 14
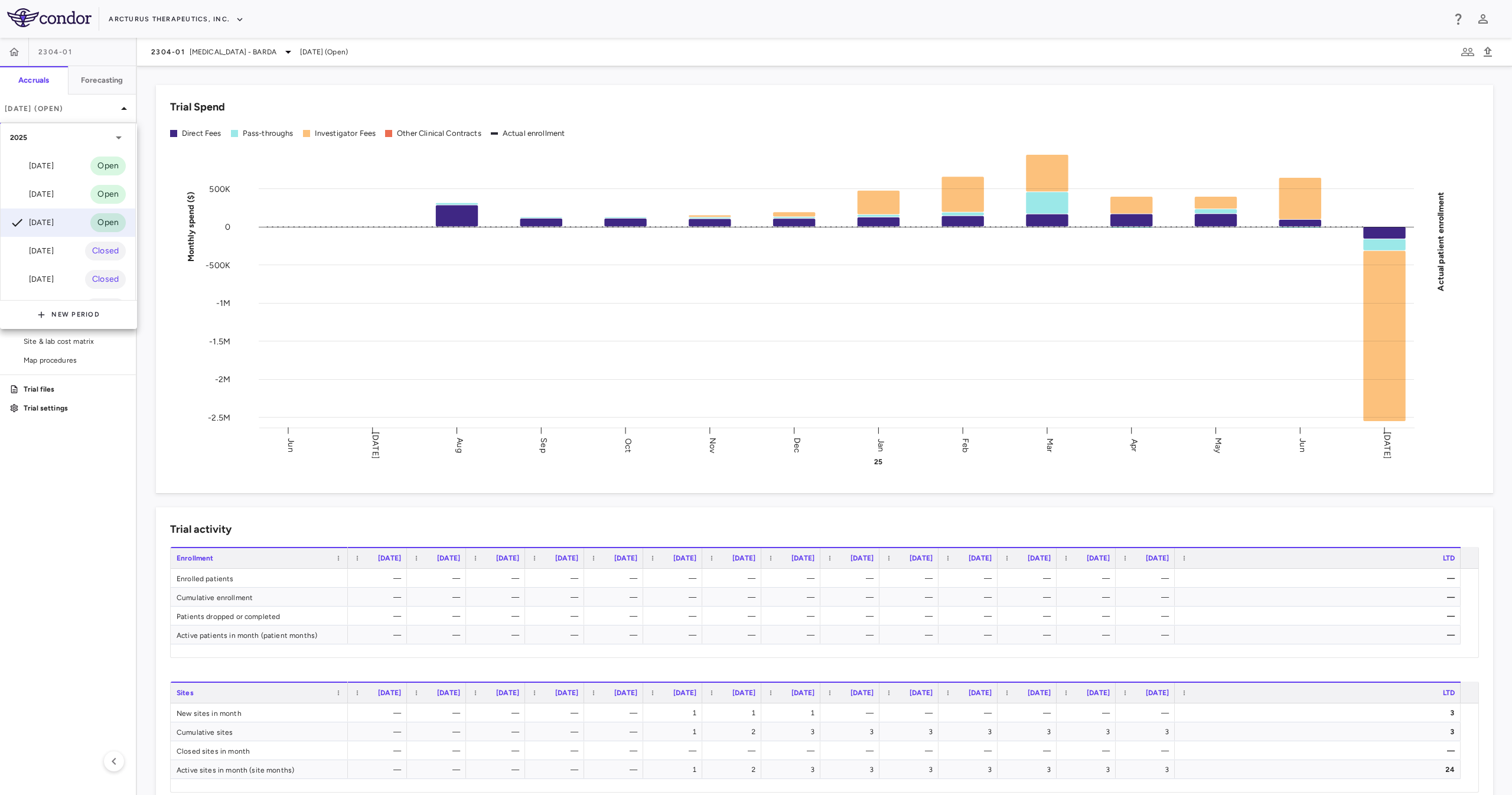
click at [100, 495] on div at bounding box center [756, 397] width 1512 height 795
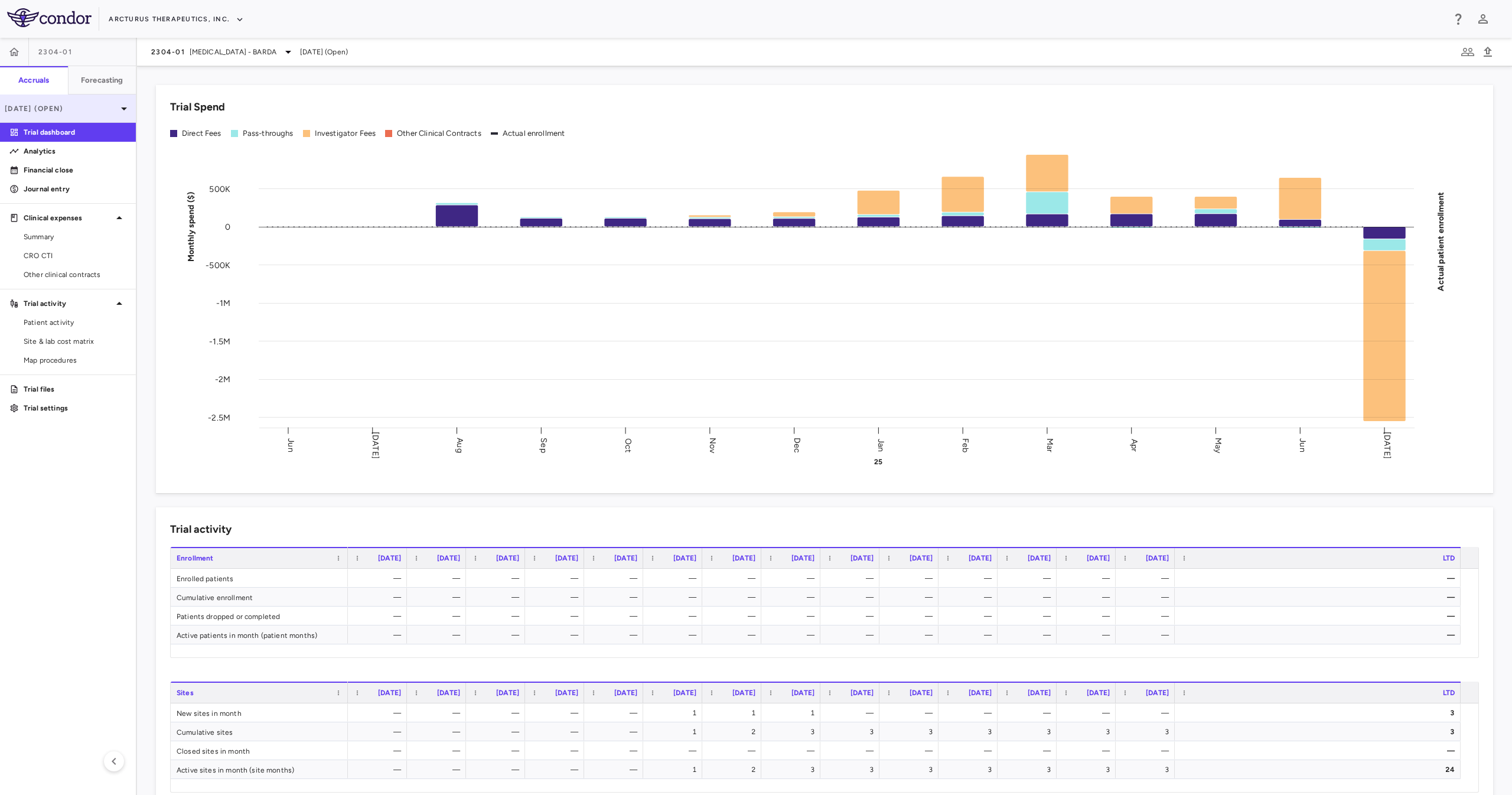
click at [108, 99] on div "[DATE] (Open)" at bounding box center [68, 109] width 136 height 29
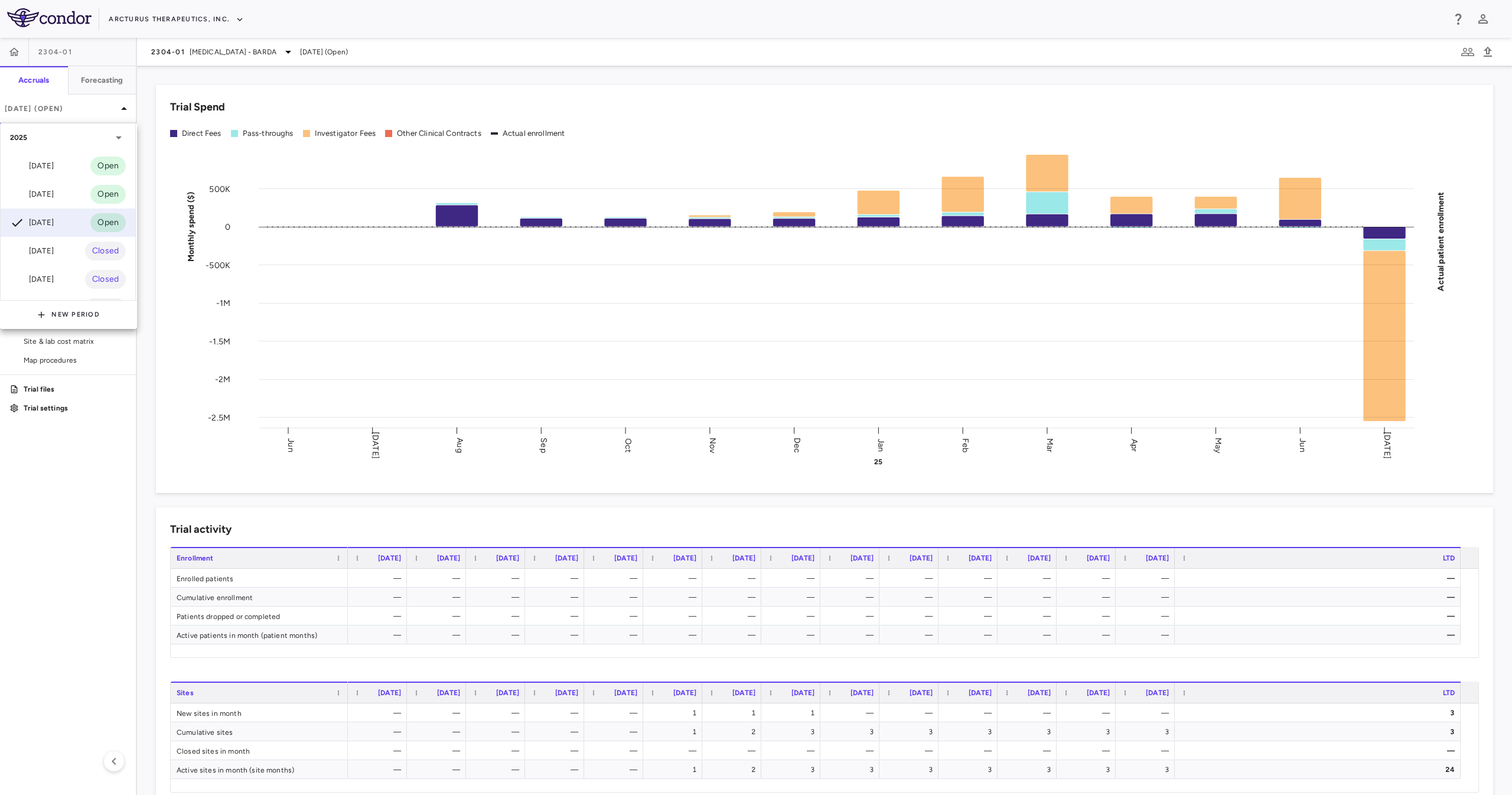
click at [64, 496] on div at bounding box center [756, 397] width 1512 height 795
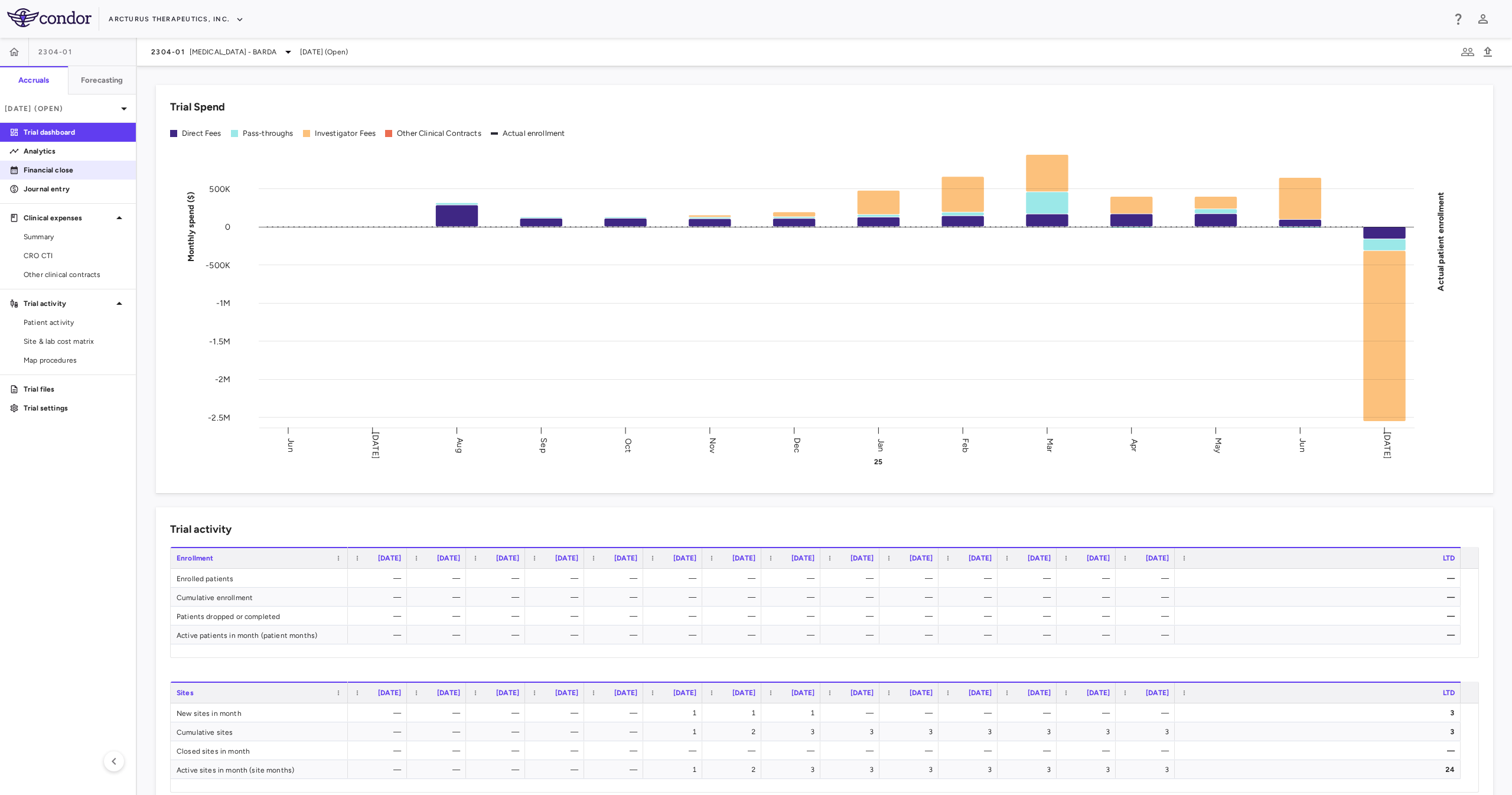
click at [94, 168] on p "Financial close" at bounding box center [75, 170] width 102 height 11
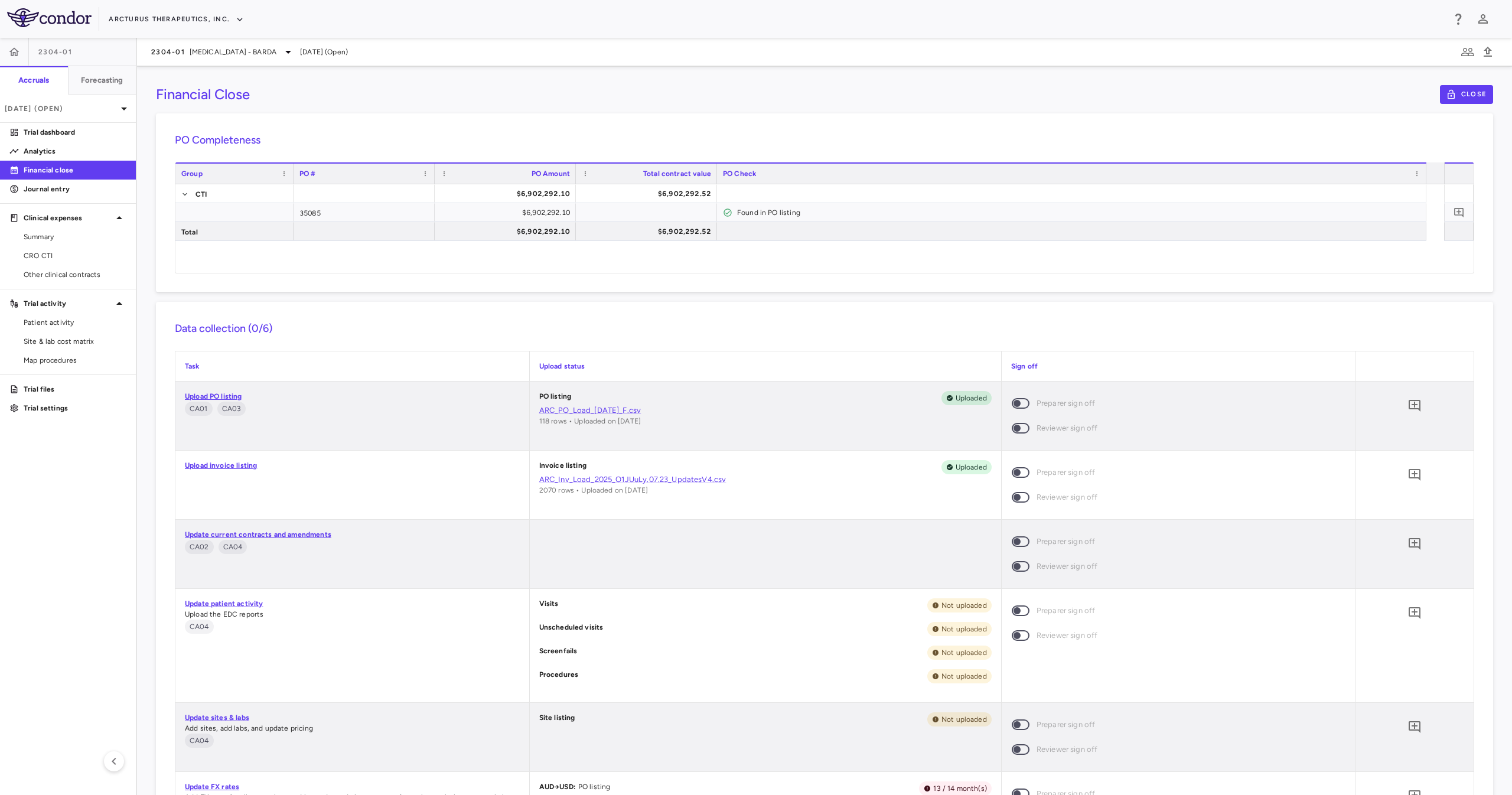
click at [203, 396] on link "Upload PO listing" at bounding box center [213, 396] width 57 height 8
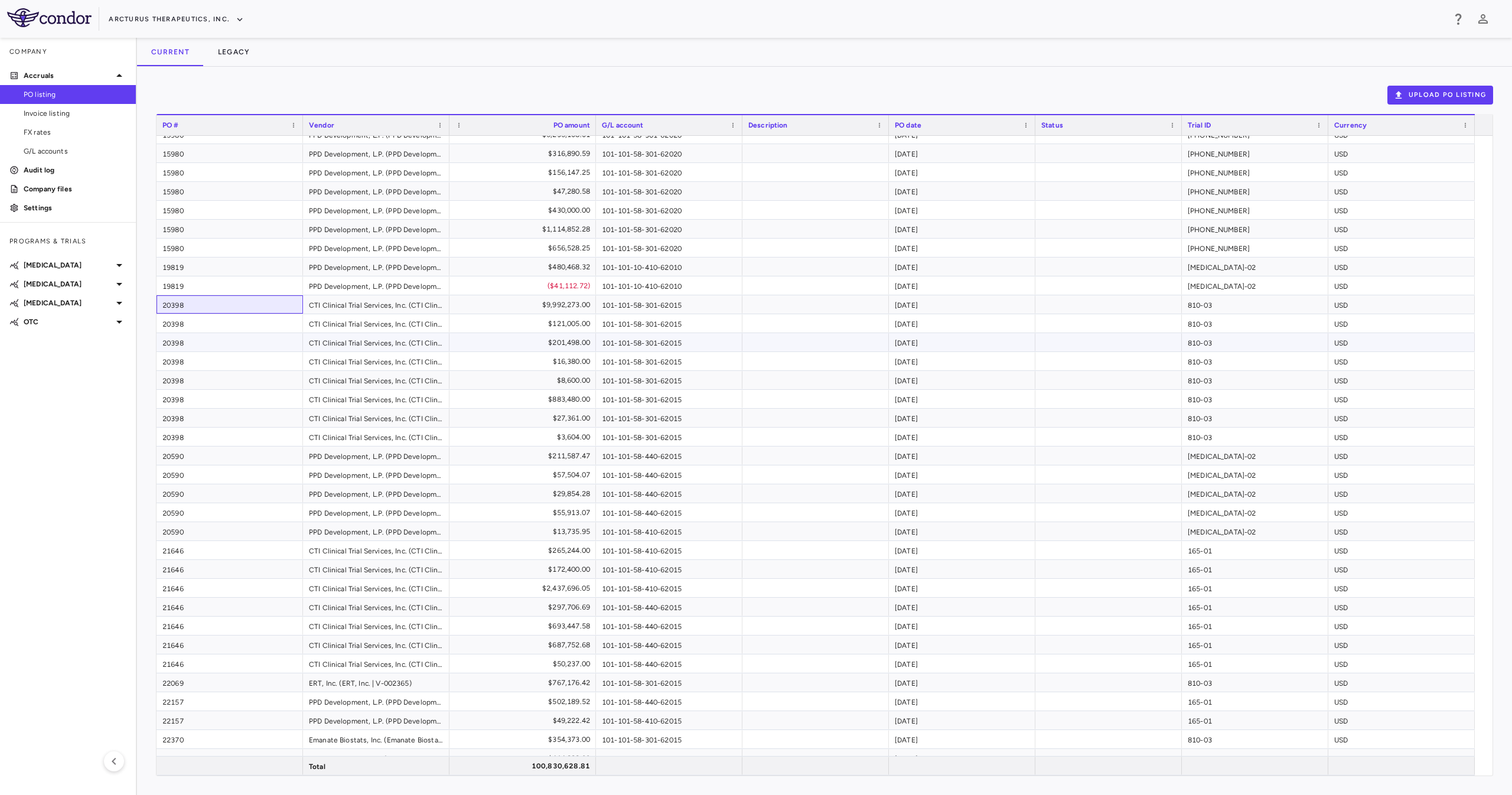
scroll to position [11, 0]
drag, startPoint x: 256, startPoint y: 316, endPoint x: 462, endPoint y: 300, distance: 206.6
drag, startPoint x: 802, startPoint y: 283, endPoint x: 1090, endPoint y: 188, distance: 303.3
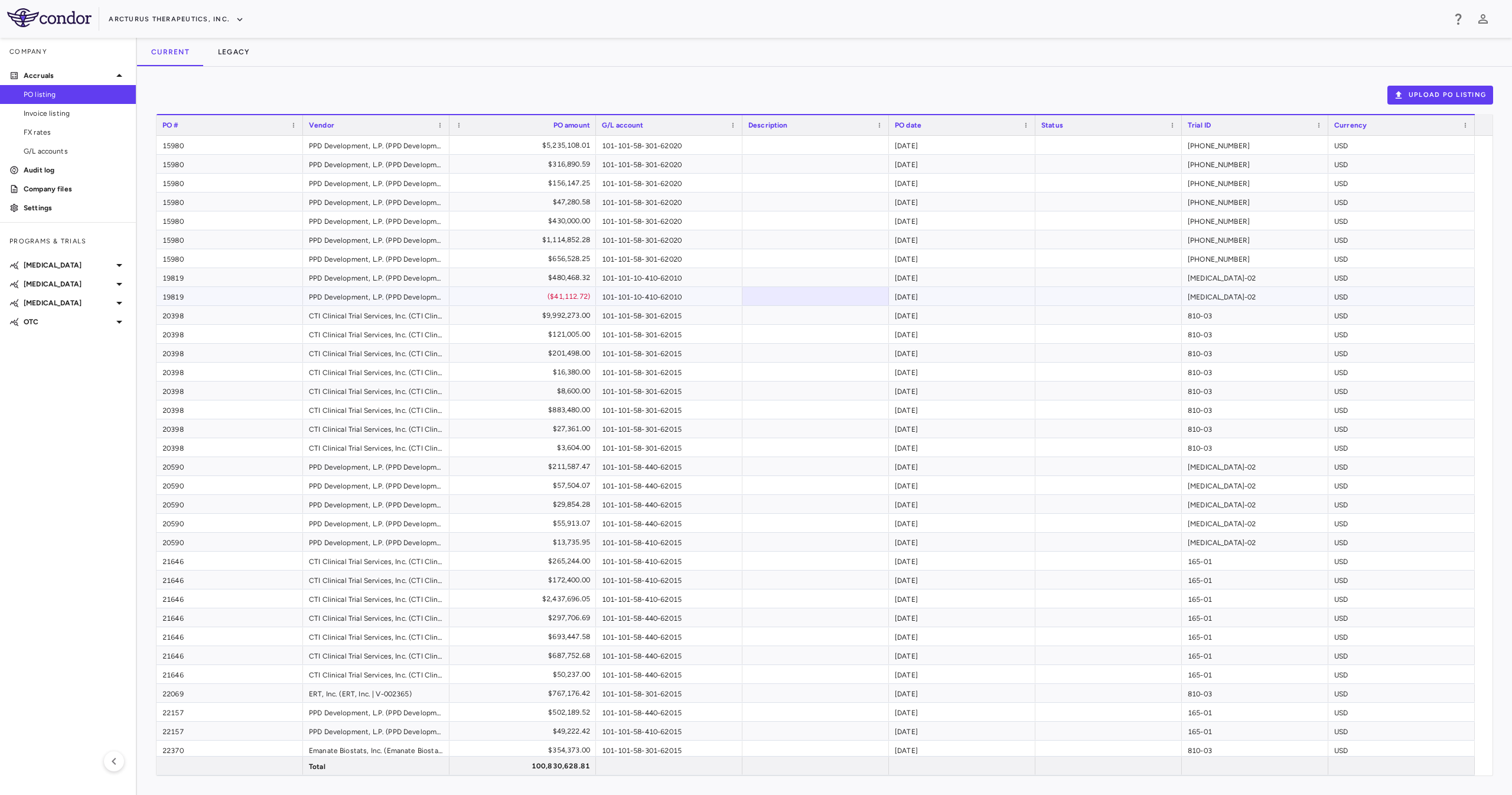
click at [1330, 301] on div "USD" at bounding box center [1401, 296] width 146 height 18
click at [1353, 411] on div "USD" at bounding box center [1401, 410] width 146 height 18
click at [1451, 94] on button "Upload PO Listing" at bounding box center [1440, 95] width 105 height 19
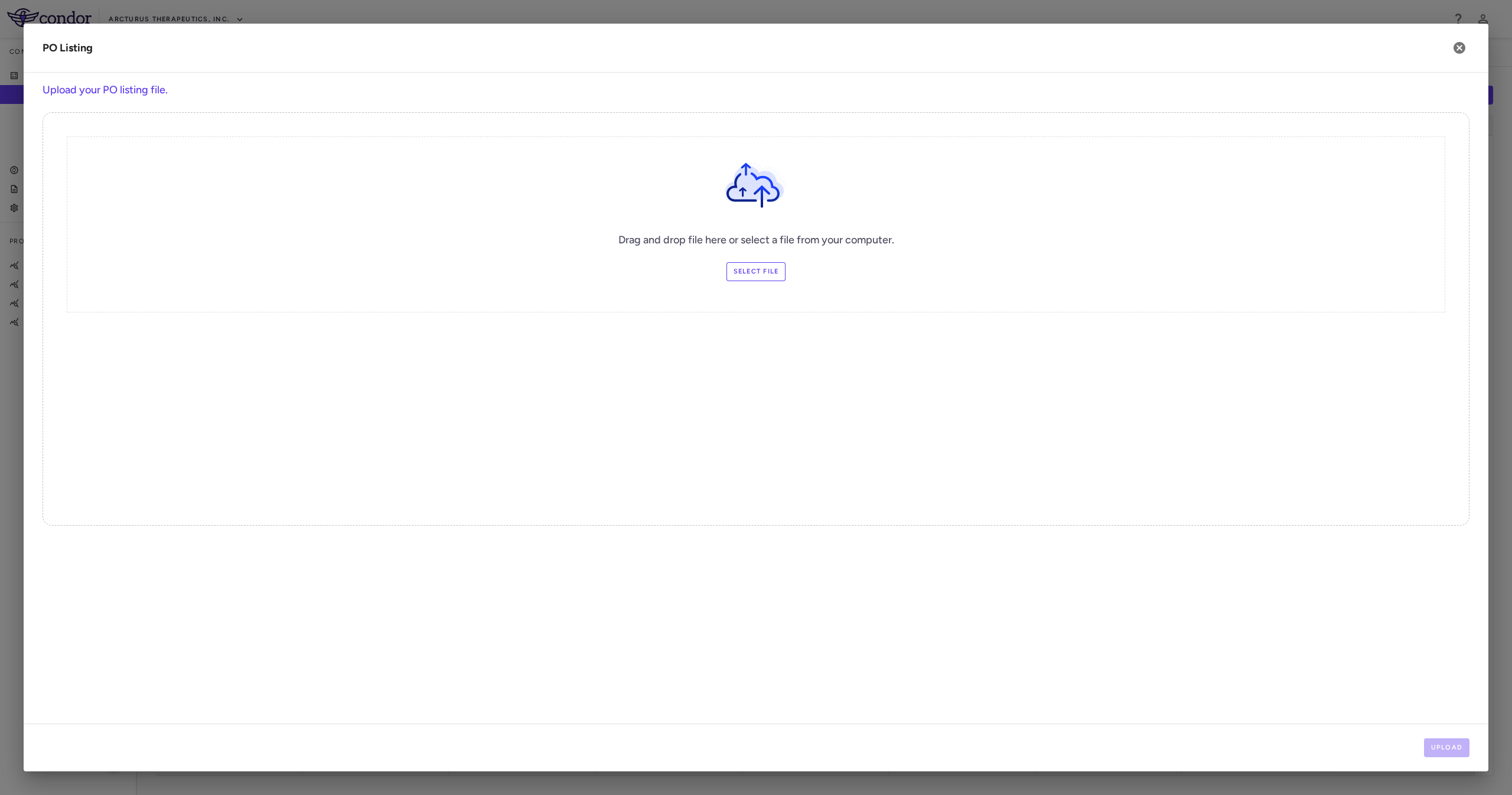
click at [763, 258] on div "Drag and drop file here or select a file from your computer. Select file" at bounding box center [756, 225] width 1379 height 176
click at [770, 264] on label "Select file" at bounding box center [756, 271] width 60 height 19
click at [0, 0] on input "Select file" at bounding box center [0, 0] width 0 height 0
click at [1025, 415] on div "Drag and drop file here or select a file from your computer. Change Files Selec…" at bounding box center [756, 319] width 1427 height 414
click at [1456, 744] on button "Upload" at bounding box center [1446, 748] width 46 height 19
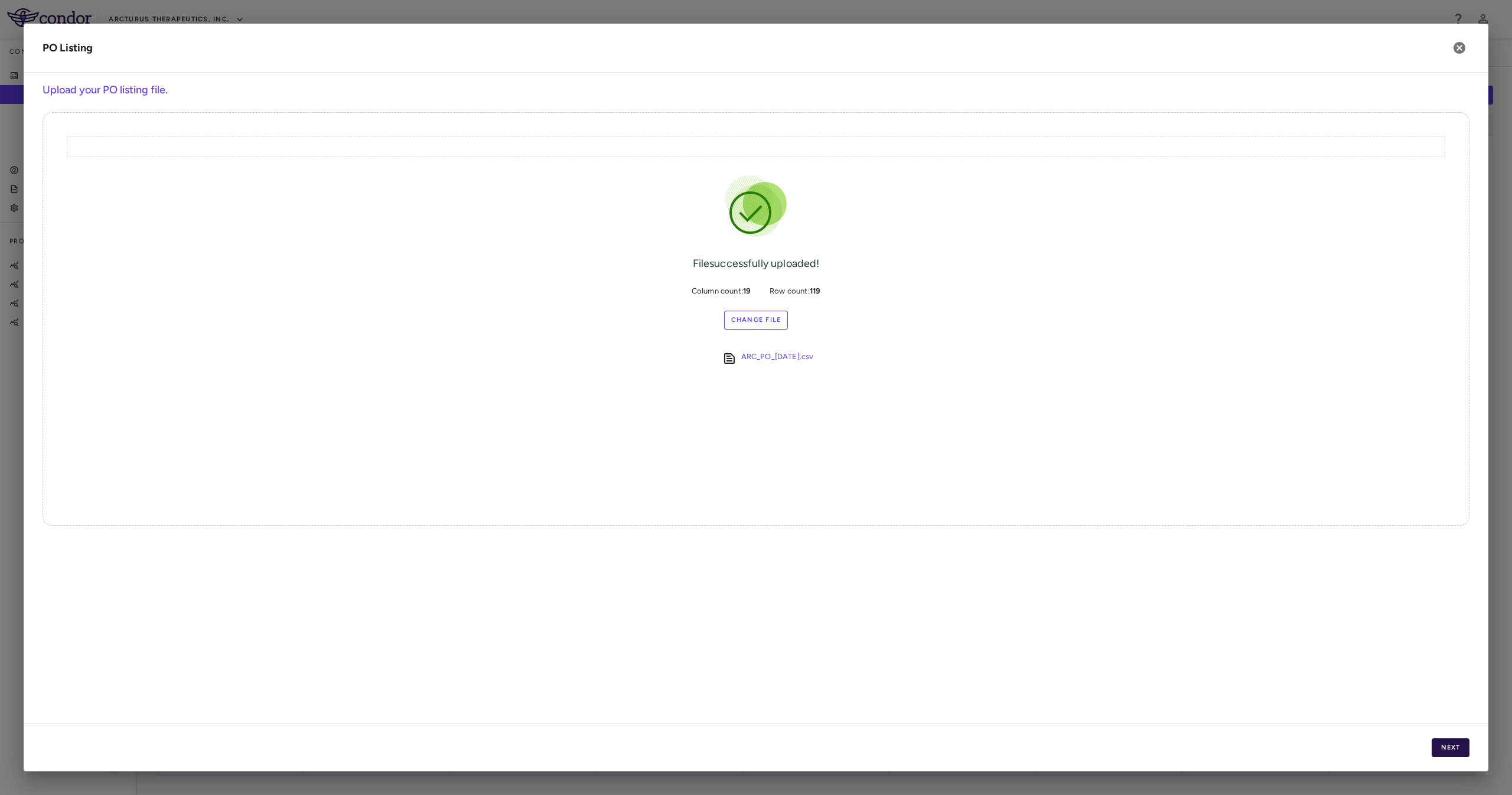
click at [1459, 745] on button "Next" at bounding box center [1451, 748] width 38 height 19
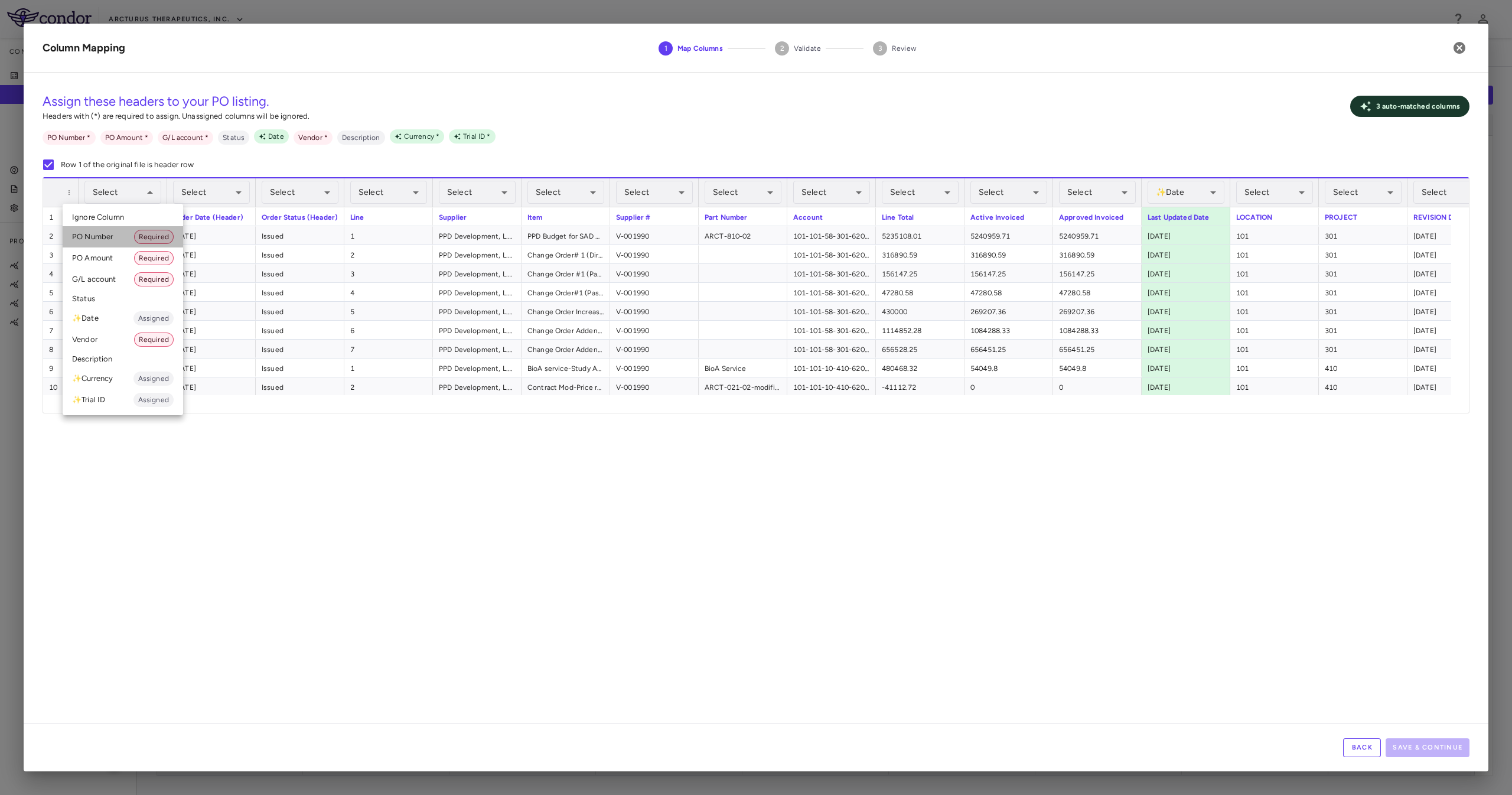
click at [114, 234] on li "PO Number Required" at bounding box center [123, 237] width 121 height 21
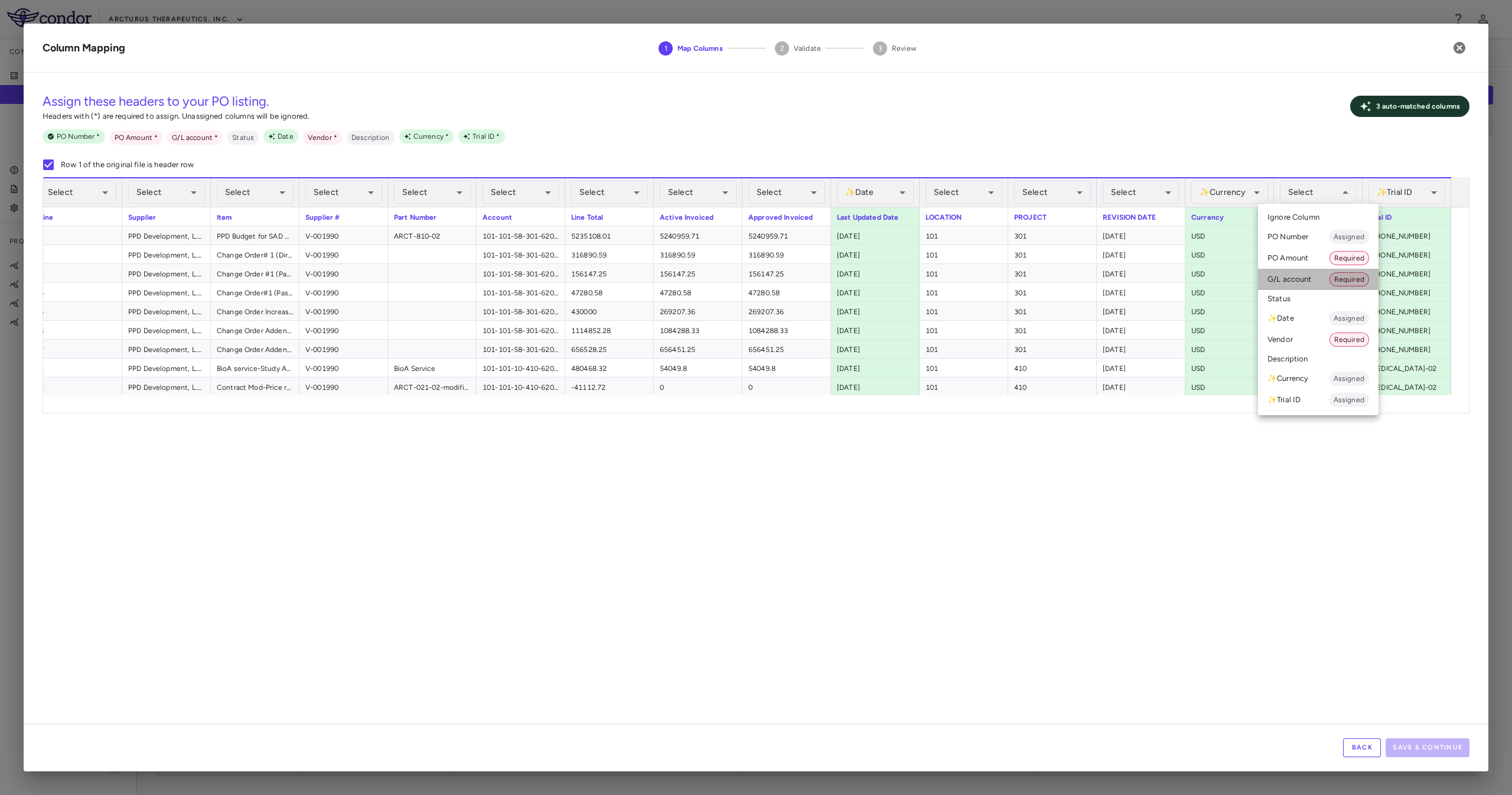
click at [1303, 274] on li "G/L account Required" at bounding box center [1318, 280] width 121 height 21
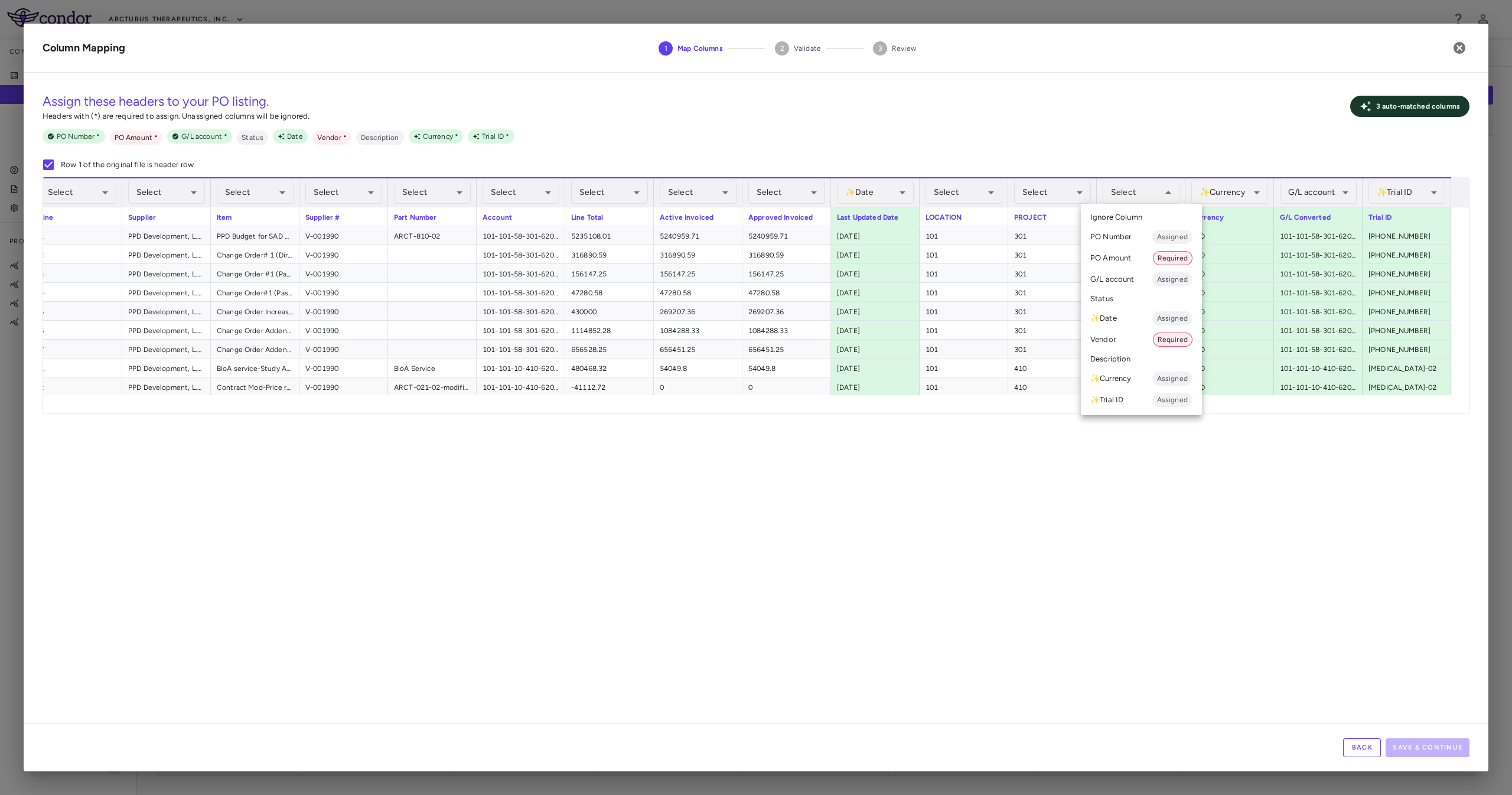
click at [942, 400] on div at bounding box center [756, 397] width 1512 height 795
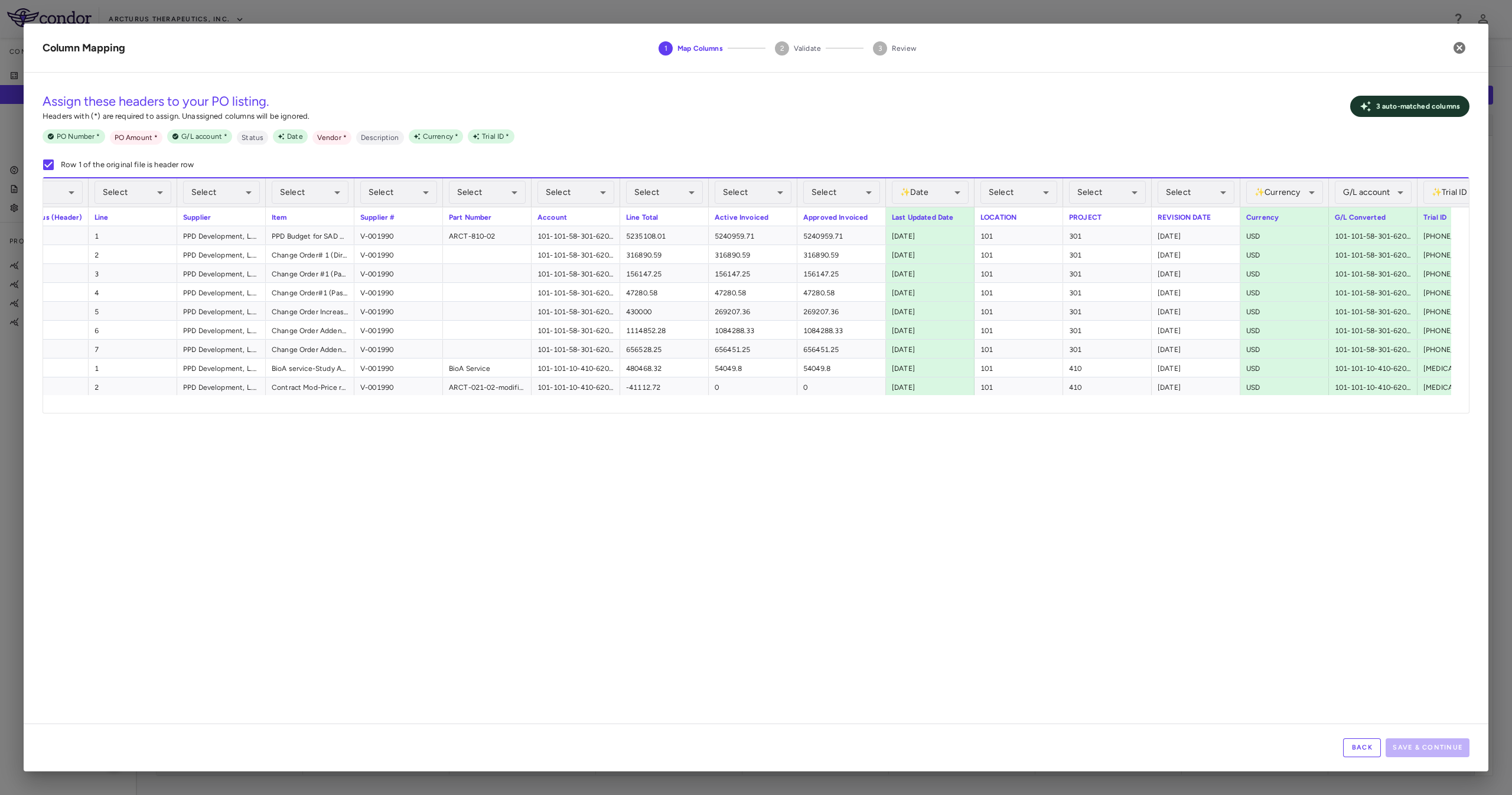
scroll to position [0, 245]
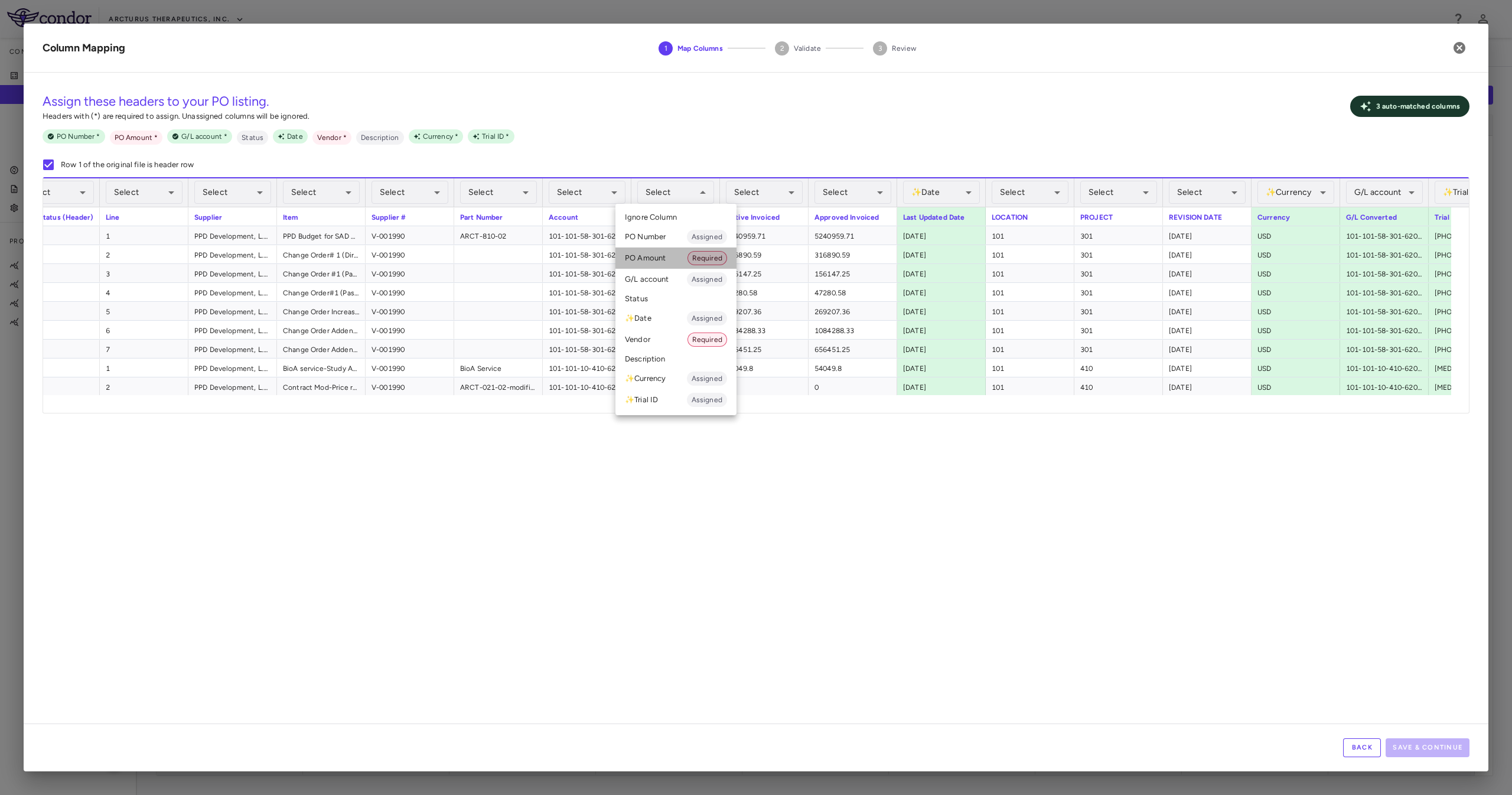
click at [670, 256] on li "PO Amount Required" at bounding box center [676, 258] width 121 height 21
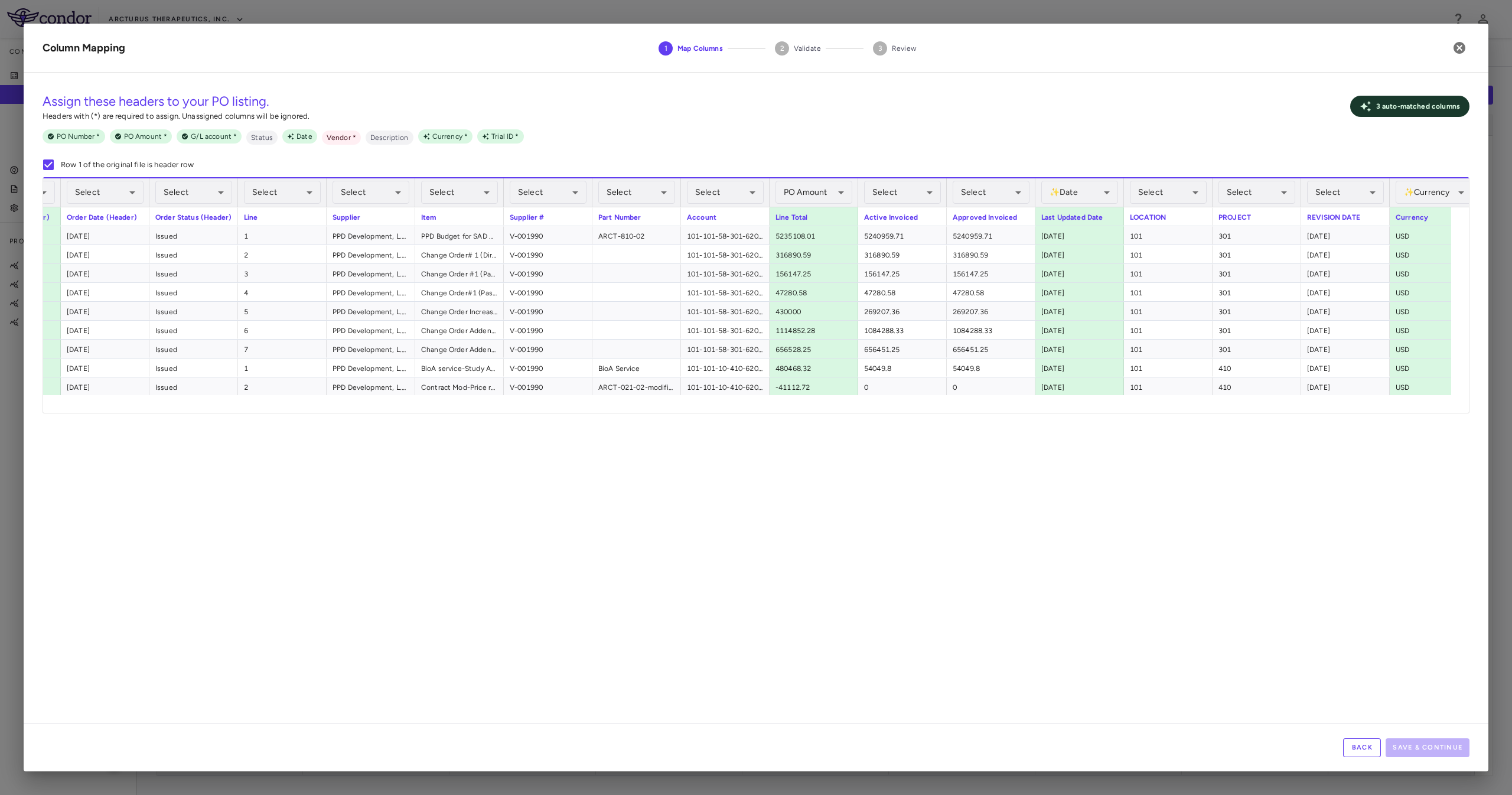
scroll to position [0, 0]
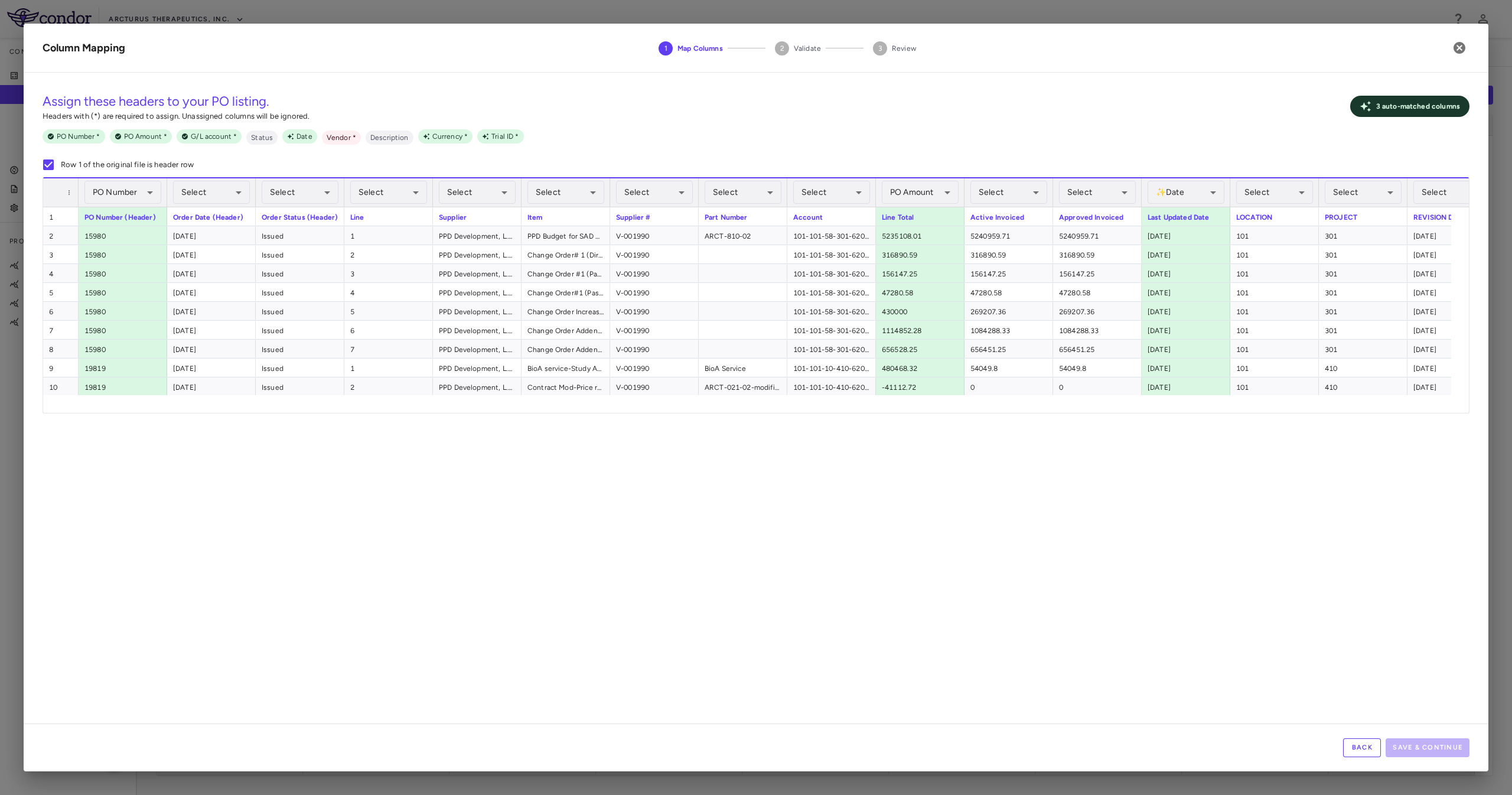
click at [490, 179] on div "Select ​" at bounding box center [478, 193] width 77 height 29
click at [468, 343] on li "Vendor Required" at bounding box center [478, 340] width 121 height 21
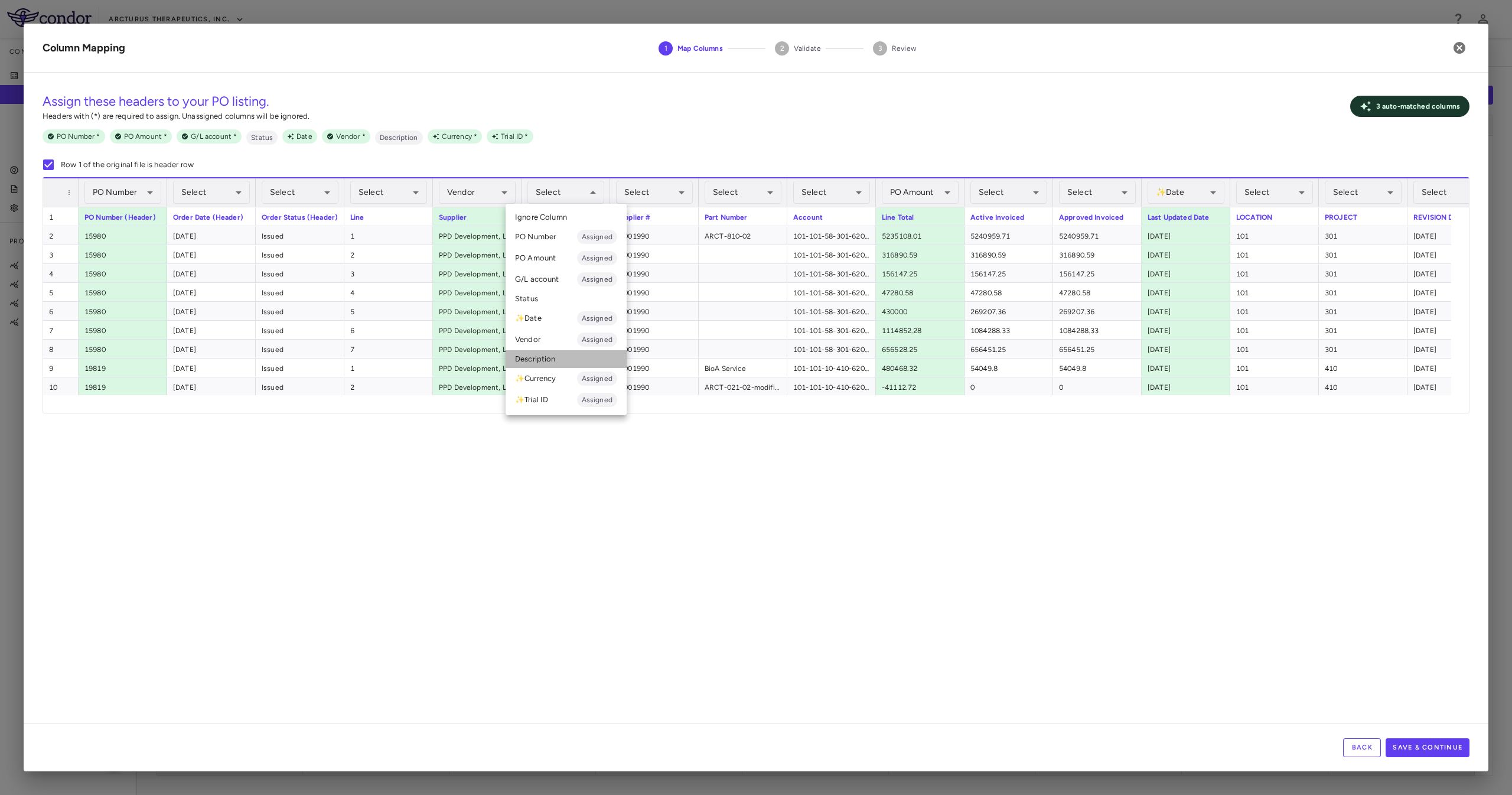
click at [574, 360] on li "Description" at bounding box center [566, 359] width 121 height 18
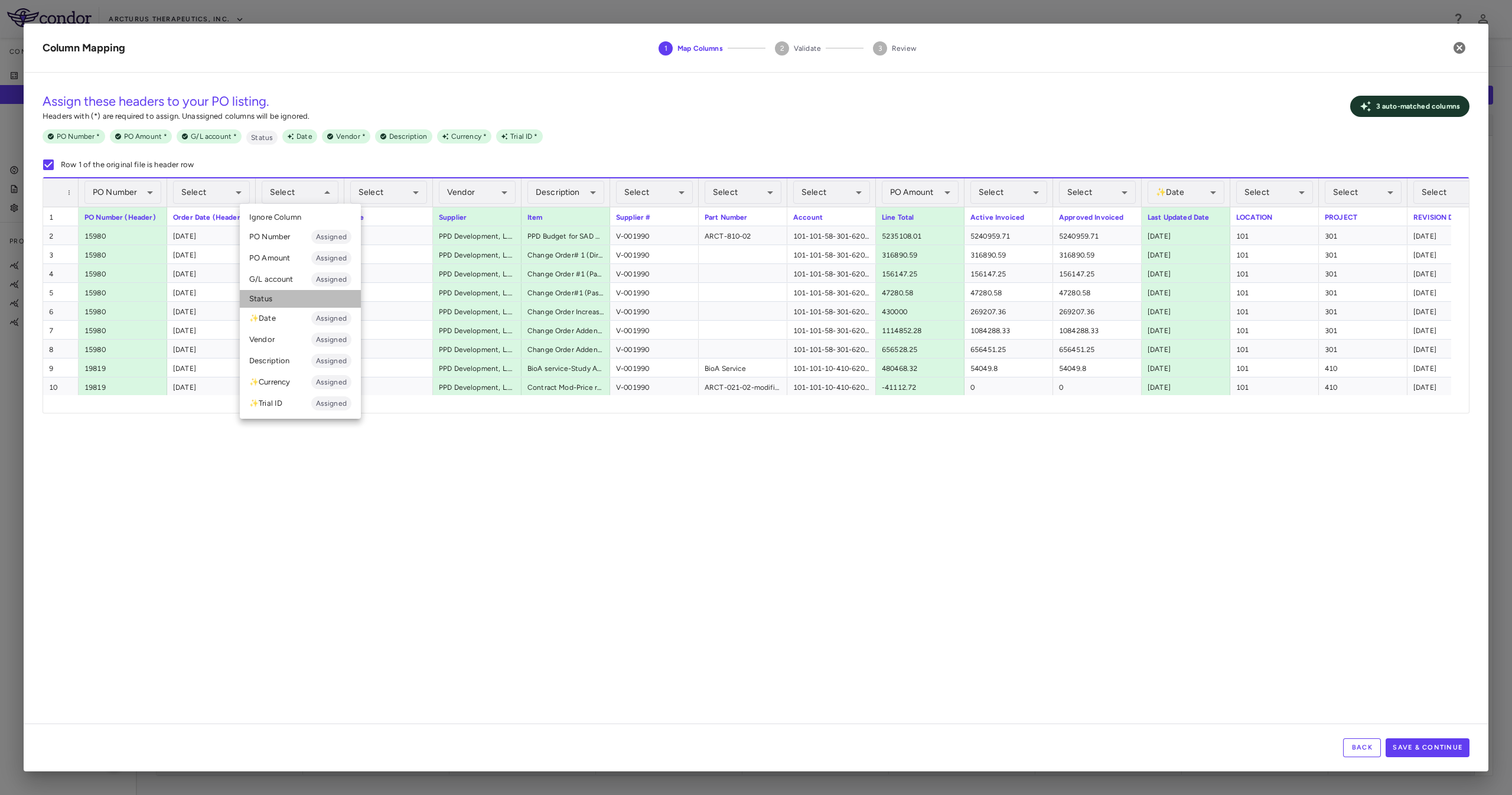
click at [304, 292] on li "Status" at bounding box center [300, 299] width 121 height 18
click at [286, 294] on li "Status Assigned" at bounding box center [300, 299] width 121 height 21
click at [297, 213] on span "Ignore Column" at bounding box center [275, 216] width 52 height 11
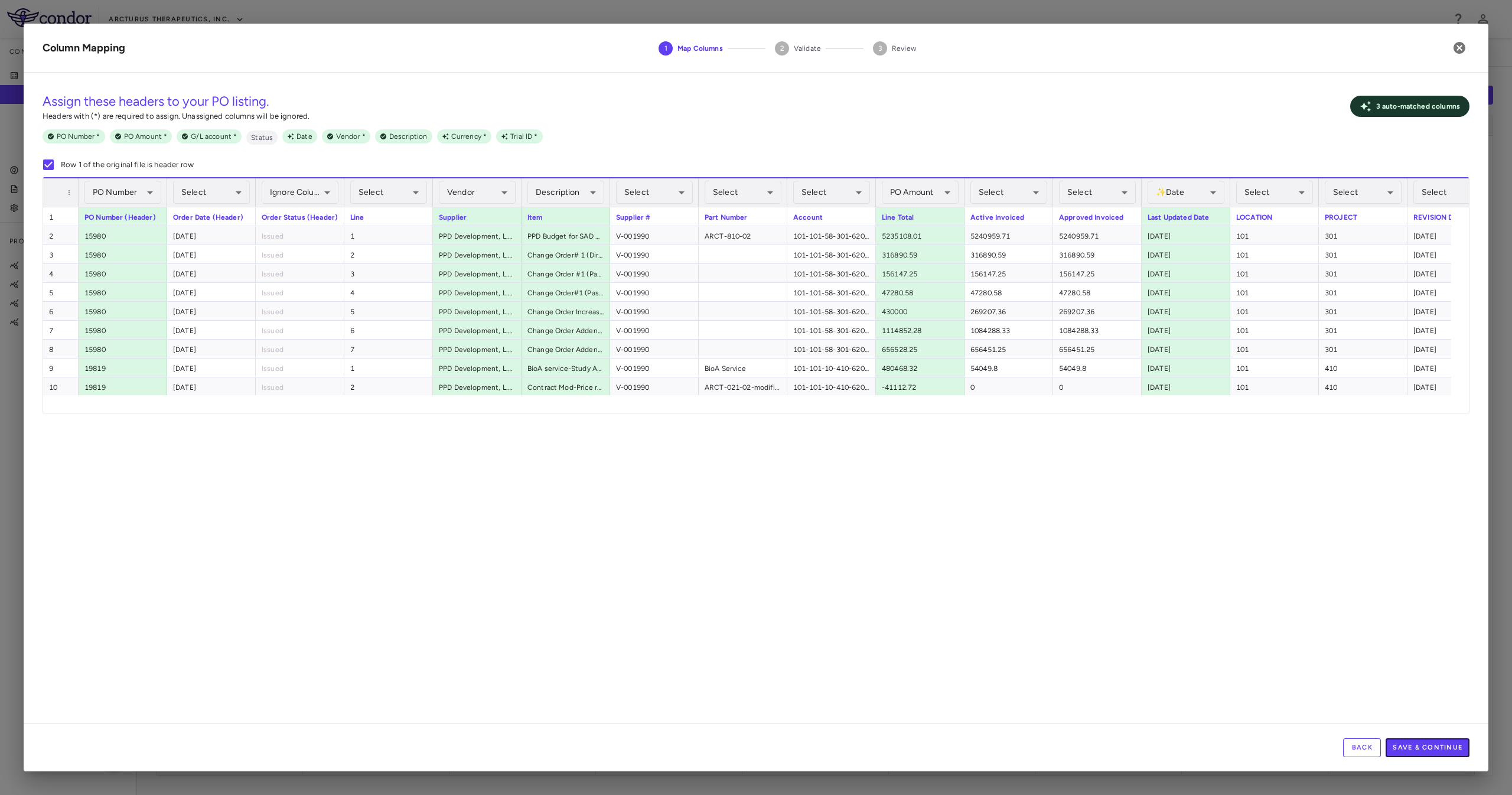
drag, startPoint x: 1416, startPoint y: 748, endPoint x: 1436, endPoint y: 318, distance: 430.5
click at [1435, 354] on div "**********" at bounding box center [756, 397] width 1465 height 748
click at [1431, 751] on button "Save & Continue" at bounding box center [1427, 748] width 84 height 19
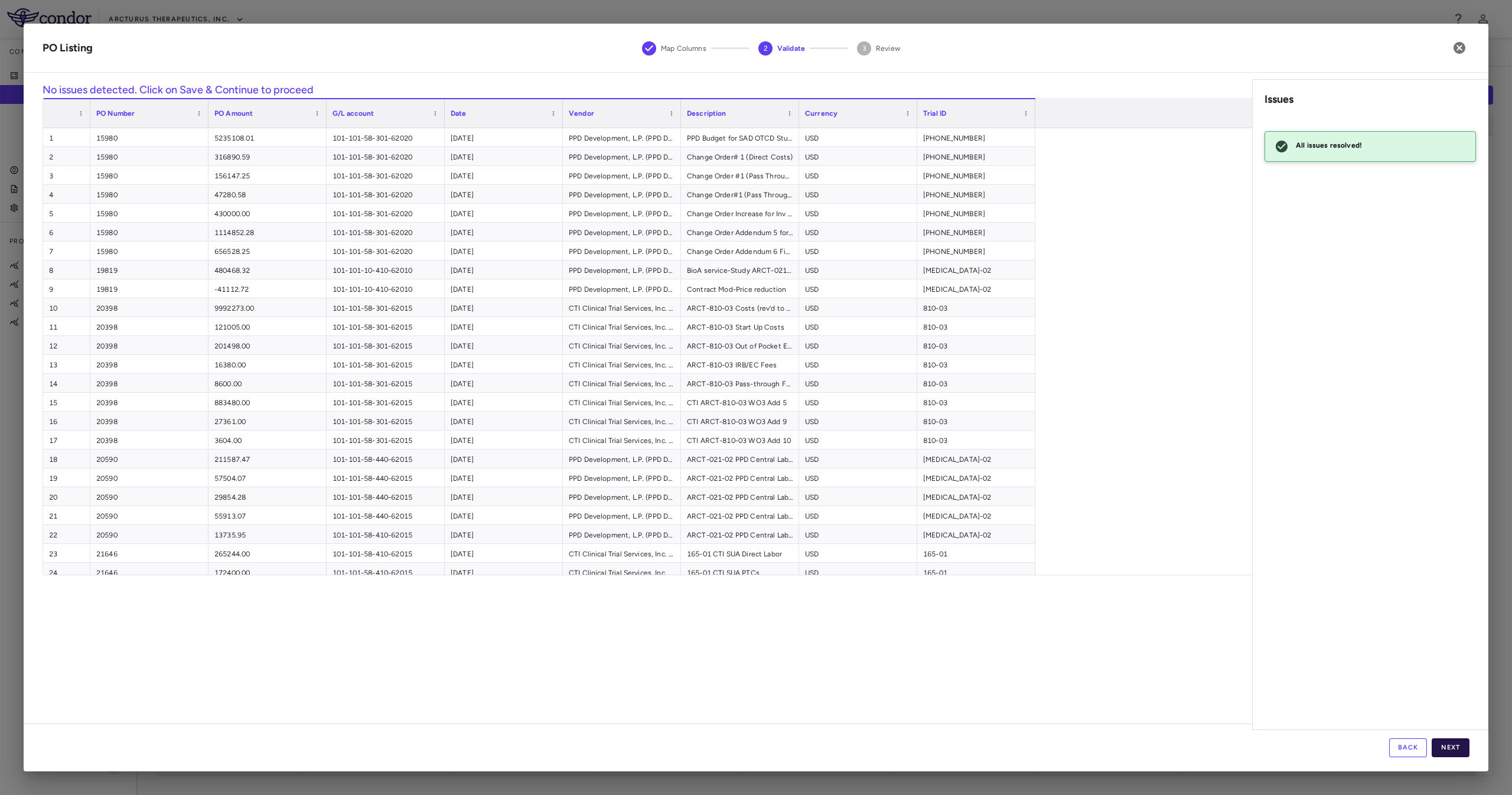
click at [1451, 744] on button "Next" at bounding box center [1451, 748] width 38 height 19
click at [1455, 744] on button "Save" at bounding box center [1451, 748] width 38 height 19
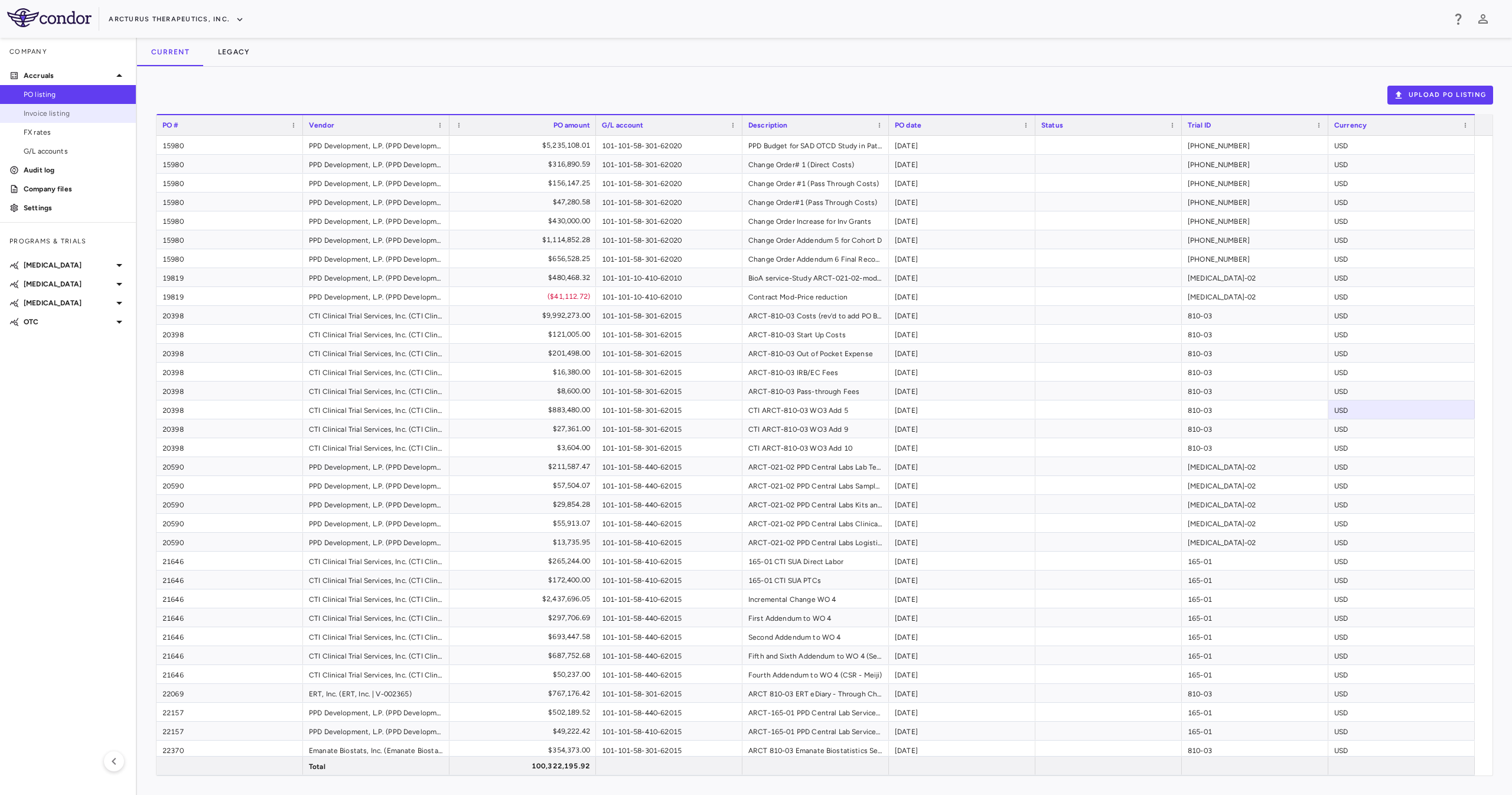
click at [70, 115] on span "Invoice listing" at bounding box center [75, 113] width 102 height 11
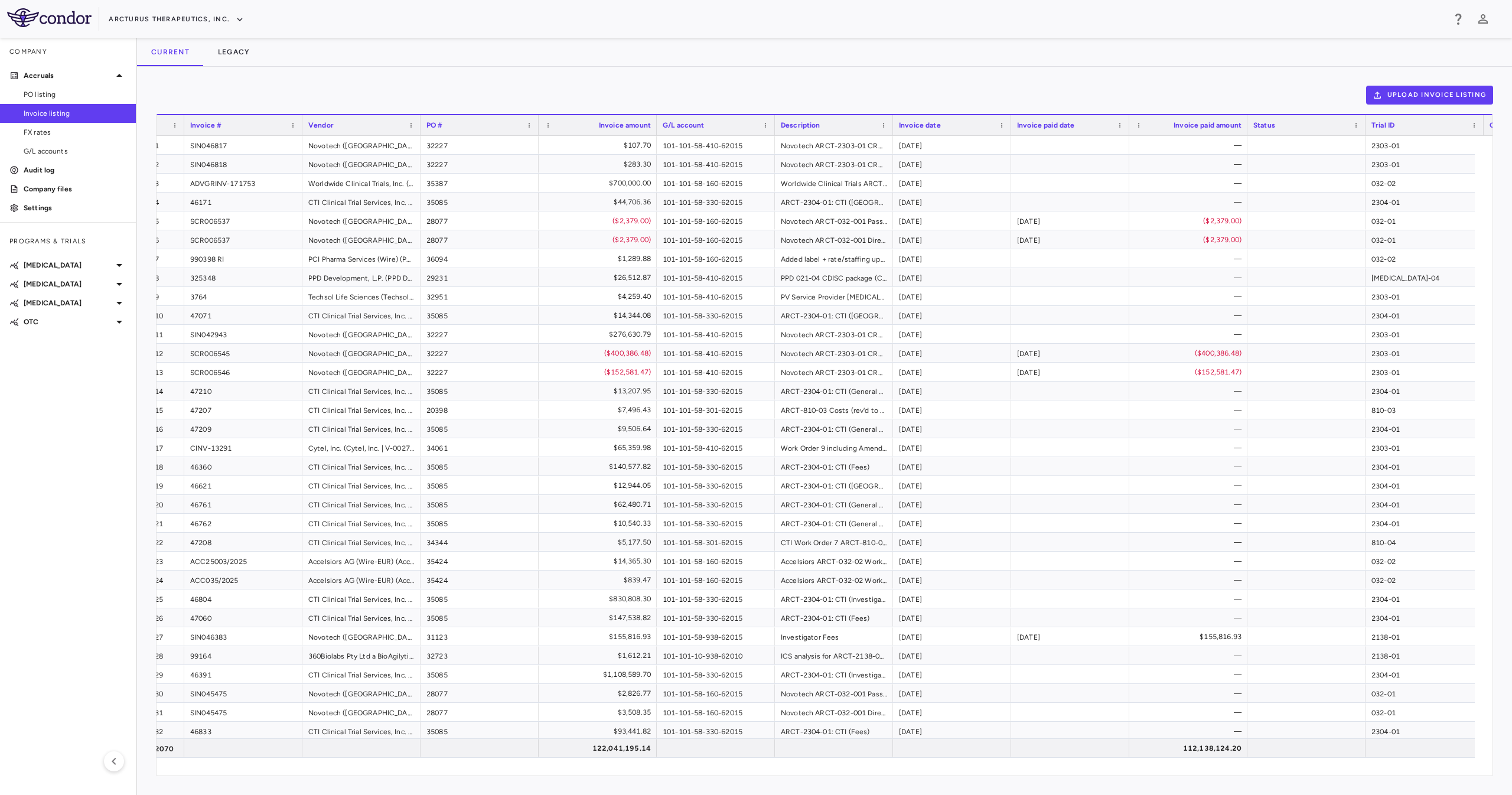
scroll to position [0, 34]
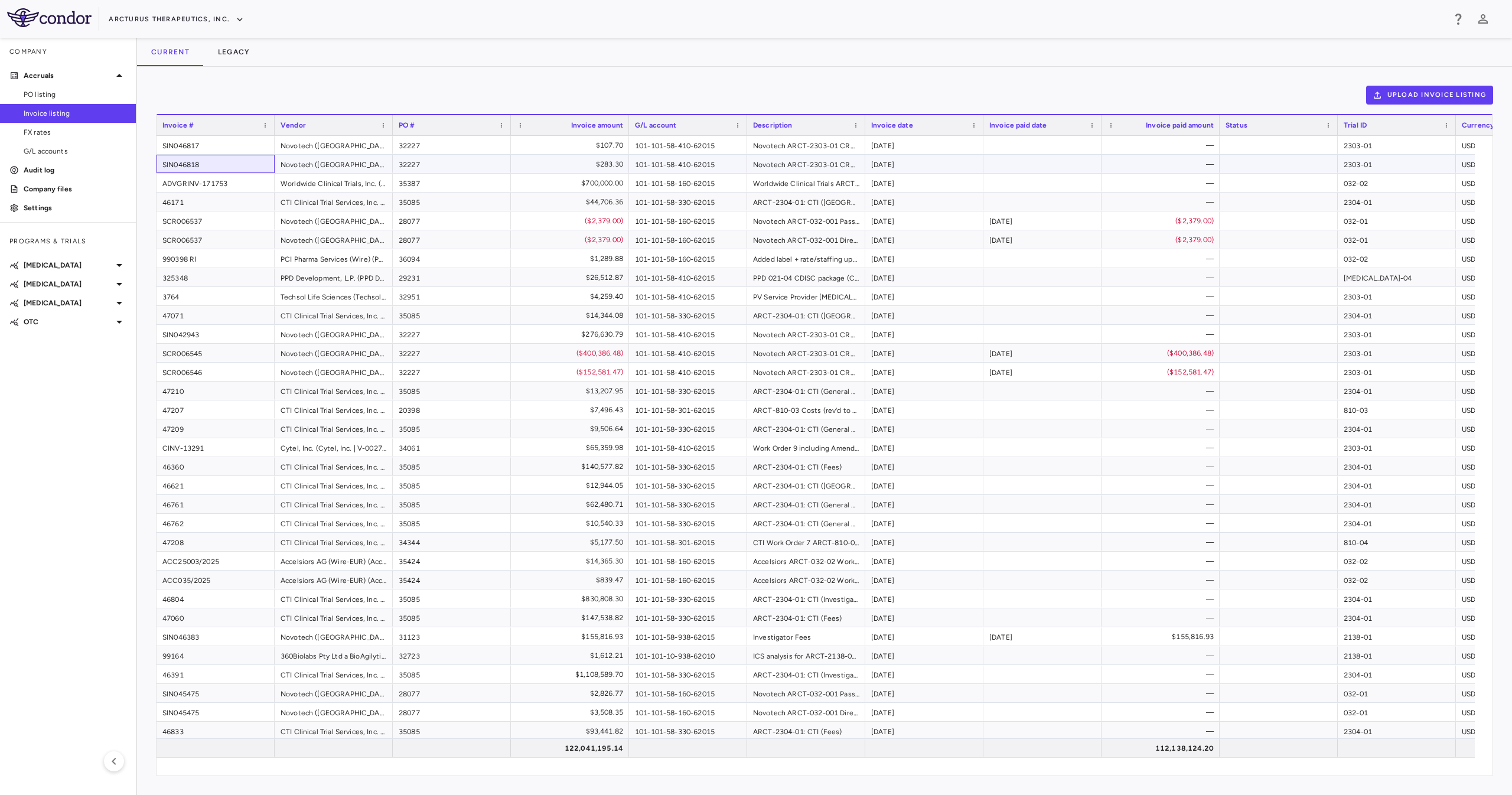
click at [231, 166] on div "SIN046818" at bounding box center [215, 164] width 118 height 18
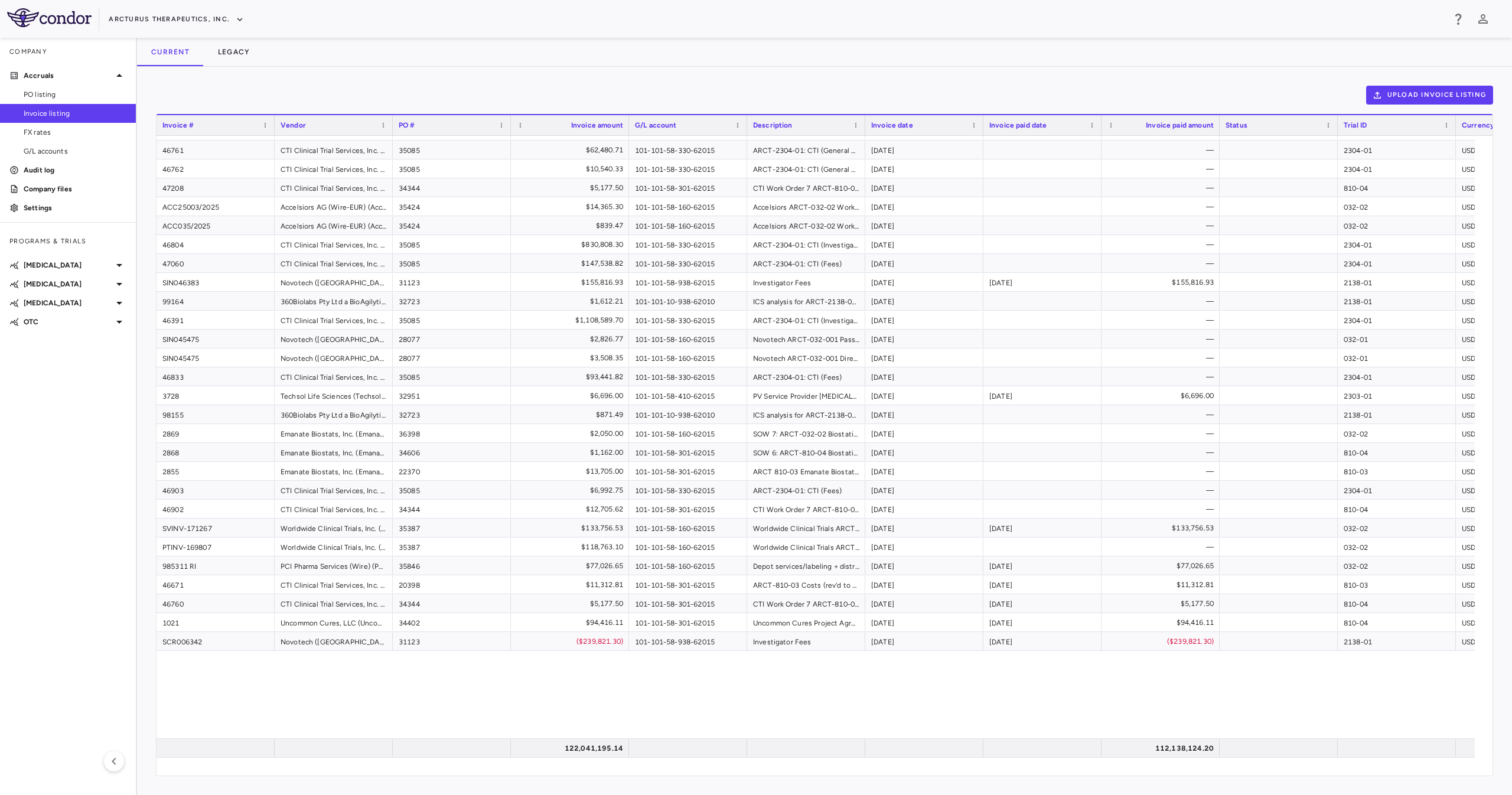
scroll to position [0, 0]
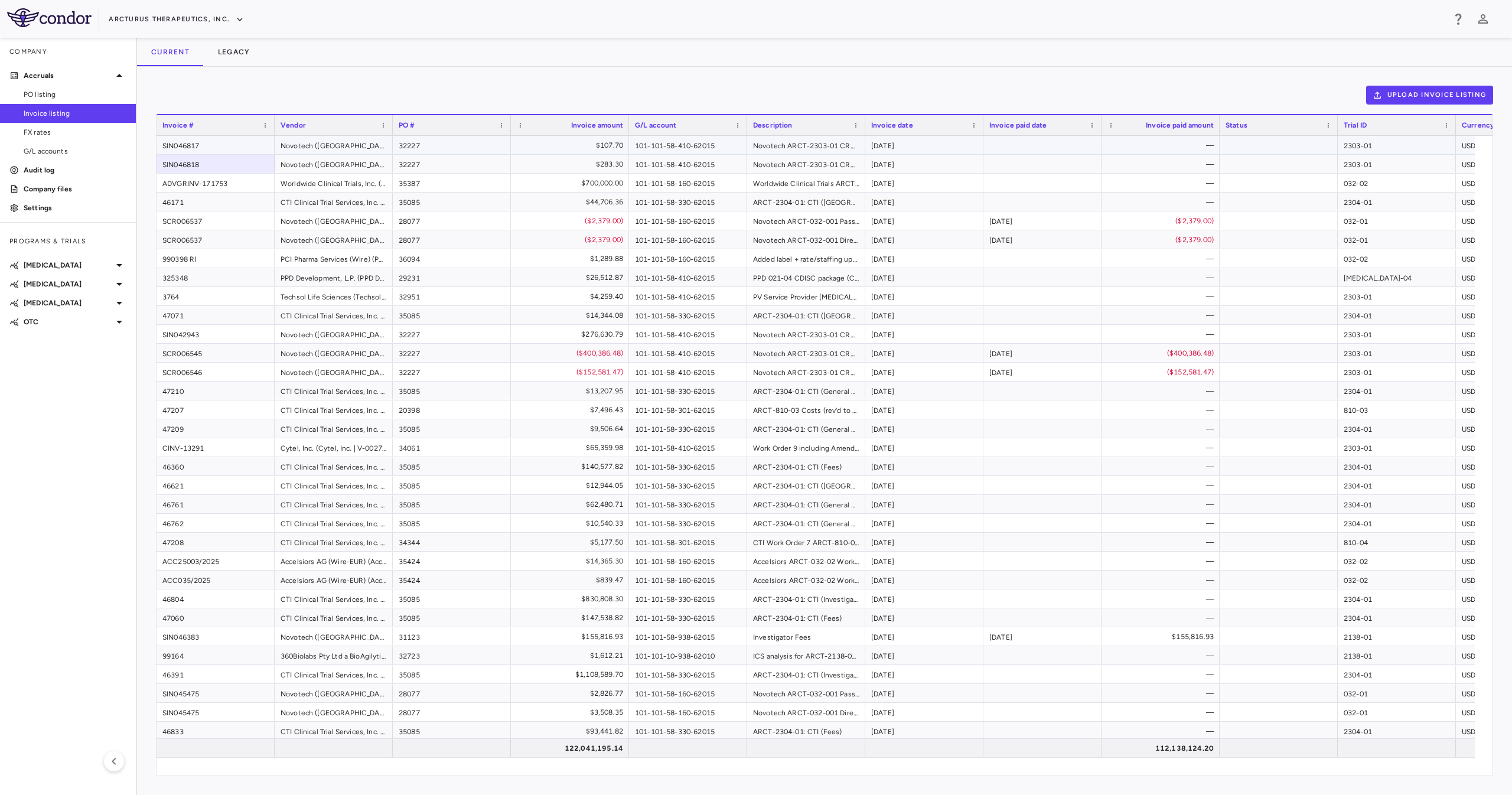
click at [240, 146] on div "SIN046817" at bounding box center [215, 145] width 118 height 18
